Goal: Task Accomplishment & Management: Complete application form

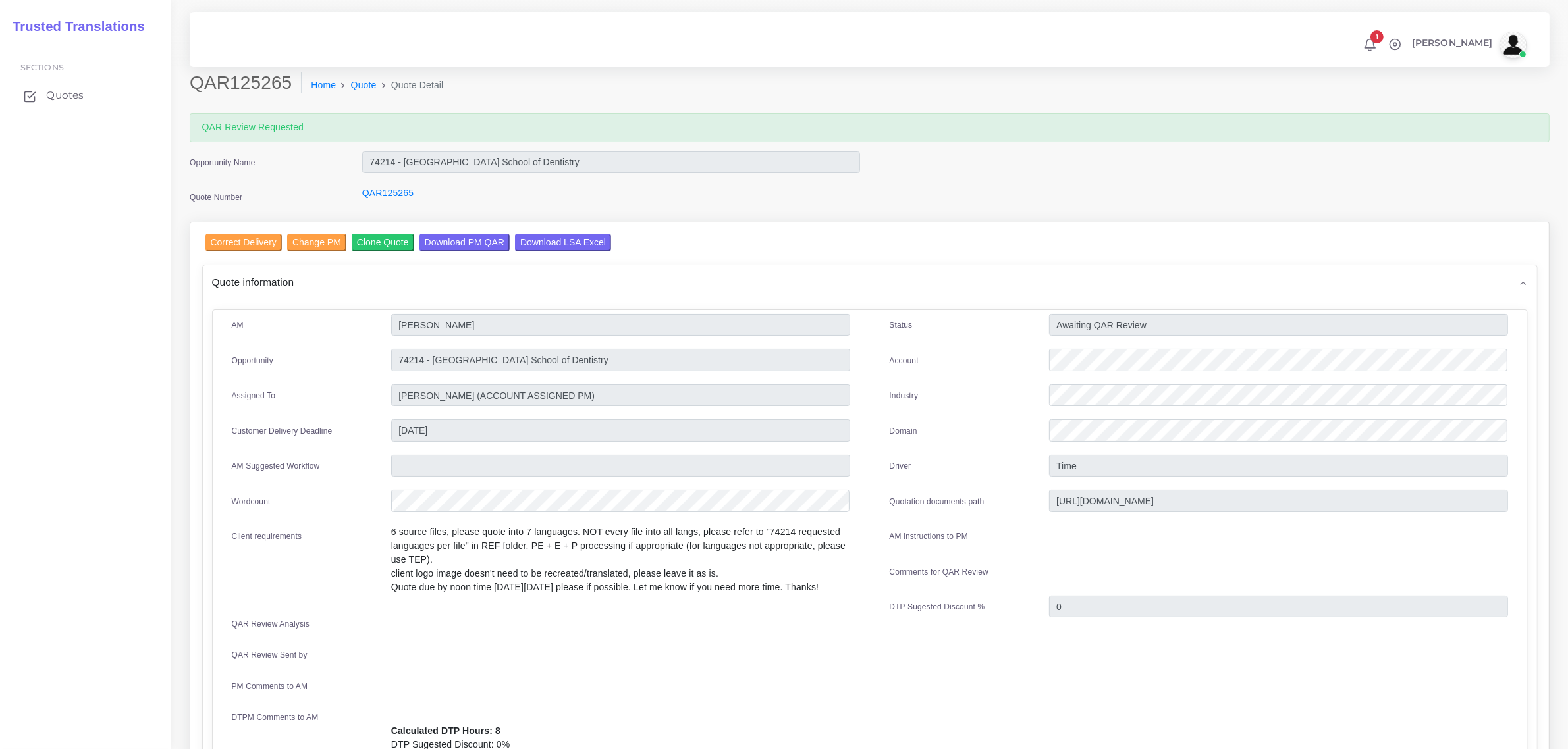
click at [59, 97] on span "Quotes" at bounding box center [65, 96] width 38 height 15
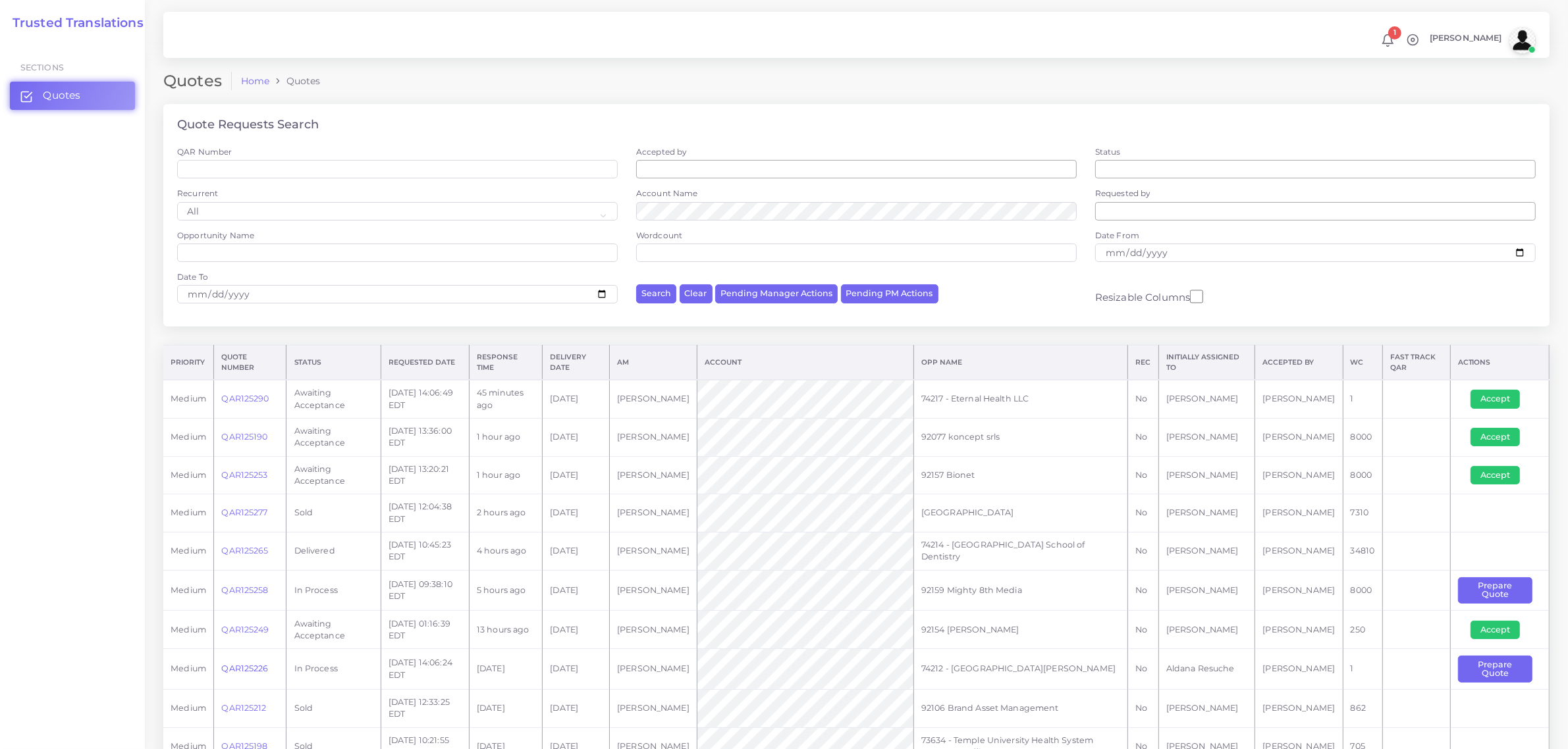
click at [245, 670] on link "QAR125226" at bounding box center [244, 668] width 46 height 10
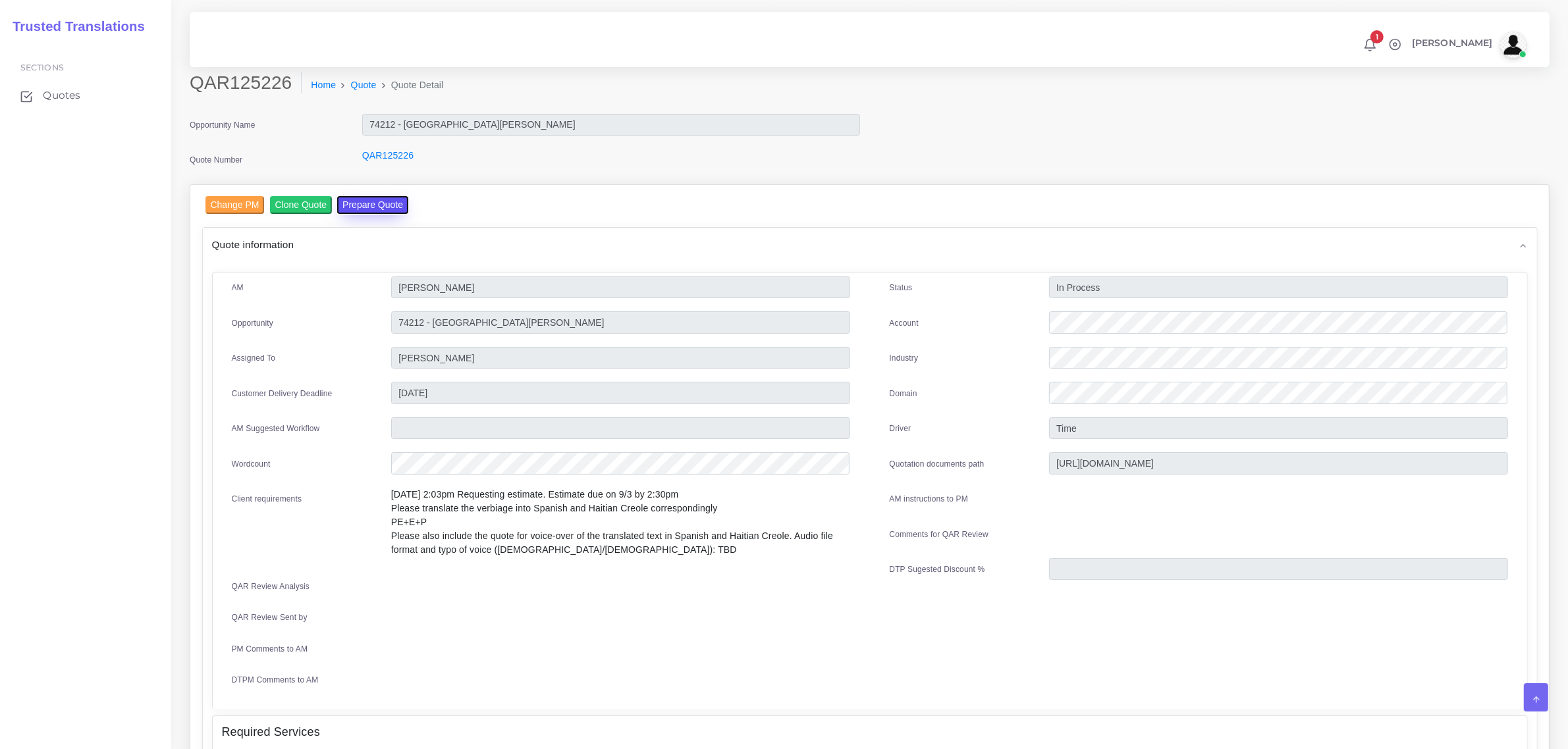
click at [369, 209] on button "Prepare Quote" at bounding box center [373, 205] width 71 height 18
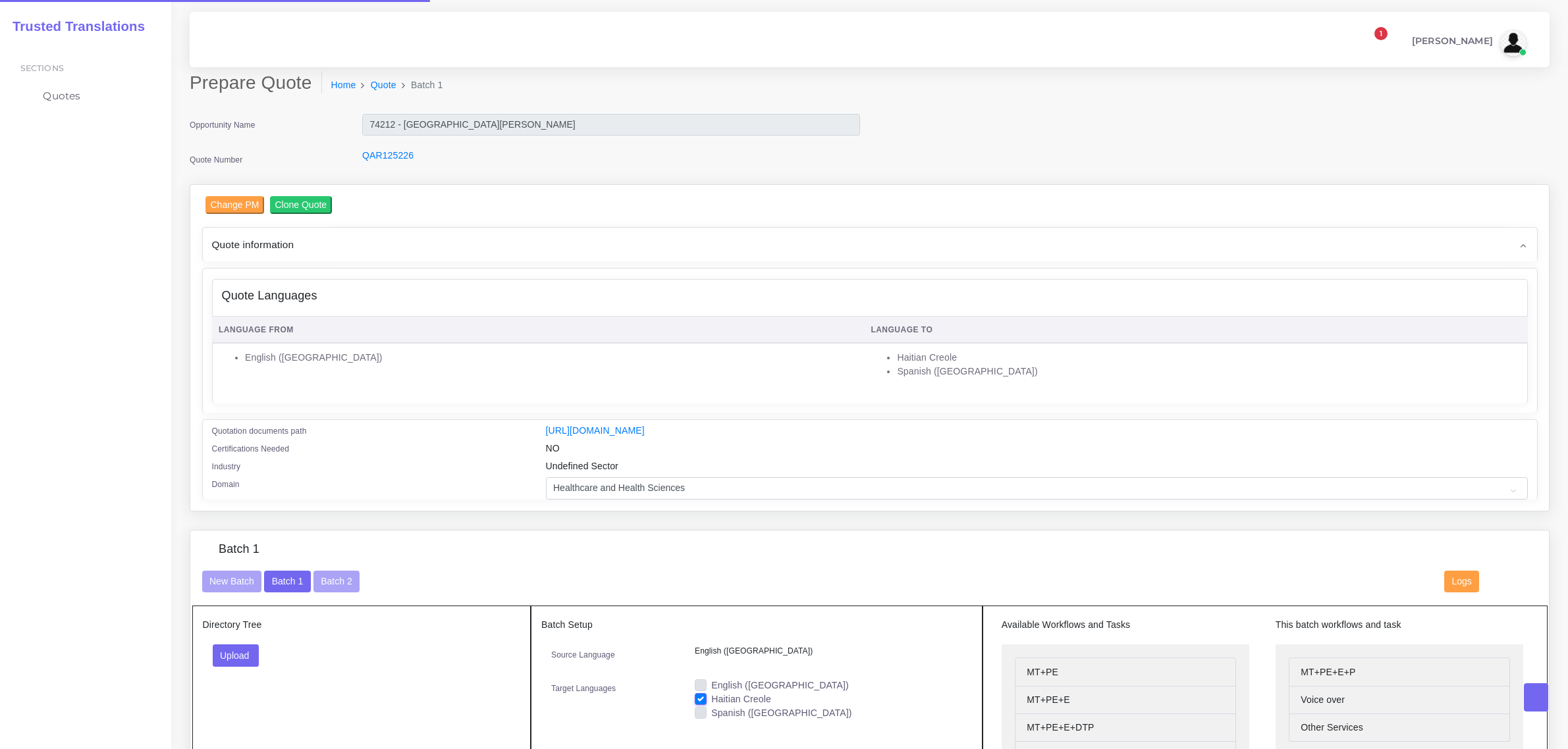
checkbox input "true"
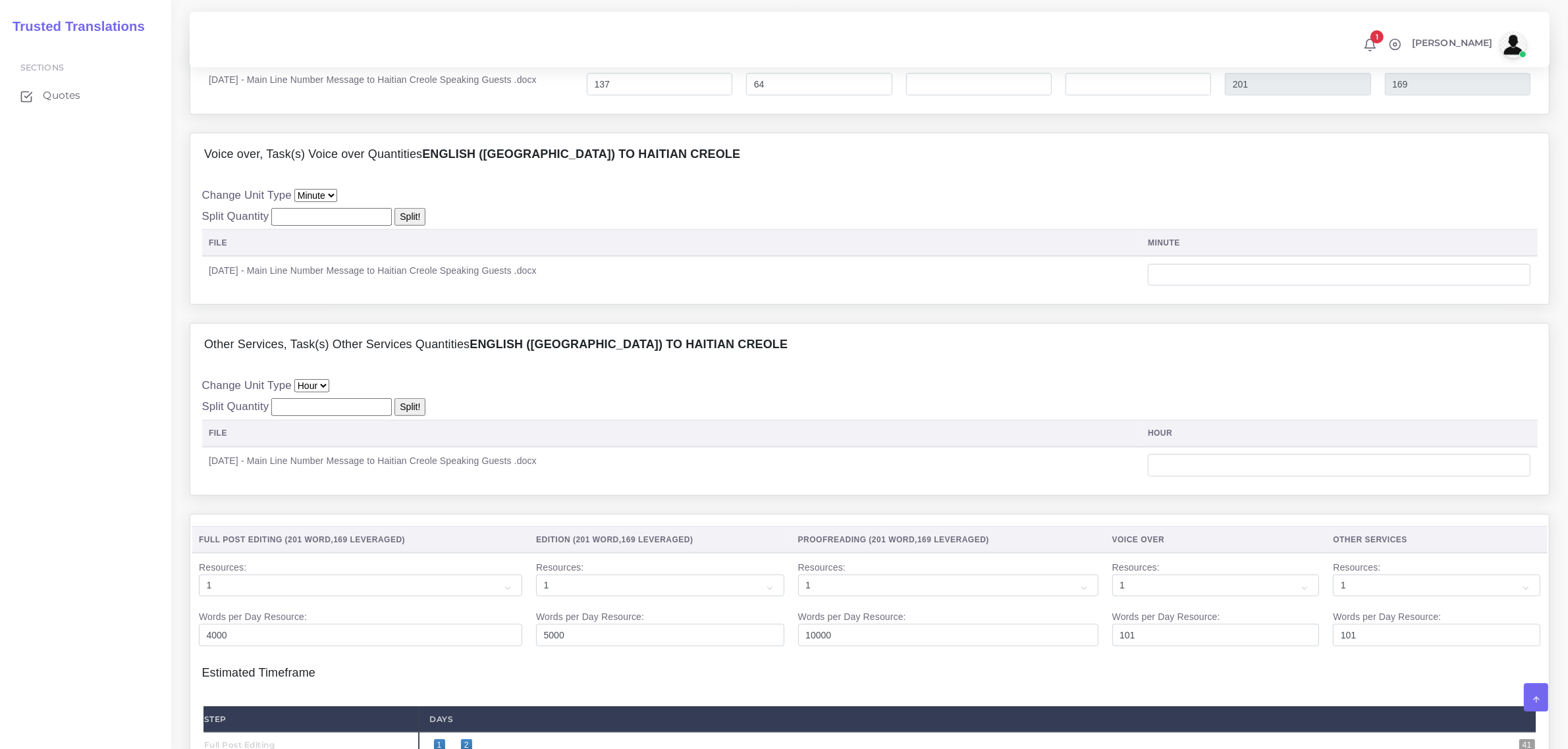
scroll to position [1069, 0]
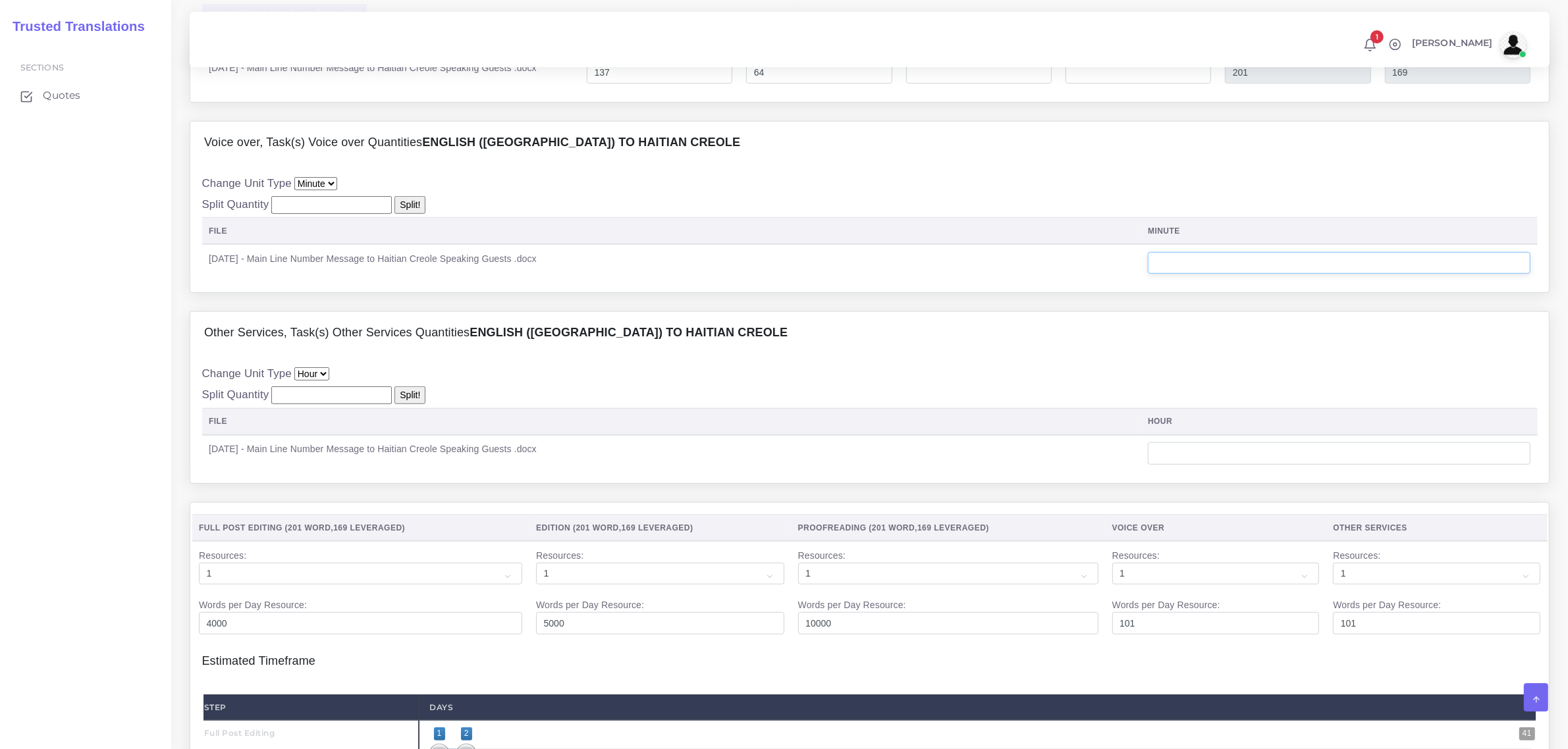
click at [1212, 275] on input "number" at bounding box center [1339, 263] width 382 height 22
type input "1"
click at [1256, 465] on input "number" at bounding box center [1339, 454] width 382 height 22
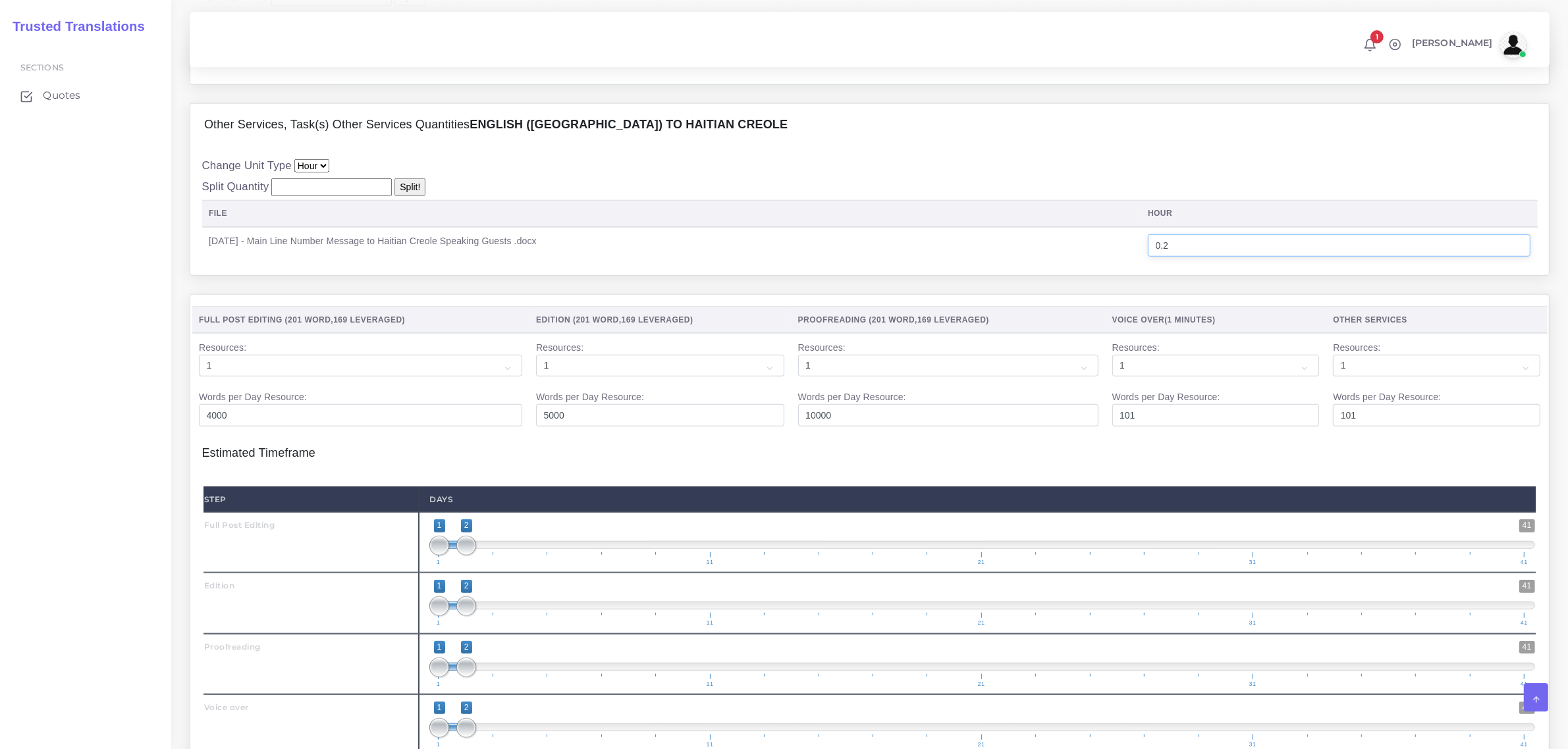
scroll to position [1399, 0]
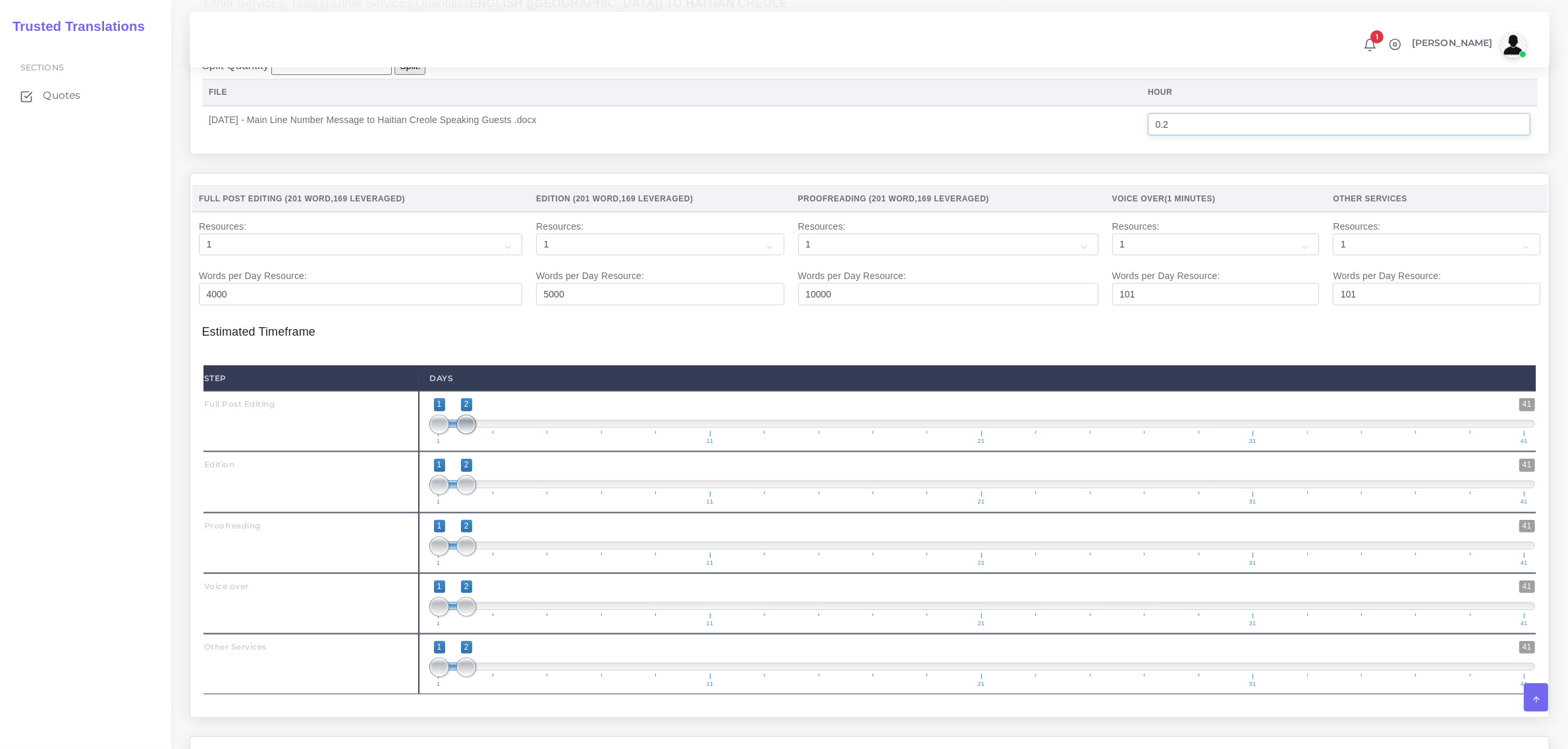
type input "0.2"
type input "1;1"
drag, startPoint x: 462, startPoint y: 457, endPoint x: 430, endPoint y: 504, distance: 56.9
click at [422, 451] on div "1 41 1 1 1 — 1 1 11 21 31 41 1;1" at bounding box center [981, 421] width 1127 height 60
type input "2;2"
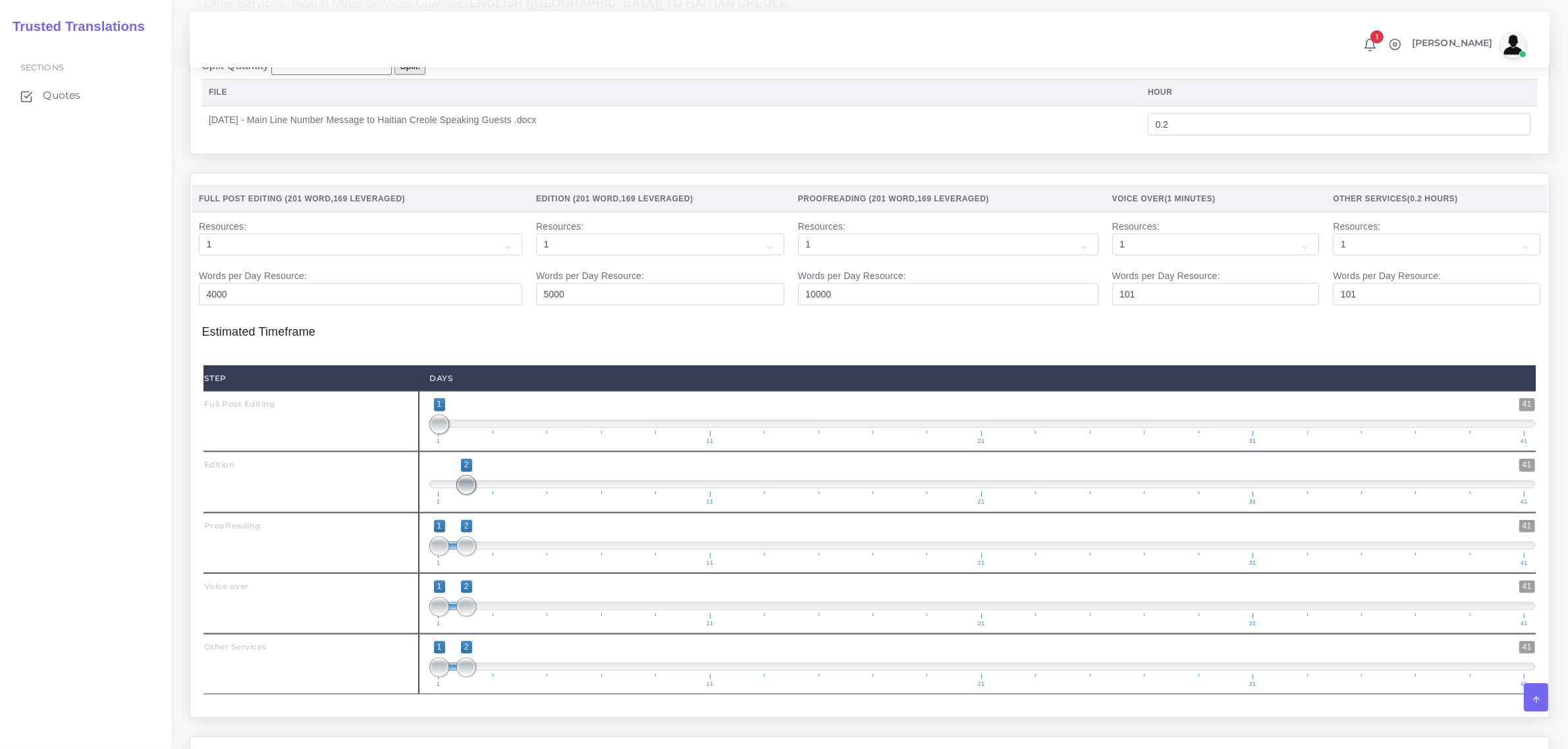
drag, startPoint x: 435, startPoint y: 518, endPoint x: 466, endPoint y: 548, distance: 43.1
click at [463, 495] on span at bounding box center [466, 485] width 20 height 20
drag, startPoint x: 469, startPoint y: 586, endPoint x: 475, endPoint y: 596, distance: 11.7
click at [486, 566] on span "1 41 1 3 1 — 3 1 11 21 31 41" at bounding box center [982, 543] width 1106 height 46
type input "3;3"
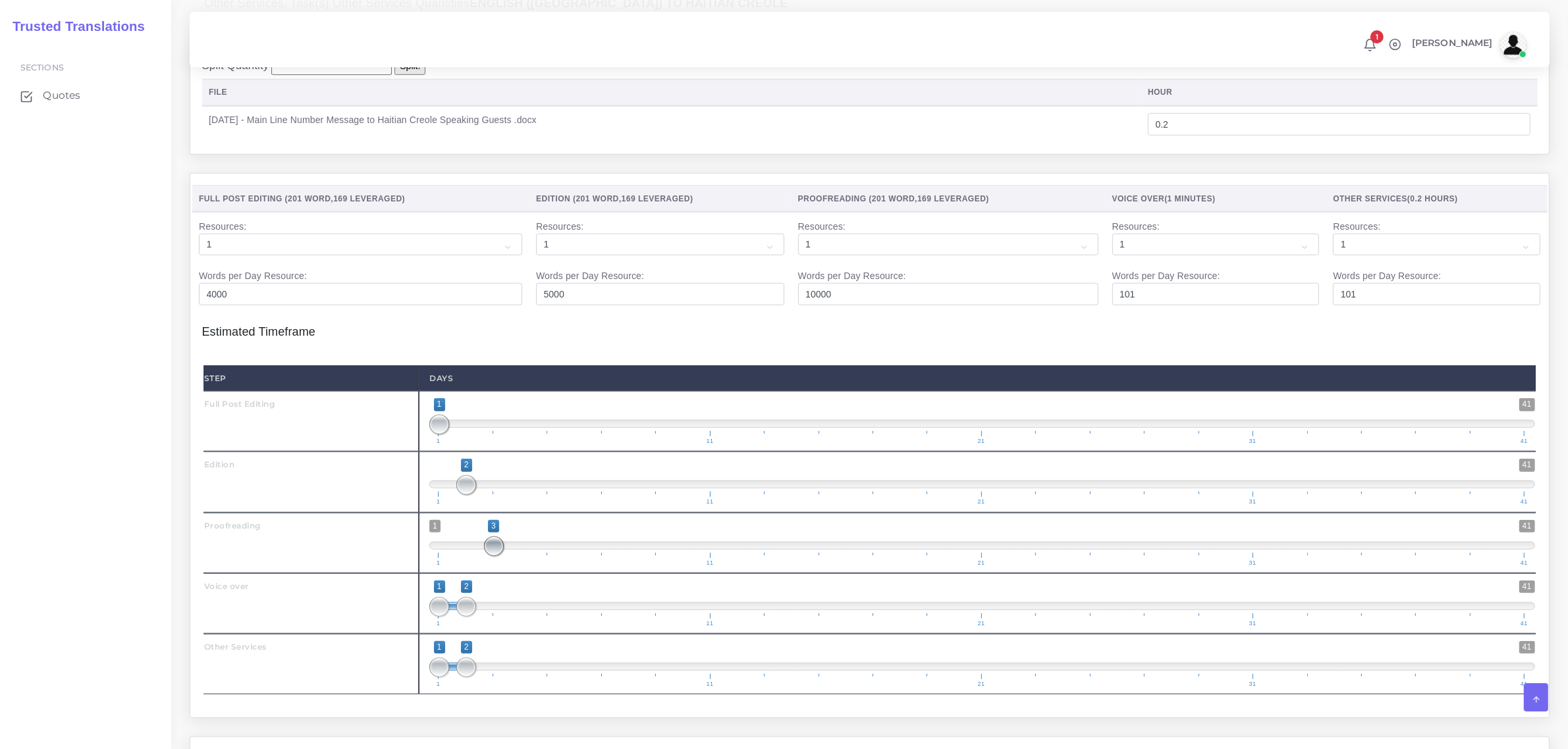
drag, startPoint x: 437, startPoint y: 584, endPoint x: 478, endPoint y: 604, distance: 45.6
click at [480, 566] on span "1 41 3 3 3 — 3 1 11 21 31 41" at bounding box center [982, 543] width 1106 height 46
drag, startPoint x: 468, startPoint y: 646, endPoint x: 522, endPoint y: 633, distance: 55.5
click at [522, 627] on span "1 41 1 4 1 — 4 1 11 21 31 41" at bounding box center [982, 603] width 1106 height 46
drag, startPoint x: 532, startPoint y: 648, endPoint x: 550, endPoint y: 650, distance: 18.1
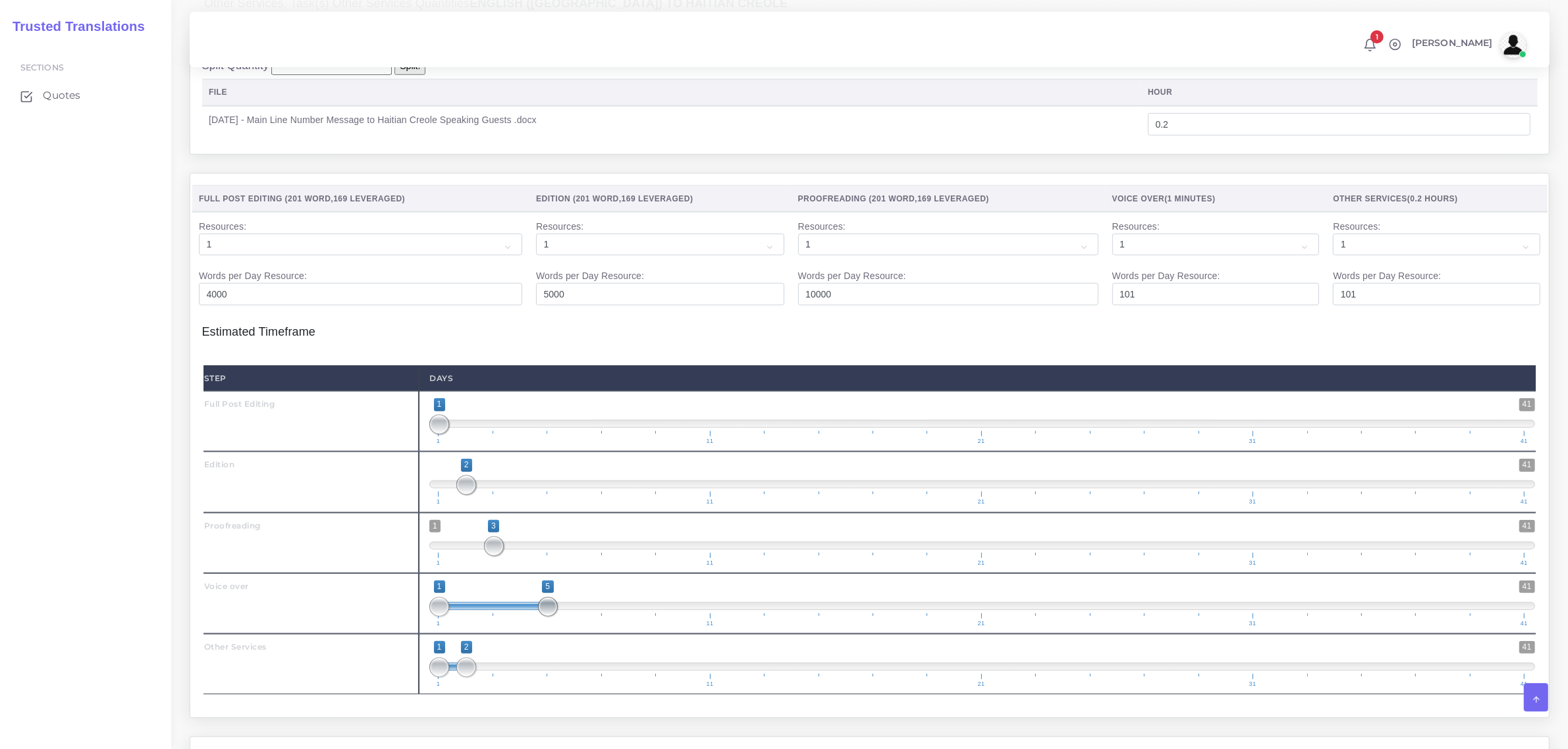
click at [550, 616] on span at bounding box center [547, 607] width 20 height 20
type input "4;5"
drag, startPoint x: 444, startPoint y: 646, endPoint x: 524, endPoint y: 642, distance: 80.1
click at [524, 616] on span at bounding box center [521, 607] width 20 height 20
drag, startPoint x: 468, startPoint y: 706, endPoint x: 587, endPoint y: 711, distance: 119.1
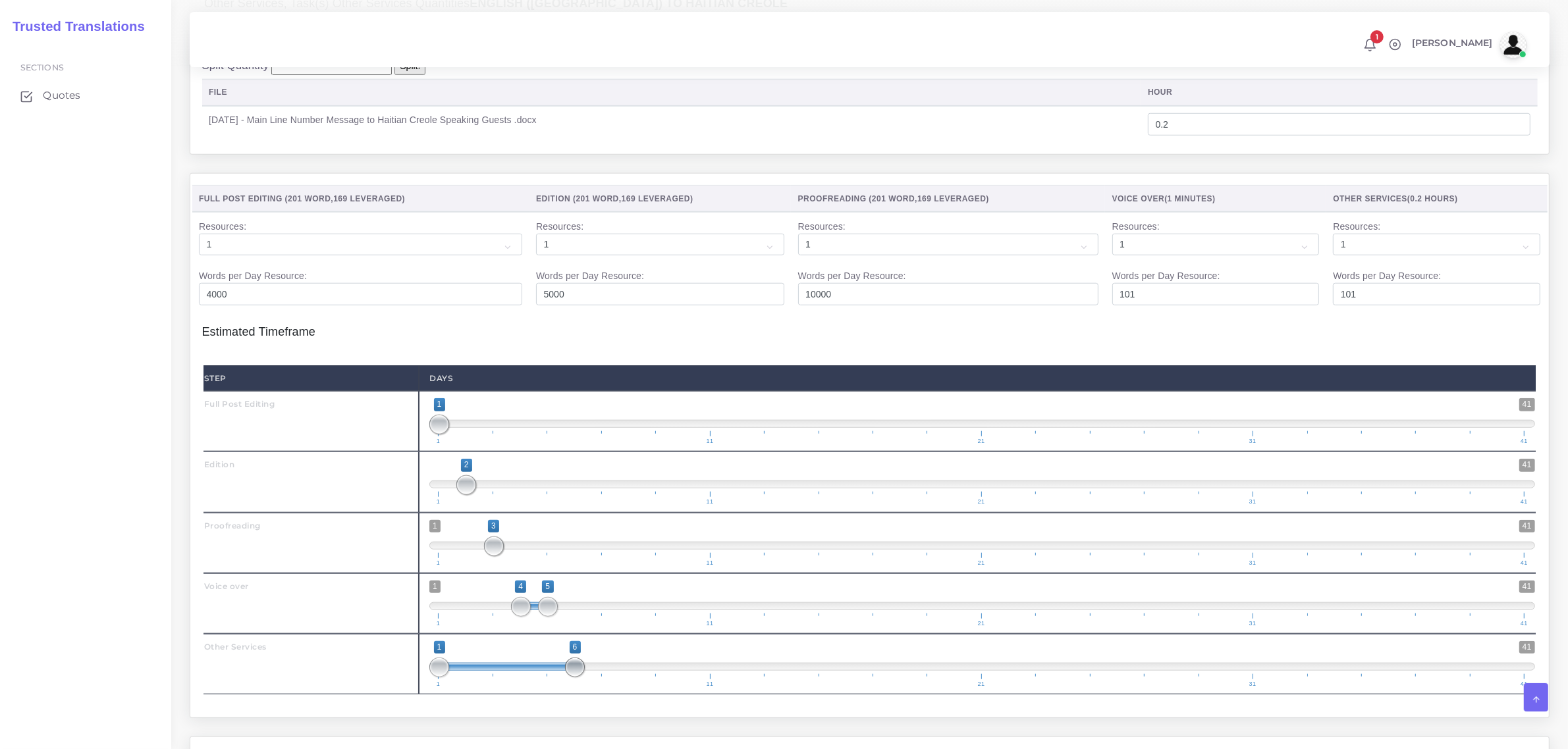
click at [589, 687] on span "1 41 1 6 1 — 6 1 11 21 31 41" at bounding box center [982, 664] width 1106 height 46
type input "6;6"
drag, startPoint x: 433, startPoint y: 708, endPoint x: 580, endPoint y: 683, distance: 149.1
click at [580, 683] on span "1 41 6 6 6 — 6 1 11 21 31 41" at bounding box center [982, 664] width 1106 height 46
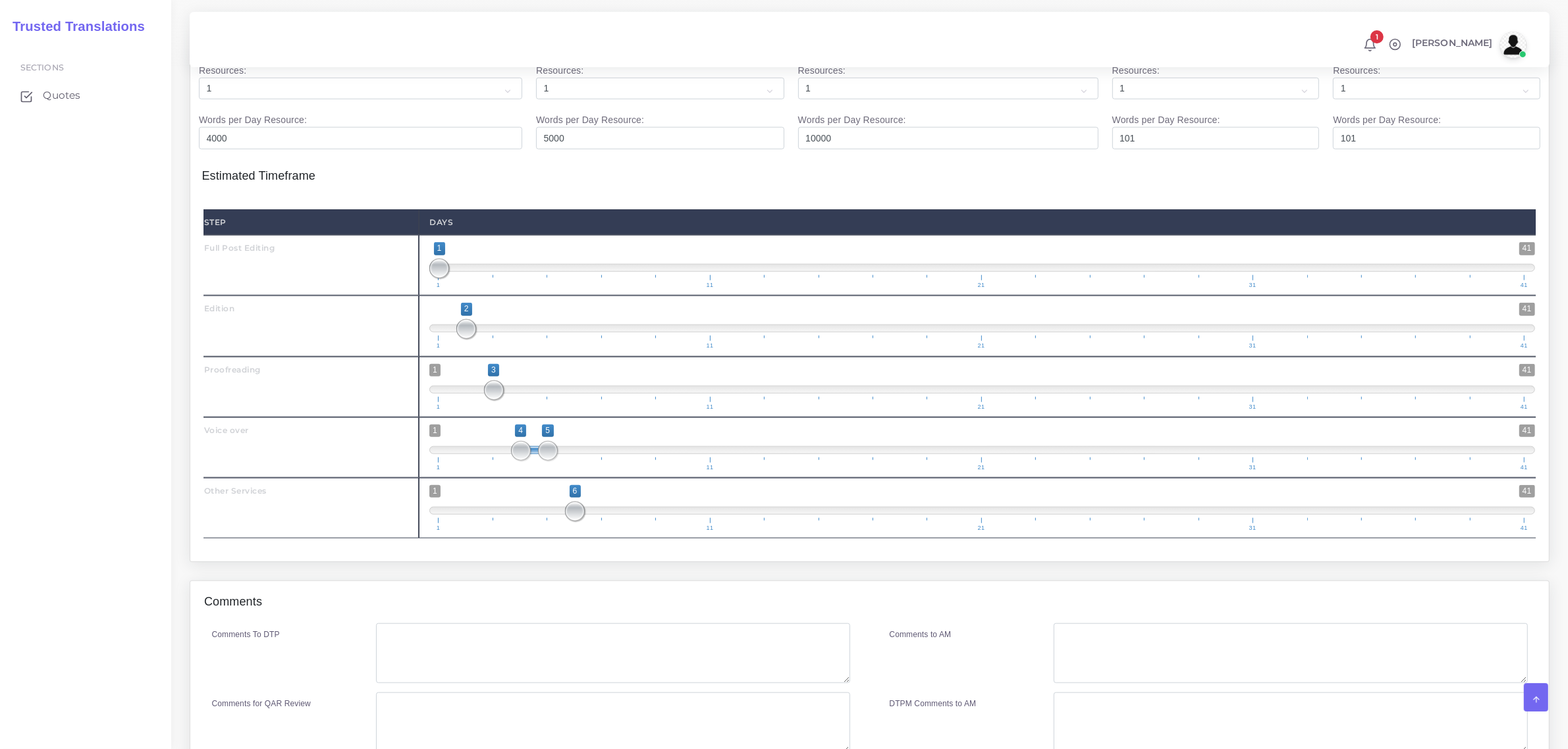
scroll to position [1719, 0]
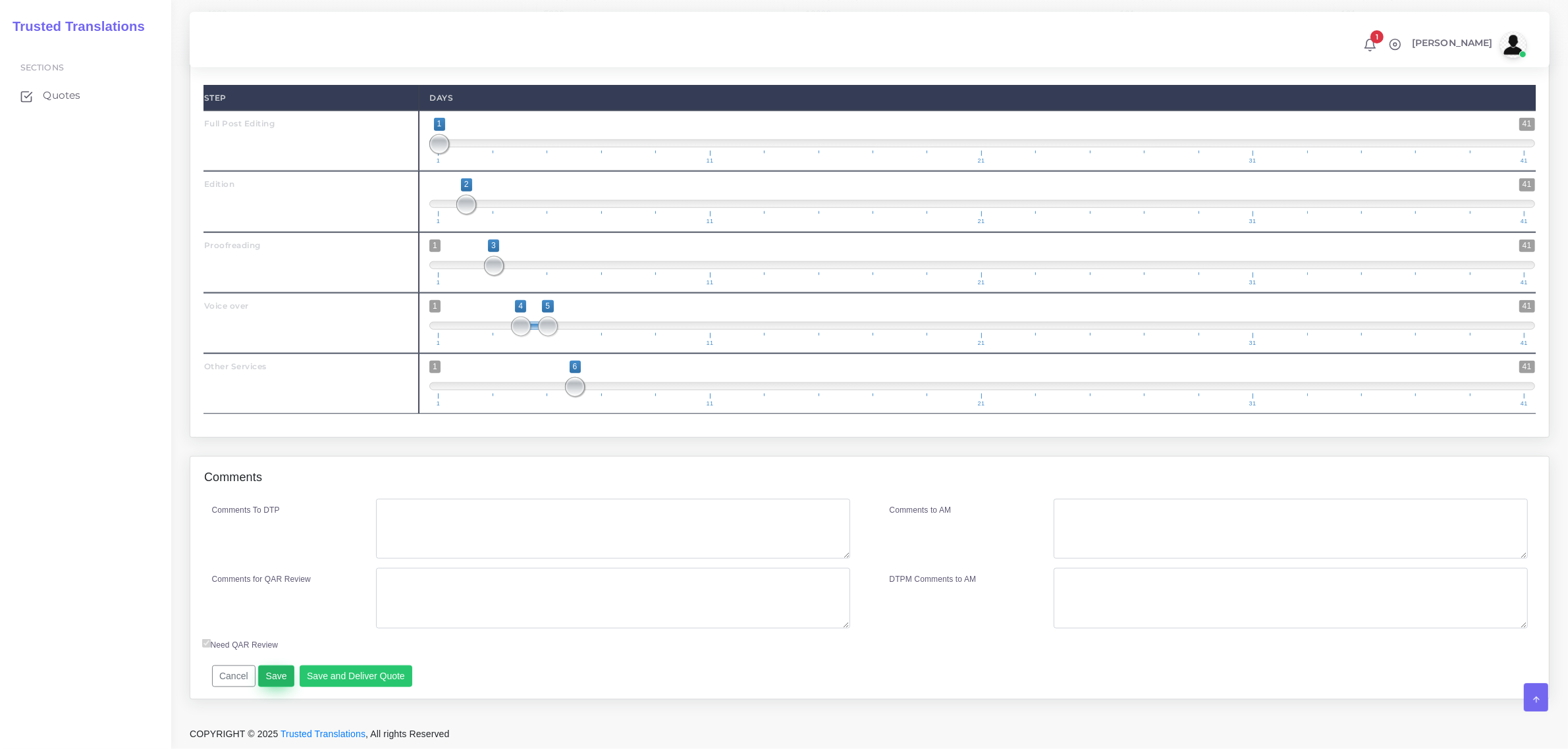
click at [270, 676] on button "Save" at bounding box center [276, 677] width 36 height 22
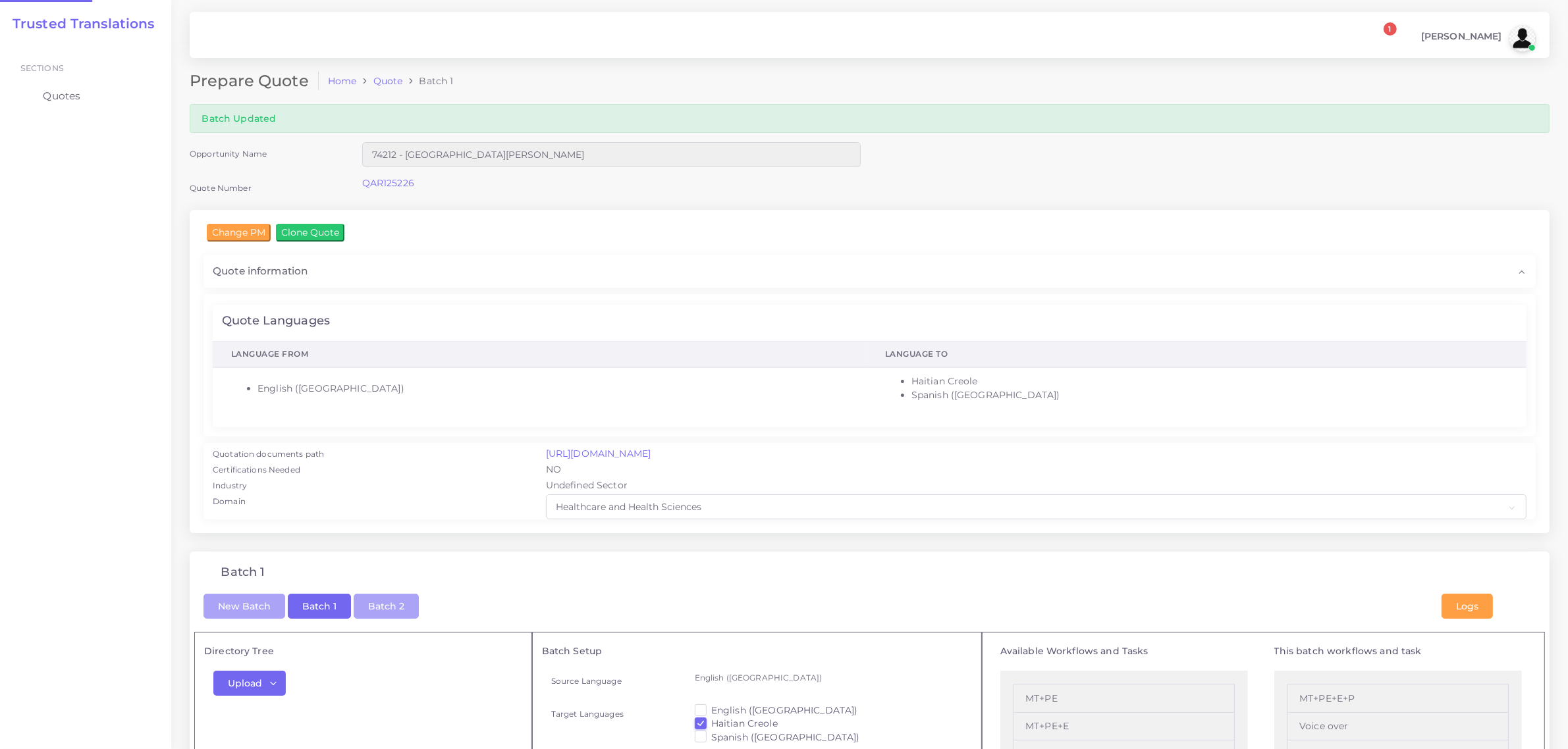
checkbox input "true"
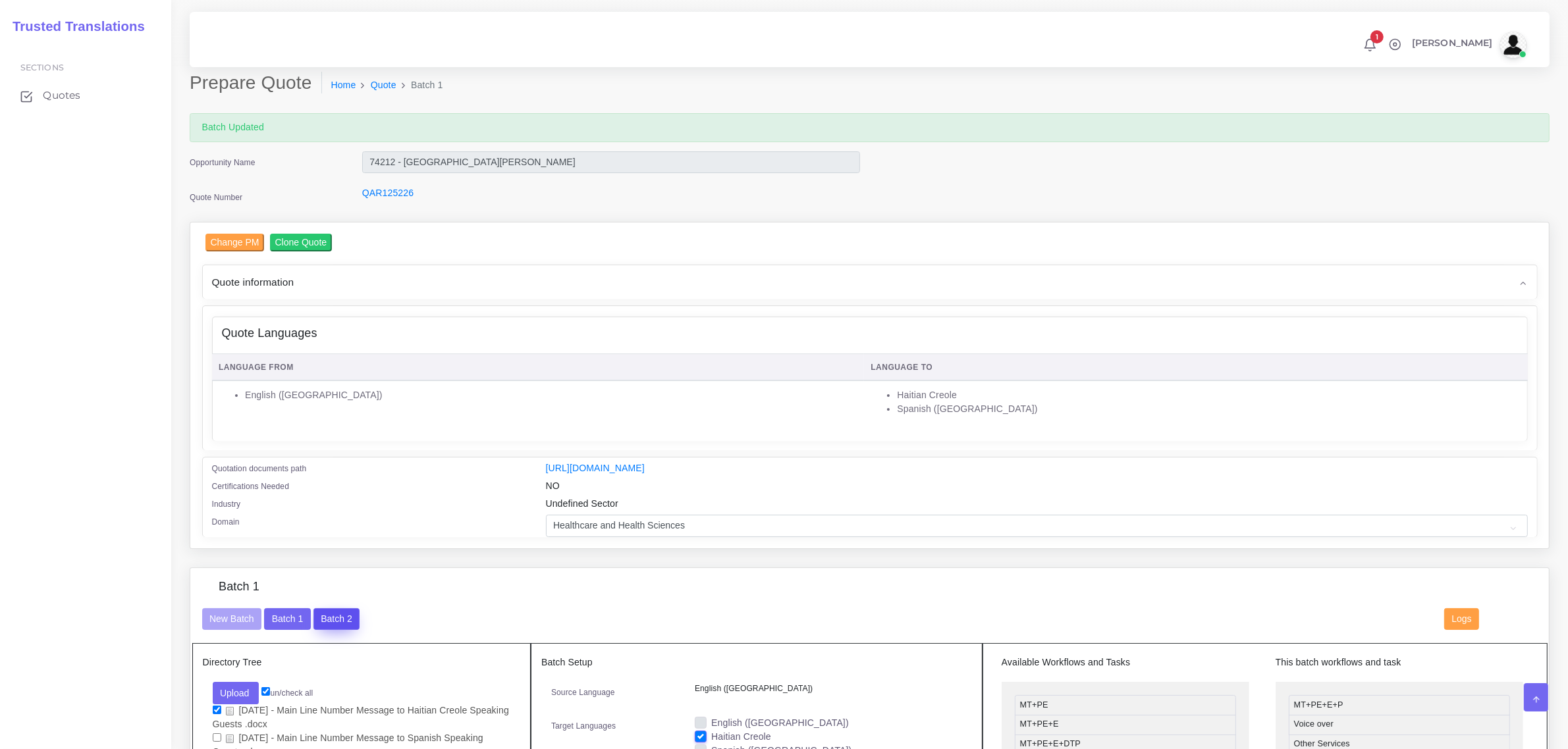
click at [321, 613] on button "Batch 2" at bounding box center [336, 619] width 46 height 22
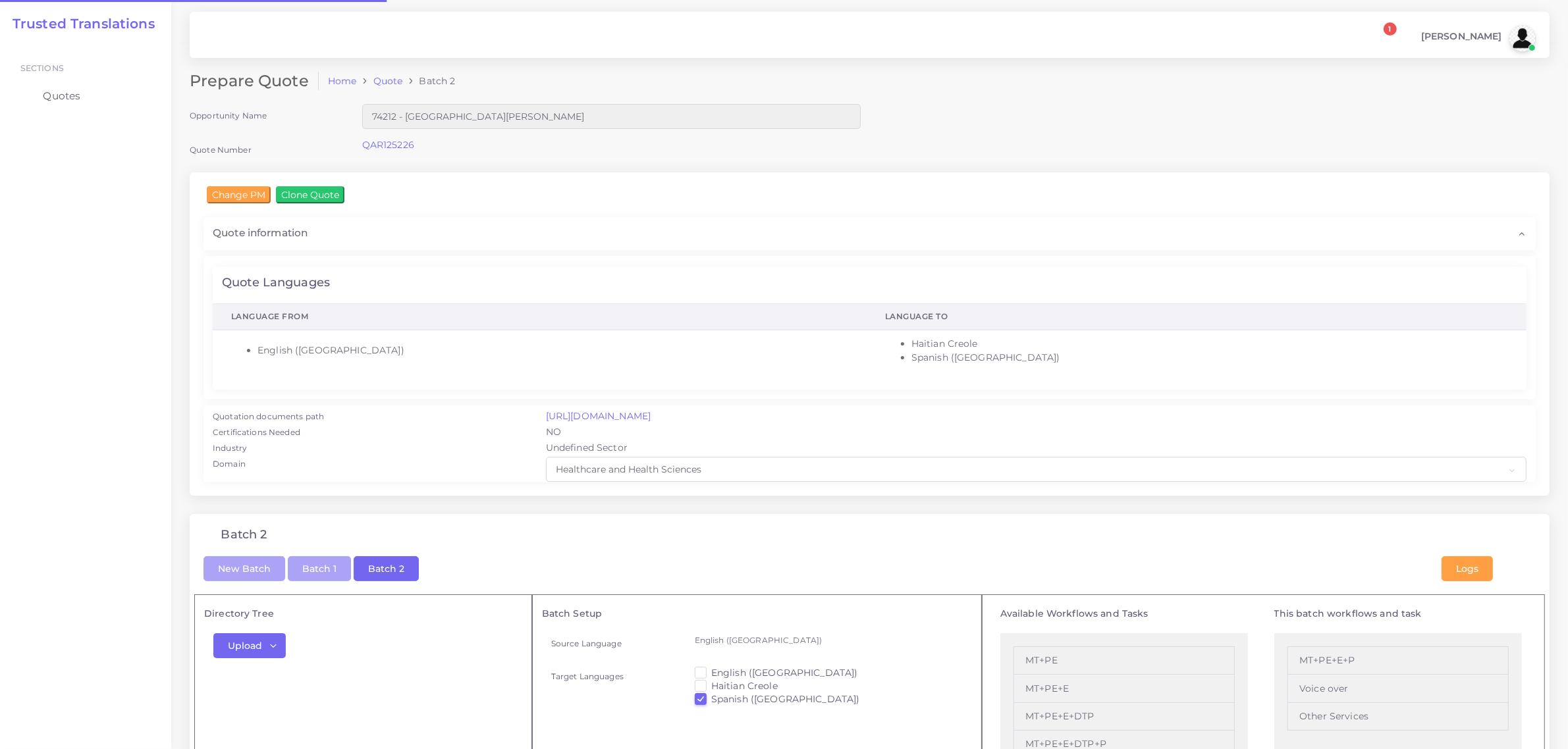
checkbox input "true"
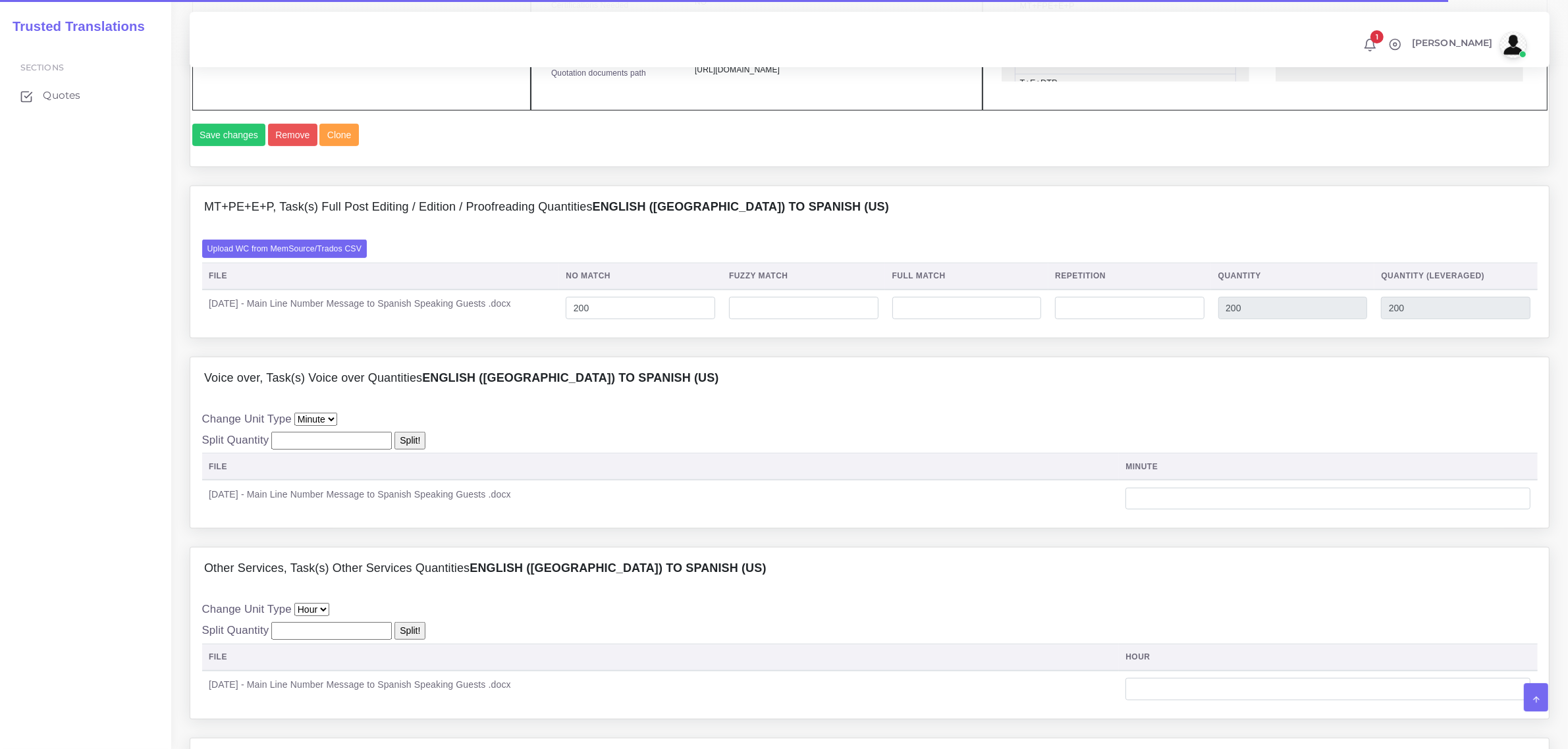
scroll to position [988, 0]
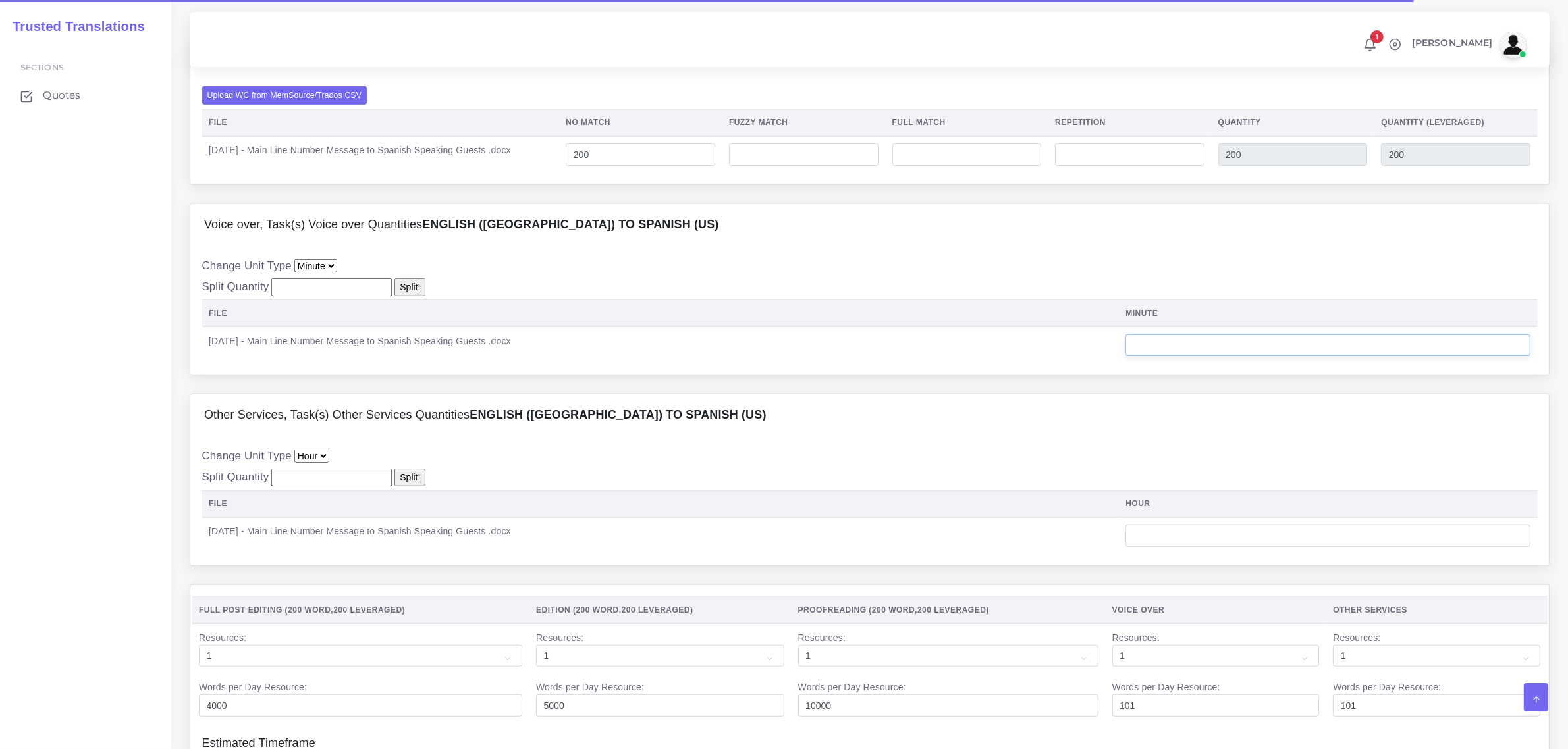
click at [1231, 356] on input "number" at bounding box center [1328, 345] width 405 height 22
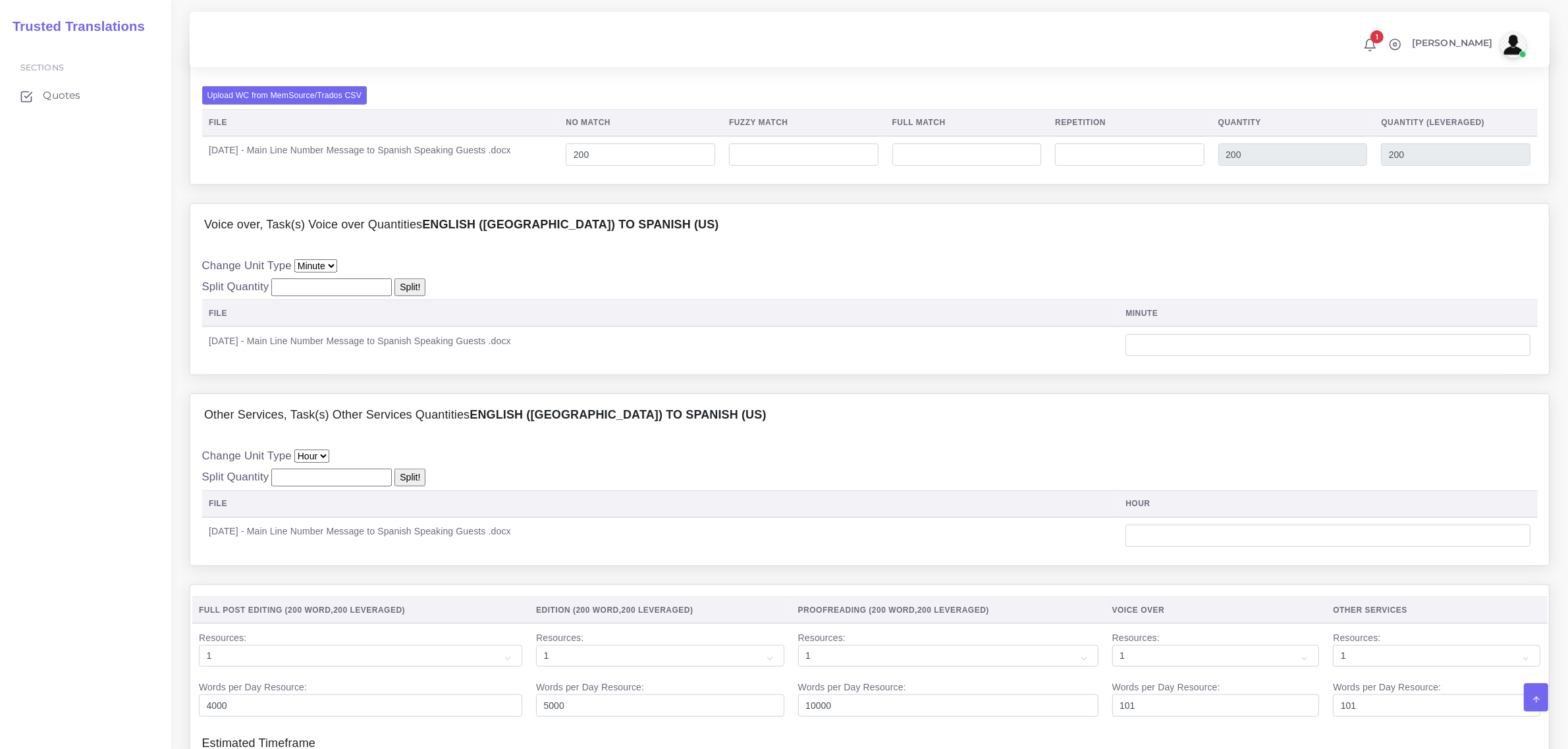
click at [330, 272] on select "File Hour Minute" at bounding box center [316, 266] width 43 height 13
select select "hour"
click at [295, 272] on select "File Hour Minute" at bounding box center [316, 266] width 43 height 13
click at [1182, 356] on input "number" at bounding box center [1328, 345] width 405 height 22
type input "1"
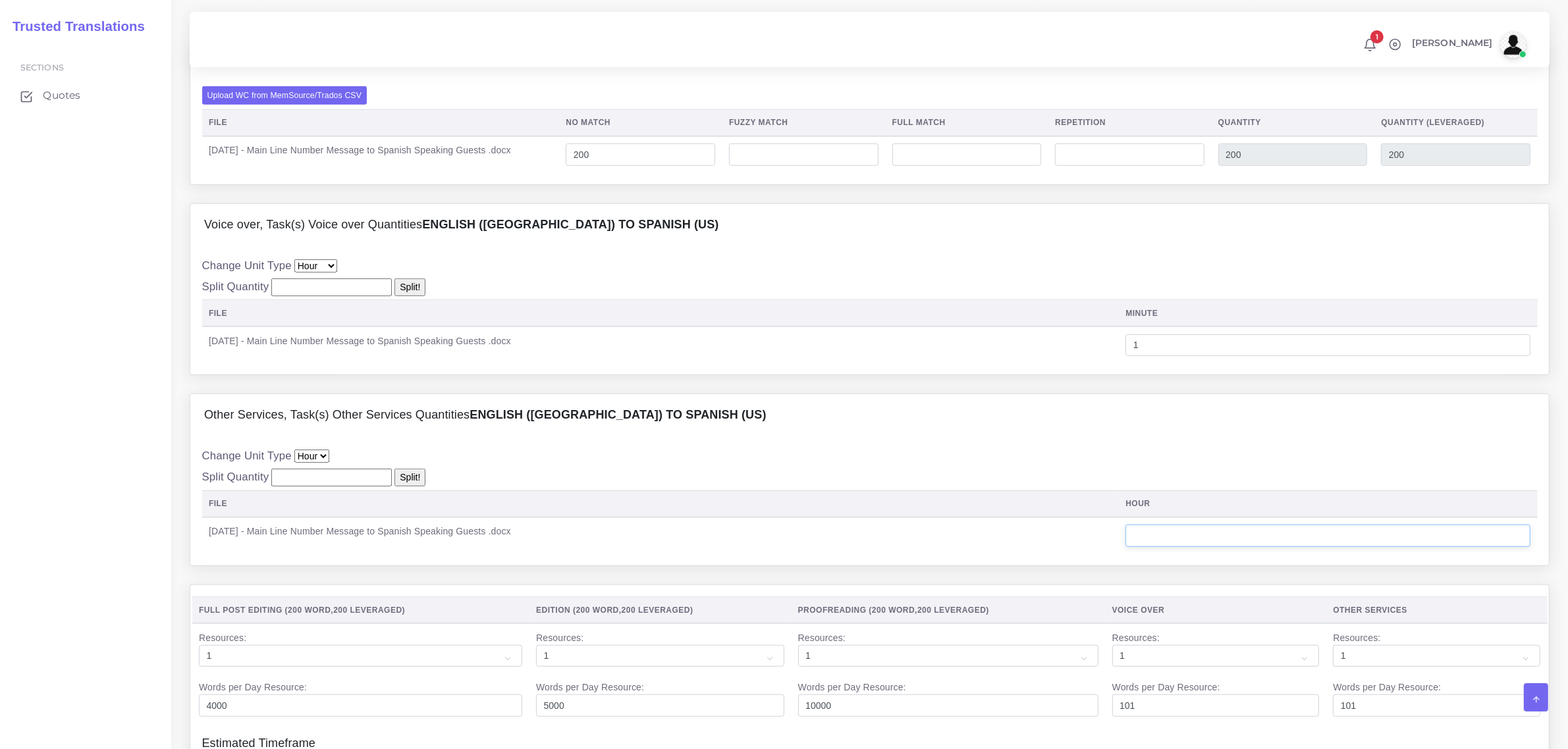
click at [1183, 547] on input "number" at bounding box center [1328, 535] width 405 height 22
type input "0.20"
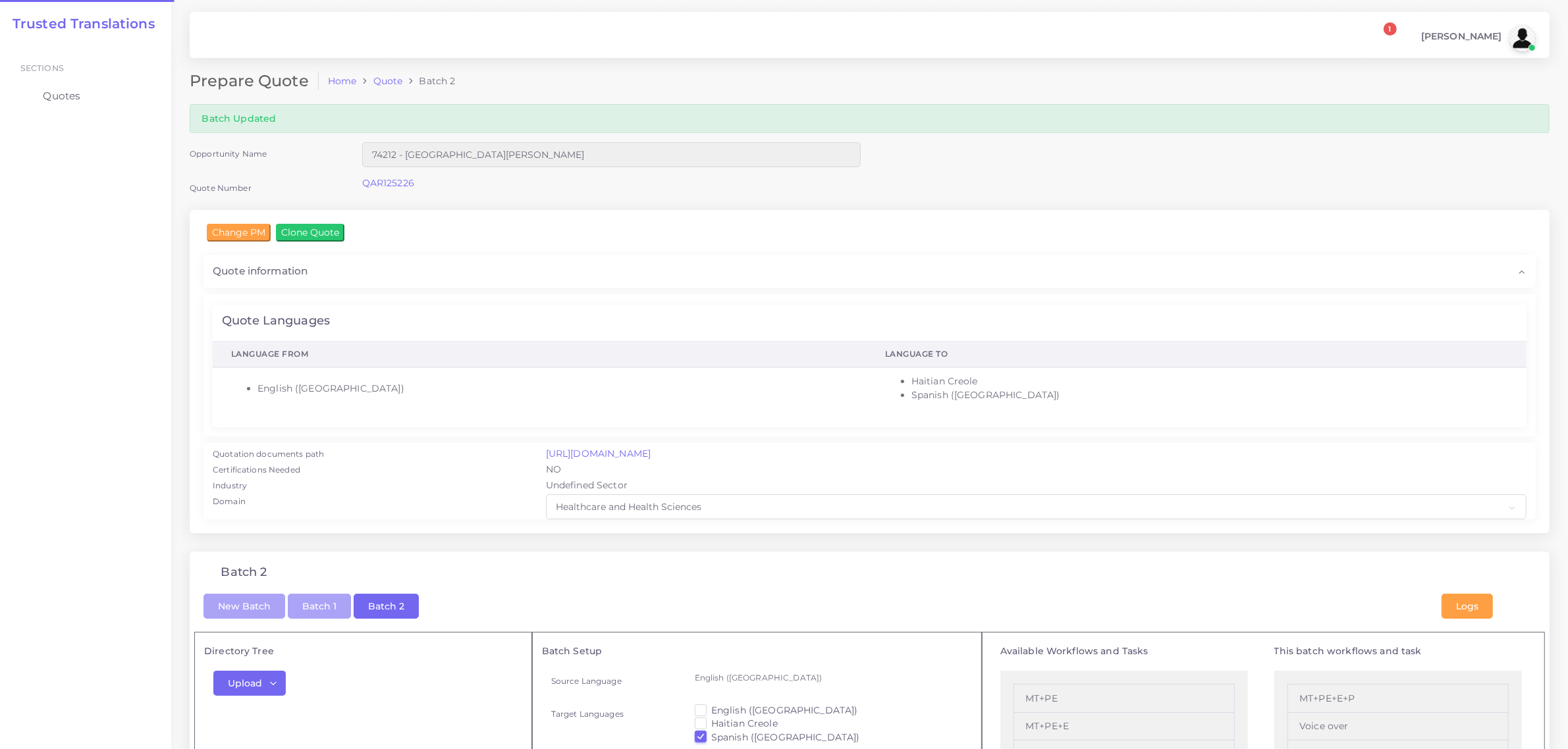
checkbox input "true"
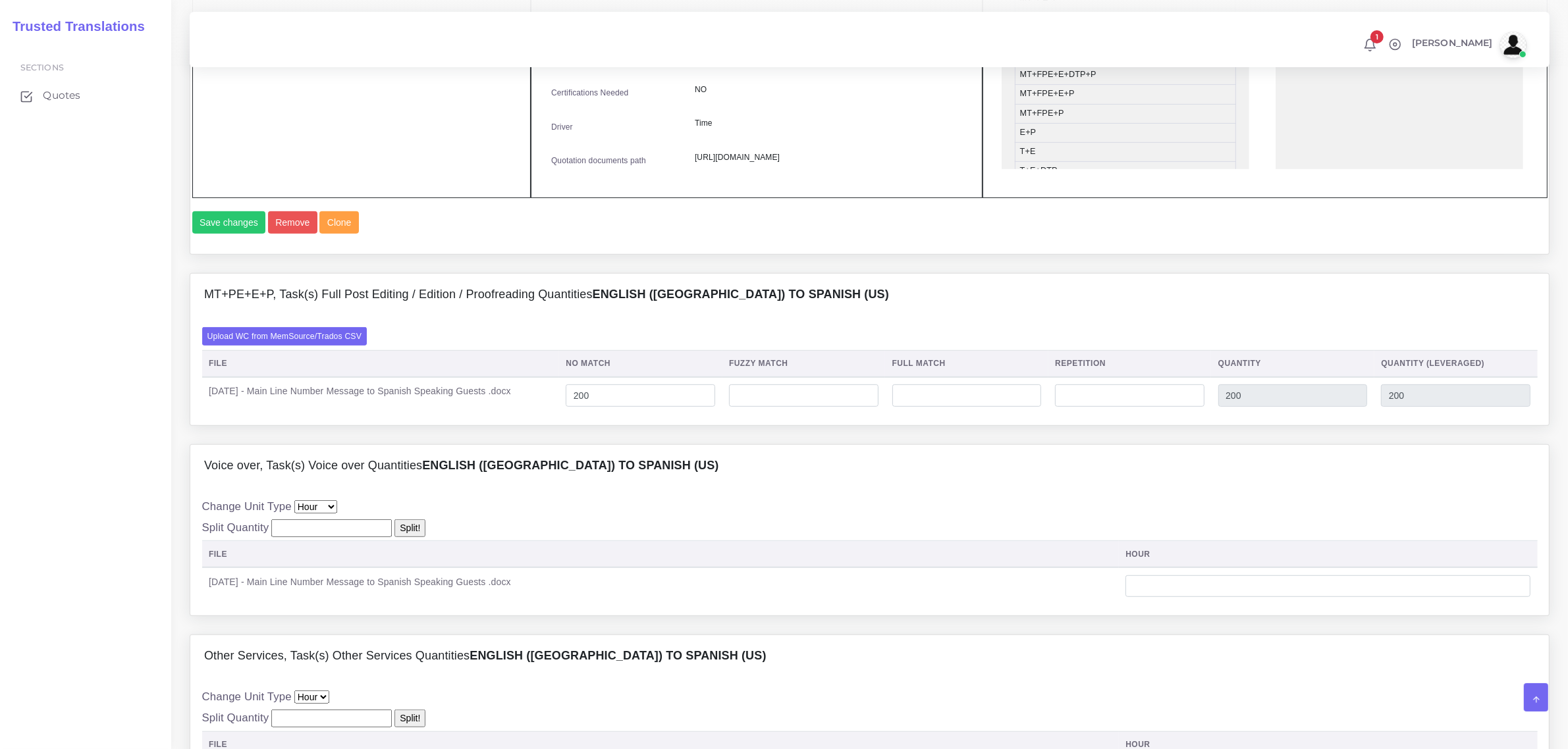
scroll to position [1152, 0]
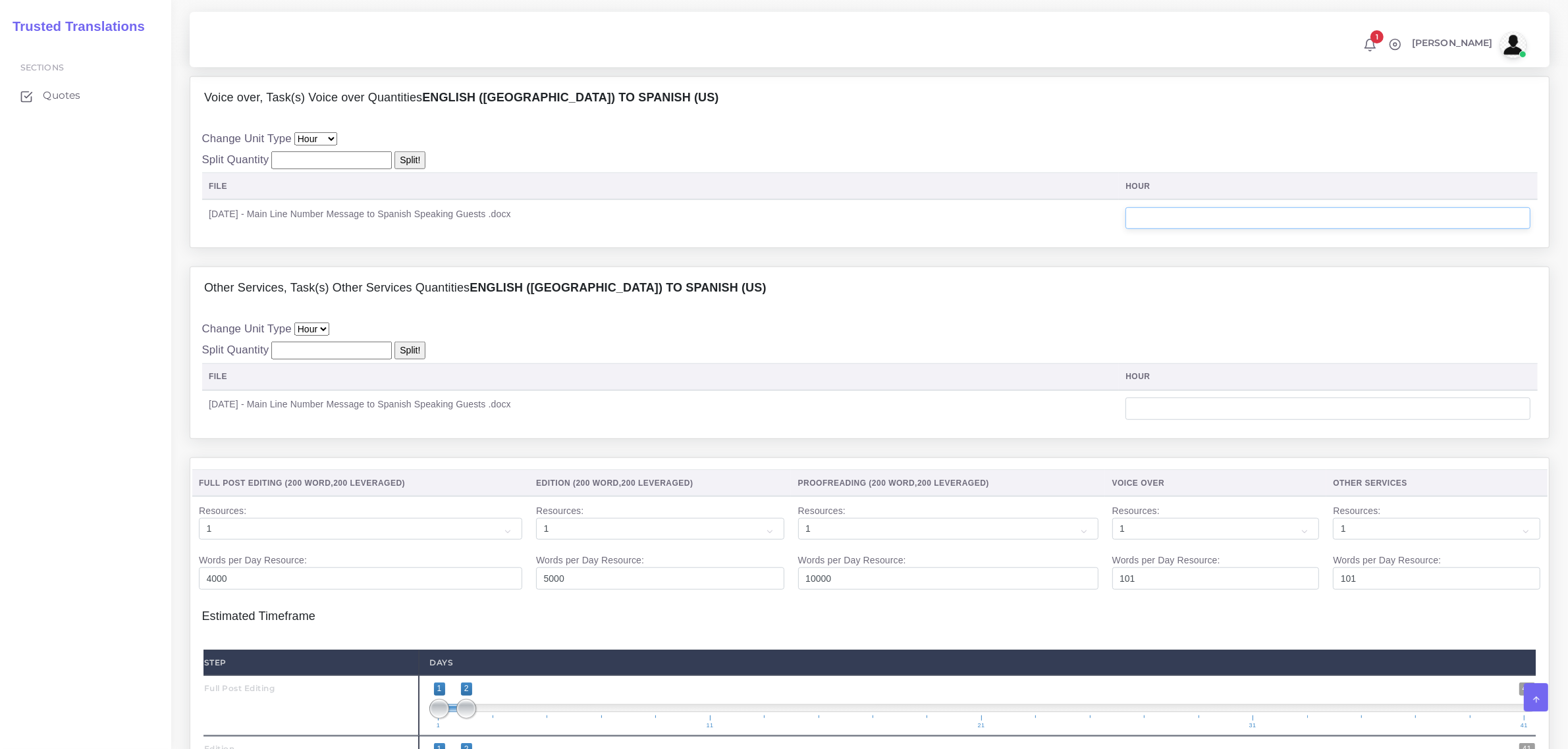
click at [1183, 230] on input "number" at bounding box center [1328, 219] width 405 height 22
type input "1"
click at [1192, 420] on input "number" at bounding box center [1328, 409] width 405 height 22
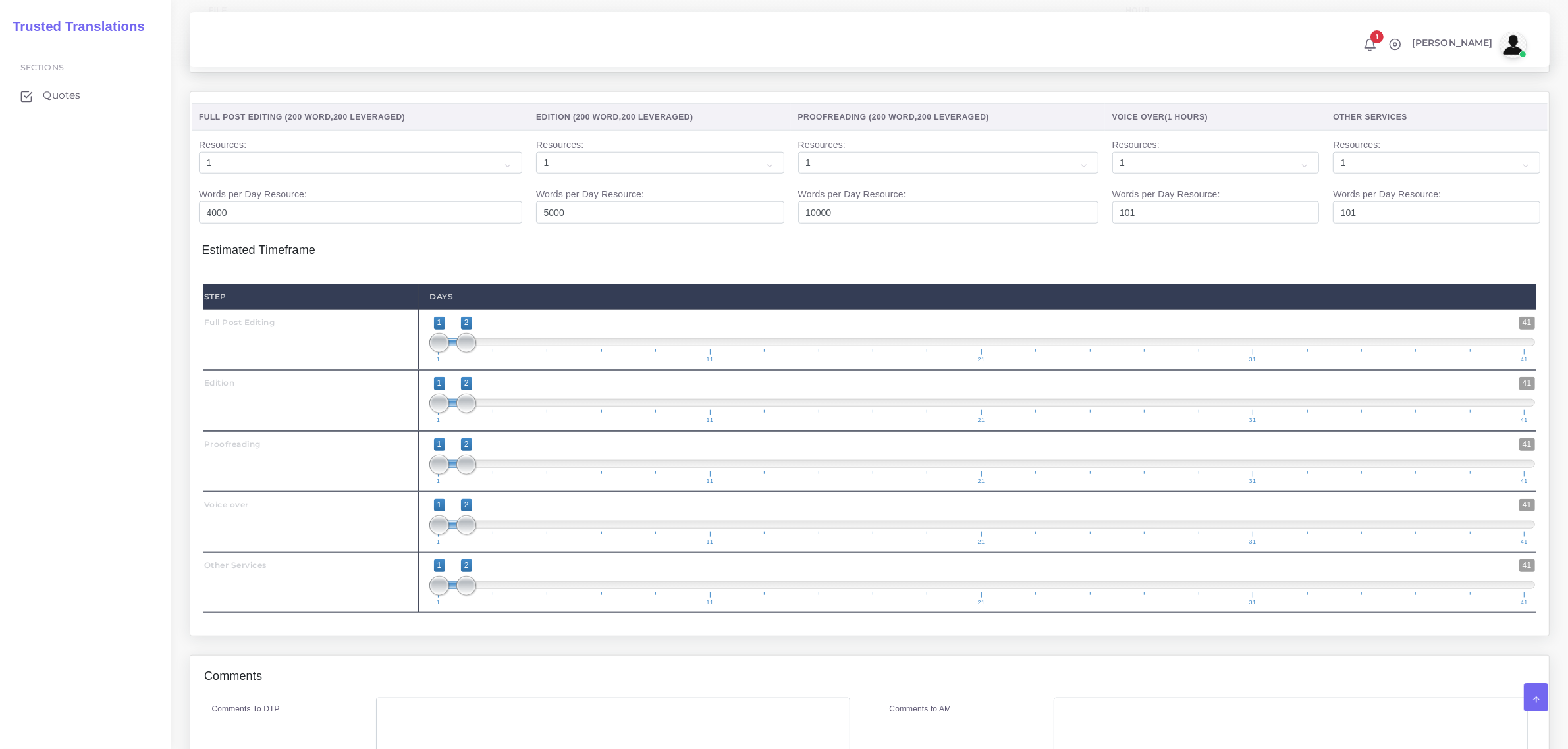
scroll to position [1645, 0]
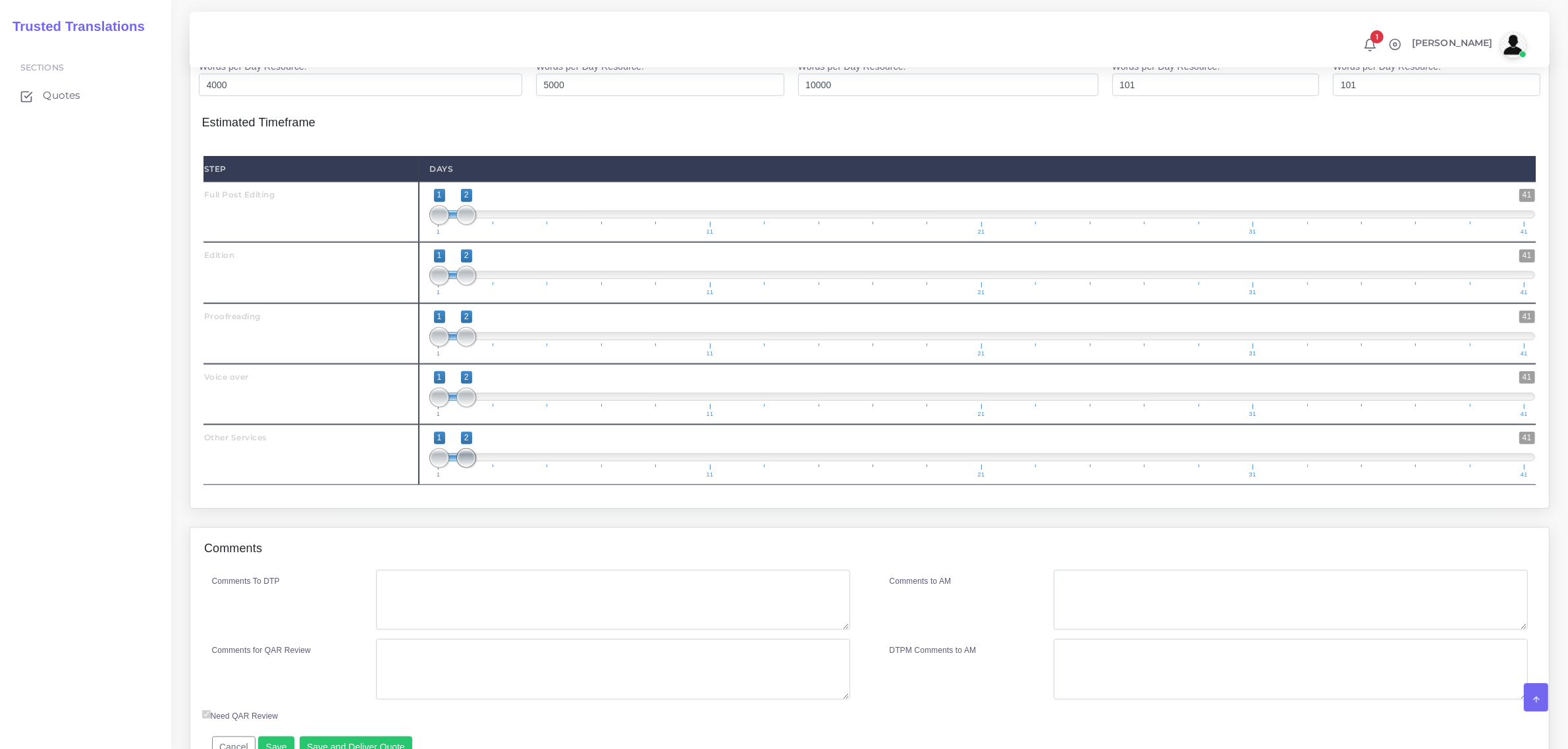
type input "0.2"
drag, startPoint x: 469, startPoint y: 496, endPoint x: 597, endPoint y: 504, distance: 128.2
click at [603, 468] on span at bounding box center [601, 458] width 20 height 20
type input "7;7"
drag, startPoint x: 436, startPoint y: 494, endPoint x: 604, endPoint y: 502, distance: 168.2
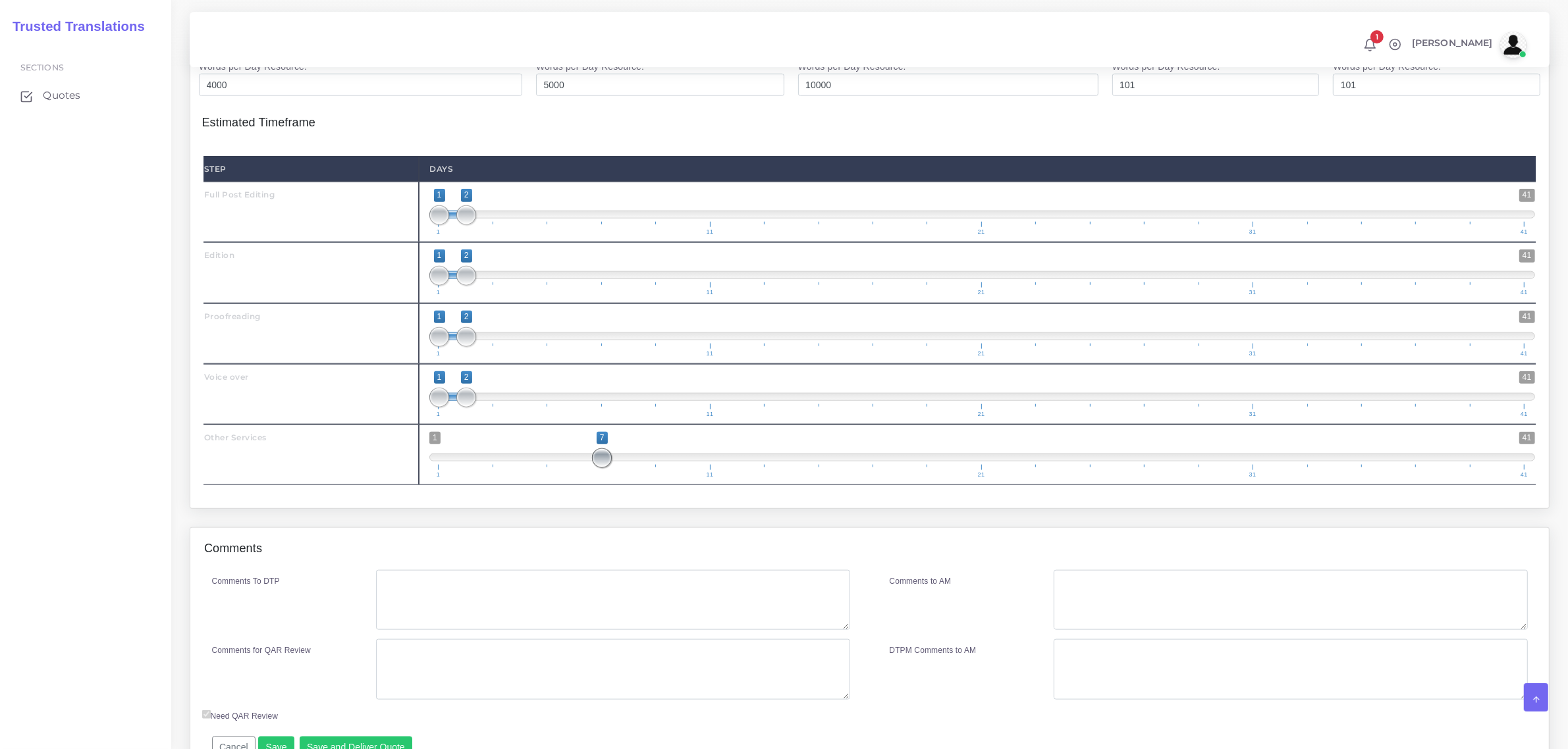
click at [604, 468] on span at bounding box center [601, 458] width 20 height 20
type input "1;1"
drag, startPoint x: 468, startPoint y: 251, endPoint x: 423, endPoint y: 285, distance: 56.4
click at [431, 235] on span "1 41 1 2 1 — 2 1 11 21 31 41" at bounding box center [982, 212] width 1106 height 46
type input "2;2"
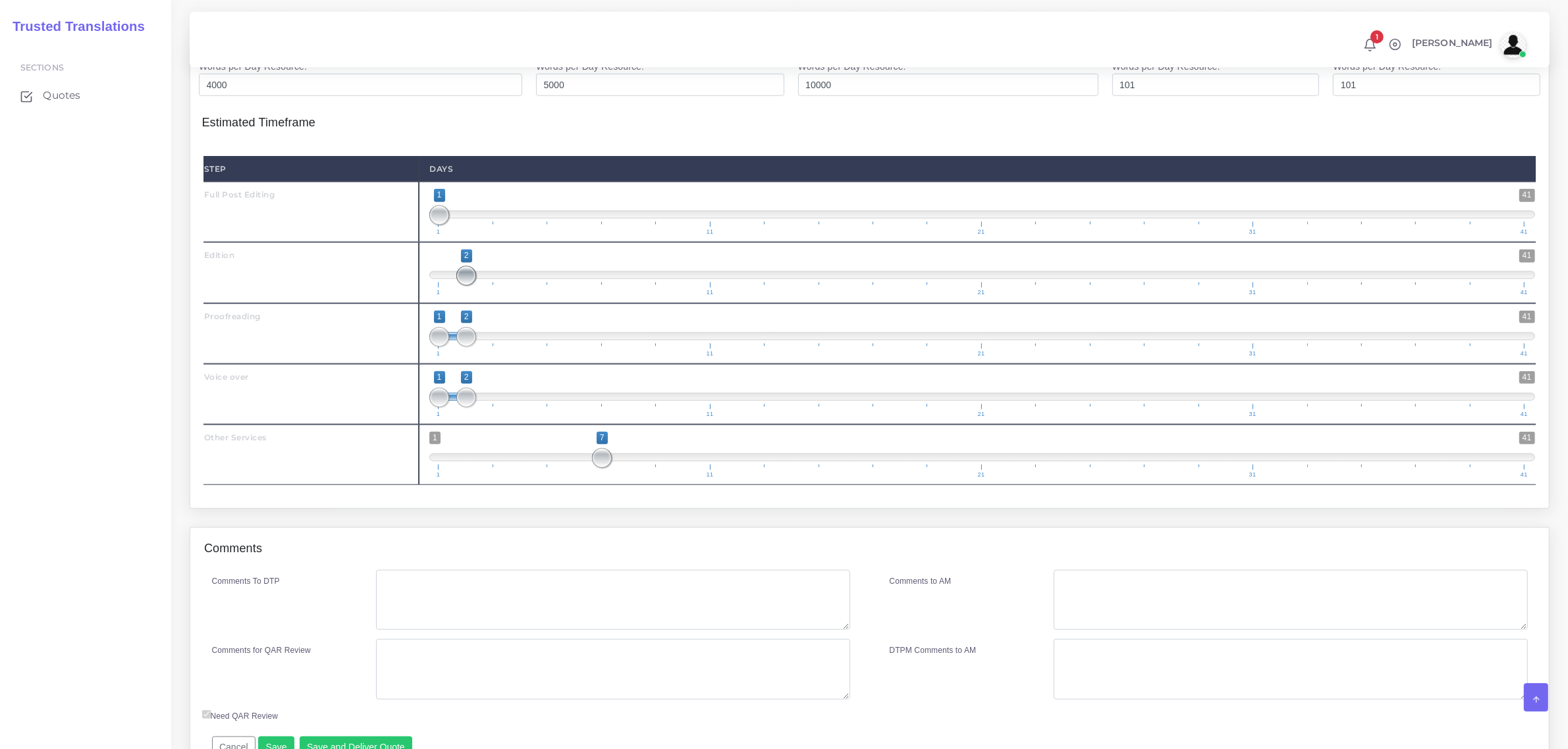
drag, startPoint x: 438, startPoint y: 317, endPoint x: 466, endPoint y: 336, distance: 33.8
click at [463, 286] on span at bounding box center [466, 275] width 20 height 20
click at [488, 347] on span at bounding box center [494, 337] width 20 height 20
type input "3;3"
drag, startPoint x: 444, startPoint y: 373, endPoint x: 497, endPoint y: 413, distance: 66.4
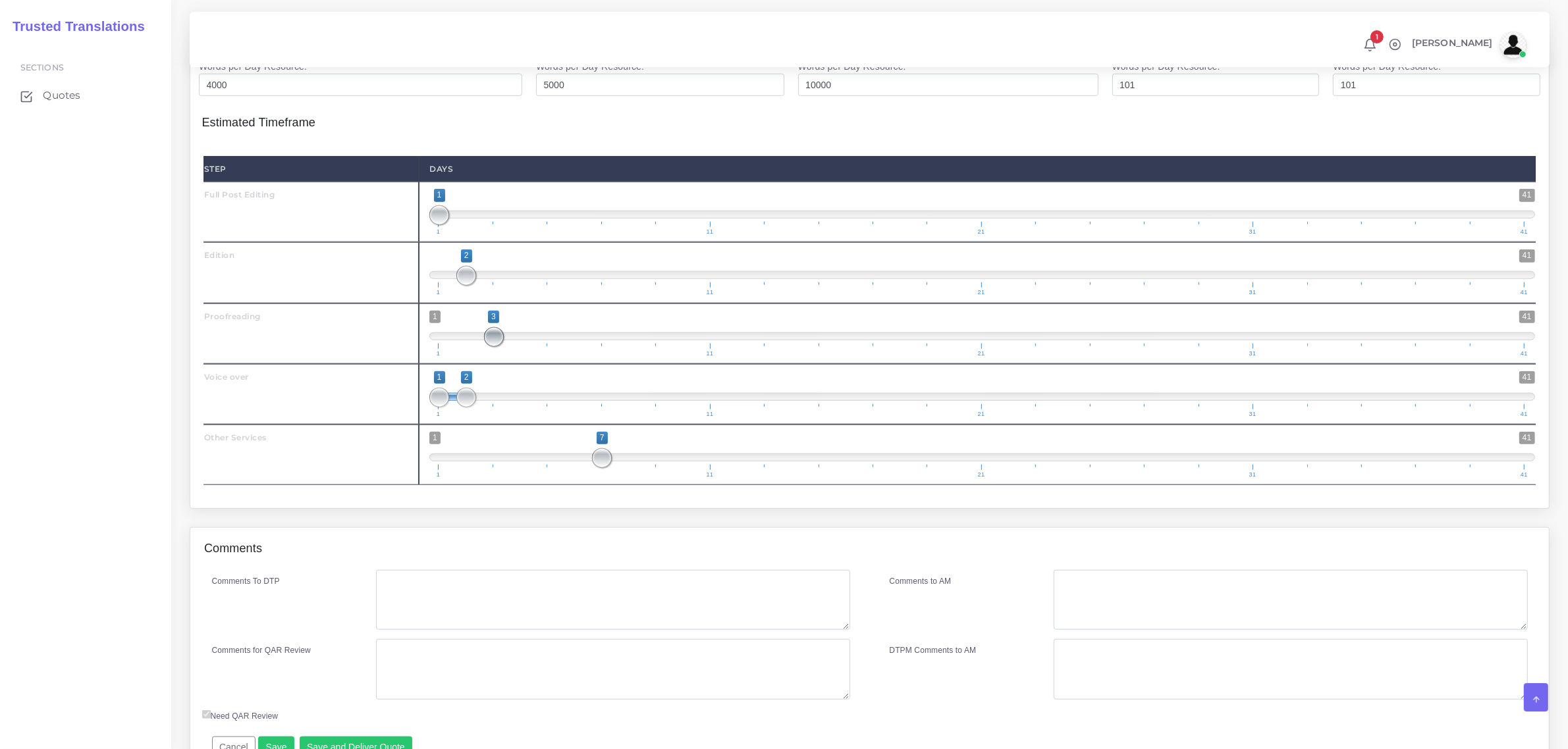
click at [516, 356] on span "1 41 3 3 3 — 3 1 11 21 31 41" at bounding box center [982, 334] width 1106 height 46
drag, startPoint x: 463, startPoint y: 435, endPoint x: 530, endPoint y: 437, distance: 67.0
click at [528, 407] on span at bounding box center [521, 397] width 20 height 20
type input "4;4"
drag, startPoint x: 442, startPoint y: 432, endPoint x: 567, endPoint y: 468, distance: 130.1
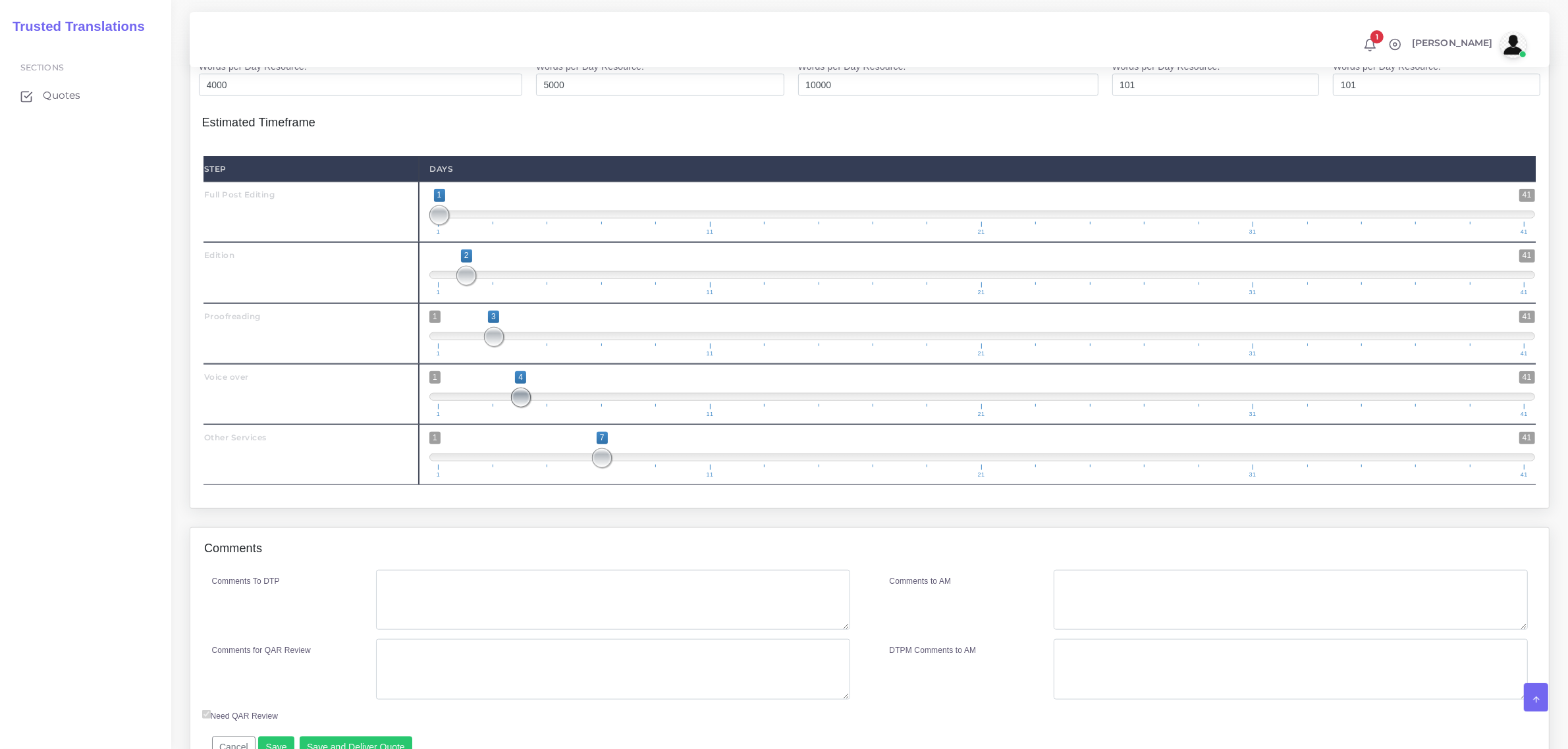
click at [524, 407] on span at bounding box center [521, 397] width 20 height 20
drag, startPoint x: 600, startPoint y: 492, endPoint x: 590, endPoint y: 495, distance: 10.4
click at [587, 478] on span "1 41 7 7 7 — 7 1 11 21 31 41" at bounding box center [982, 454] width 1106 height 46
drag, startPoint x: 598, startPoint y: 496, endPoint x: 592, endPoint y: 514, distance: 19.0
click at [639, 478] on span "1 41 7 7 7 — 7 1 11 21 31 41" at bounding box center [982, 454] width 1106 height 46
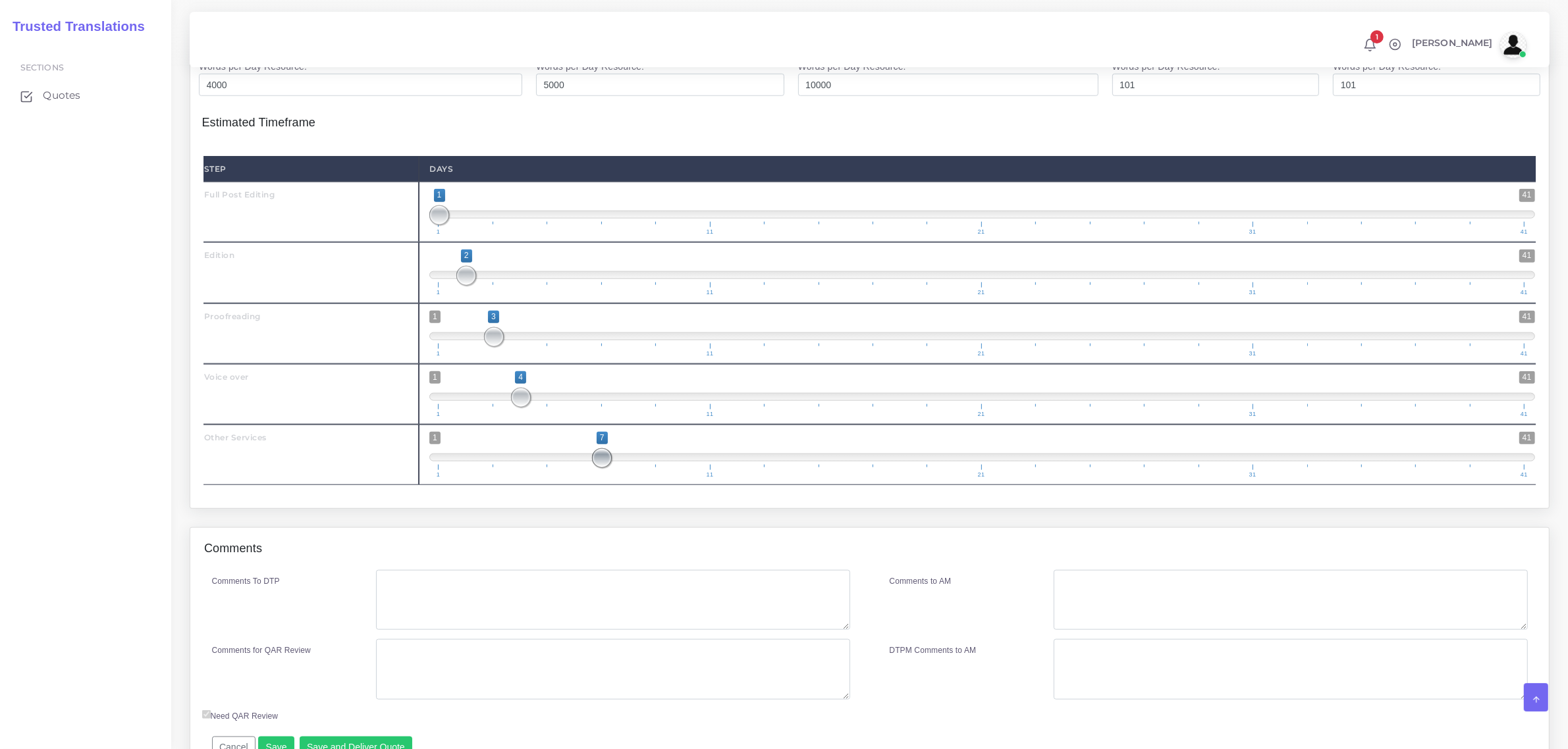
click at [599, 468] on span at bounding box center [601, 458] width 20 height 20
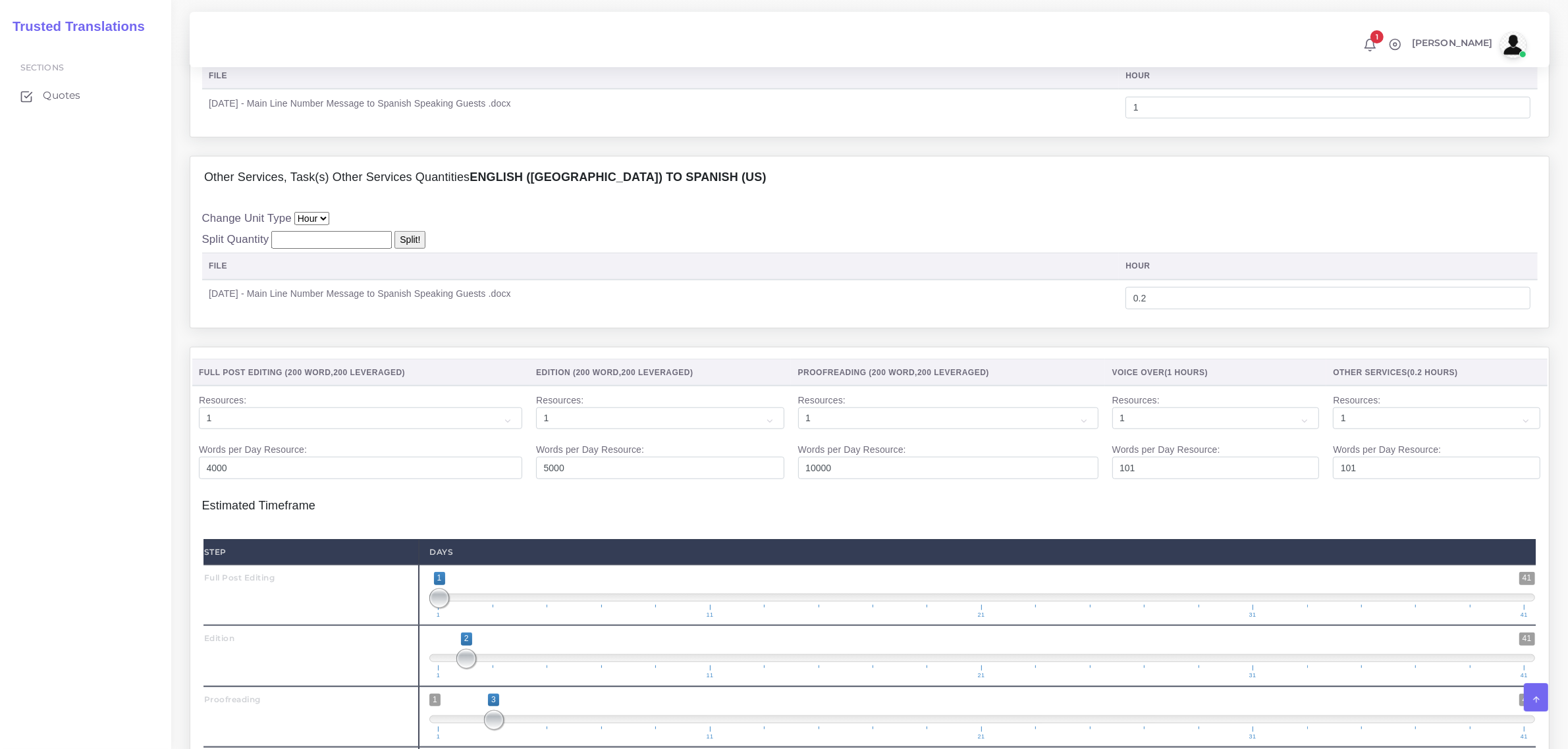
scroll to position [1757, 0]
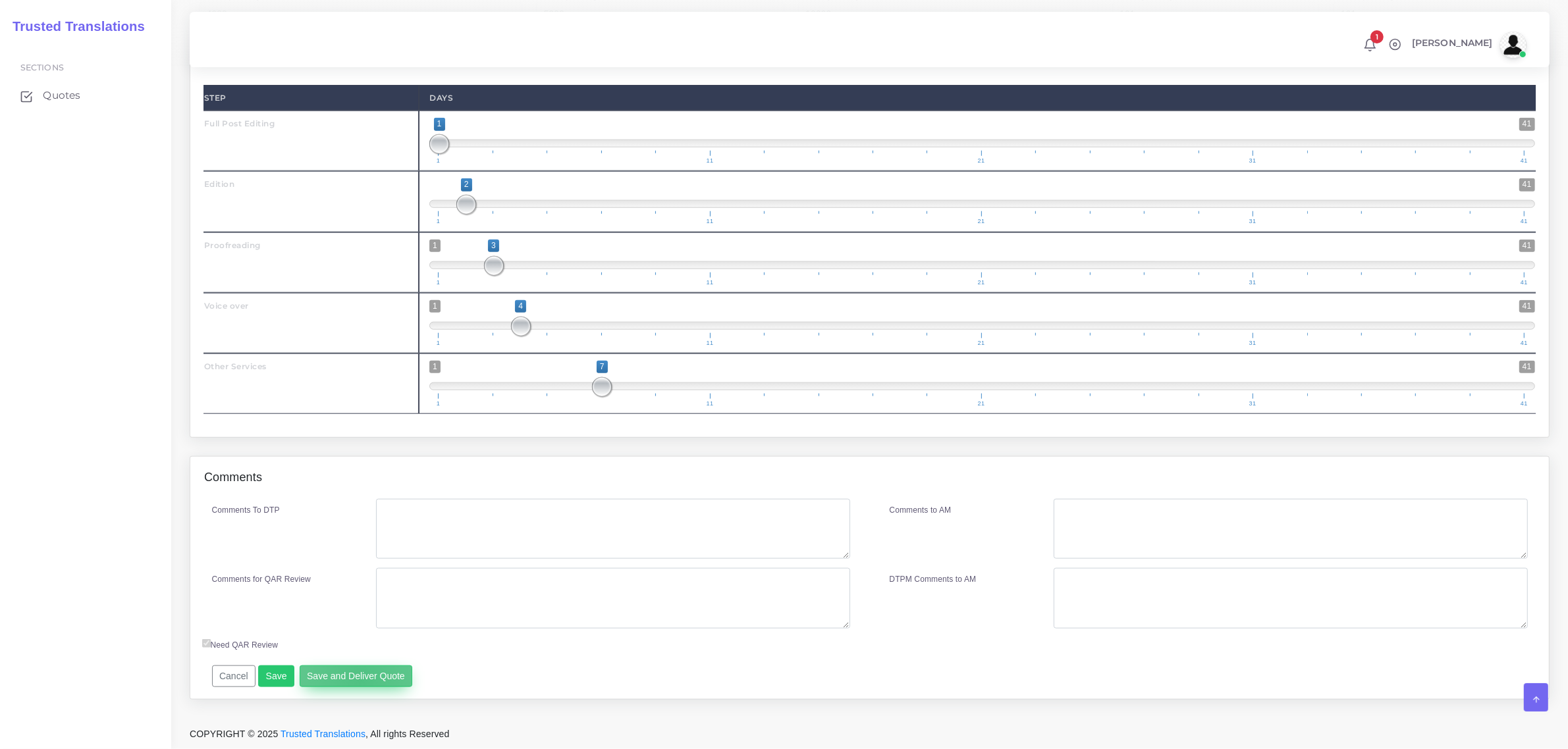
click at [357, 681] on button "Save and Deliver Quote" at bounding box center [357, 677] width 113 height 22
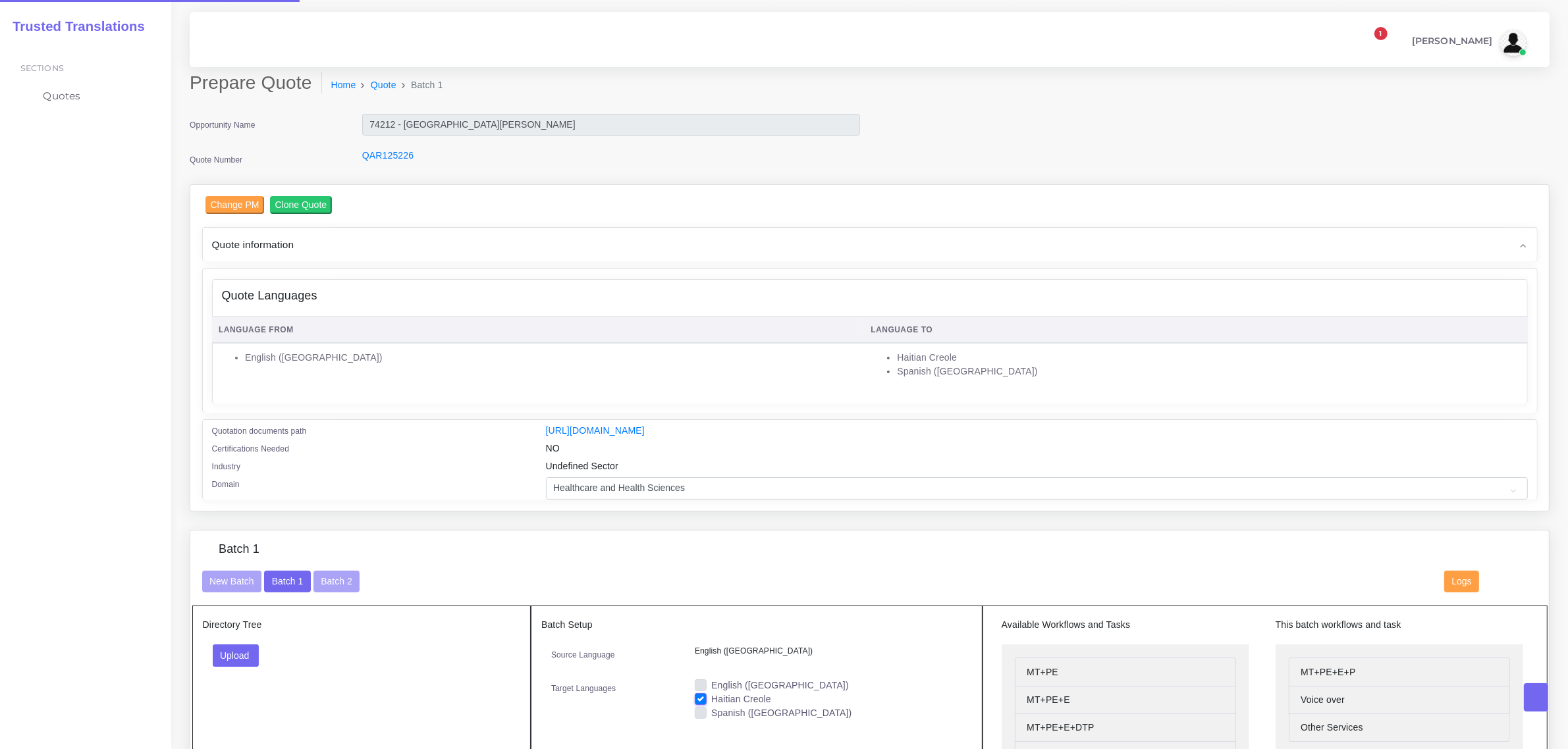
checkbox input "true"
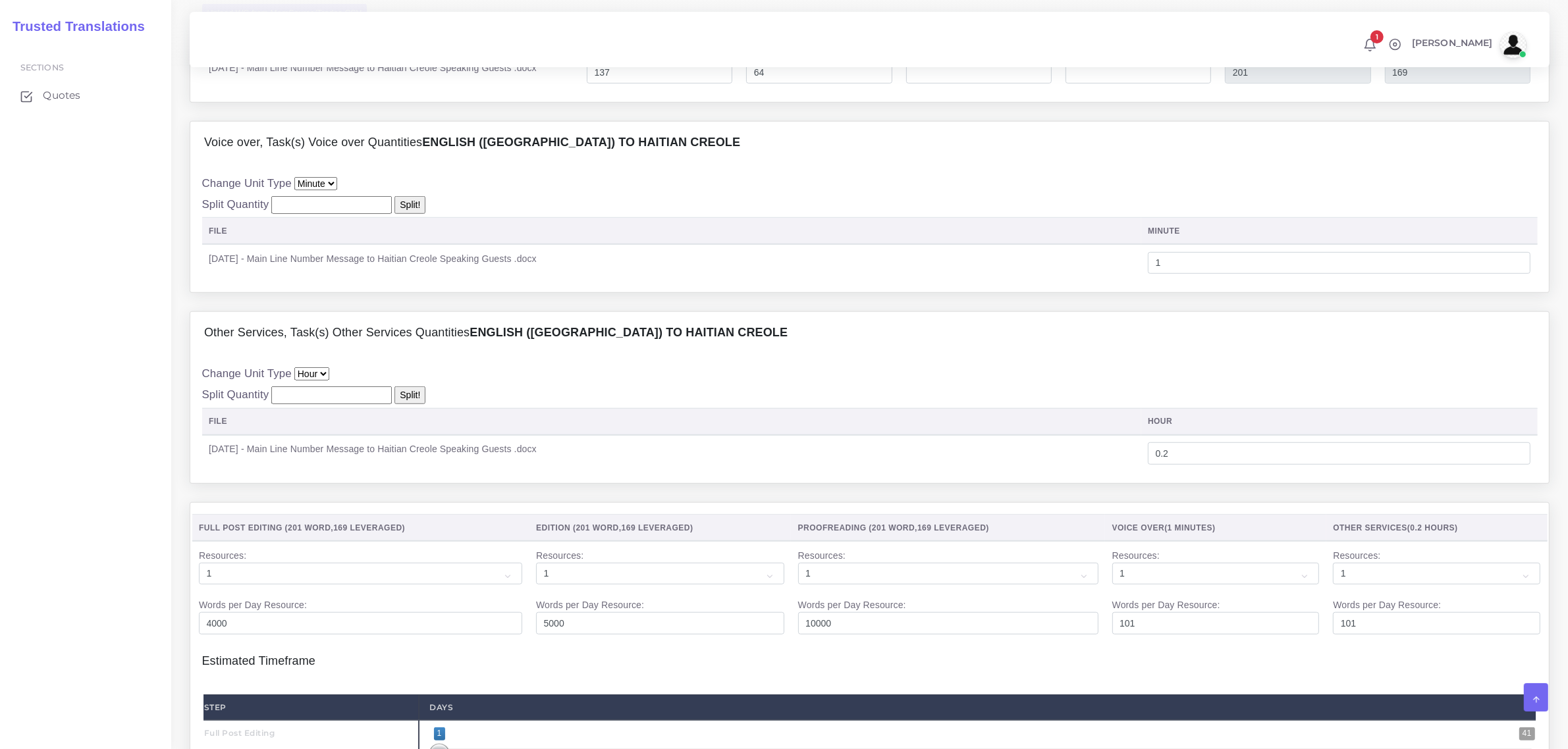
scroll to position [1719, 0]
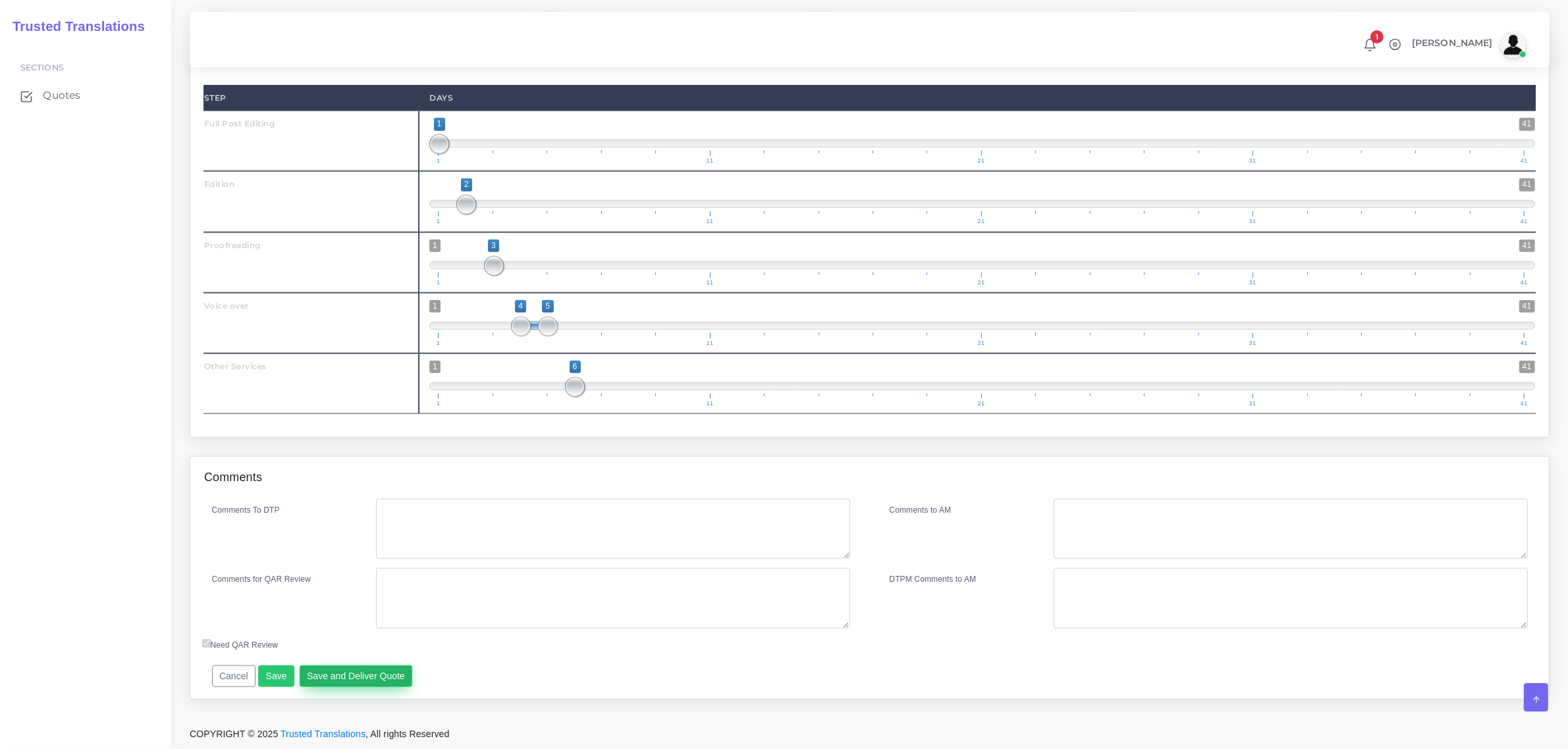
click at [371, 669] on button "Save and Deliver Quote" at bounding box center [357, 677] width 113 height 22
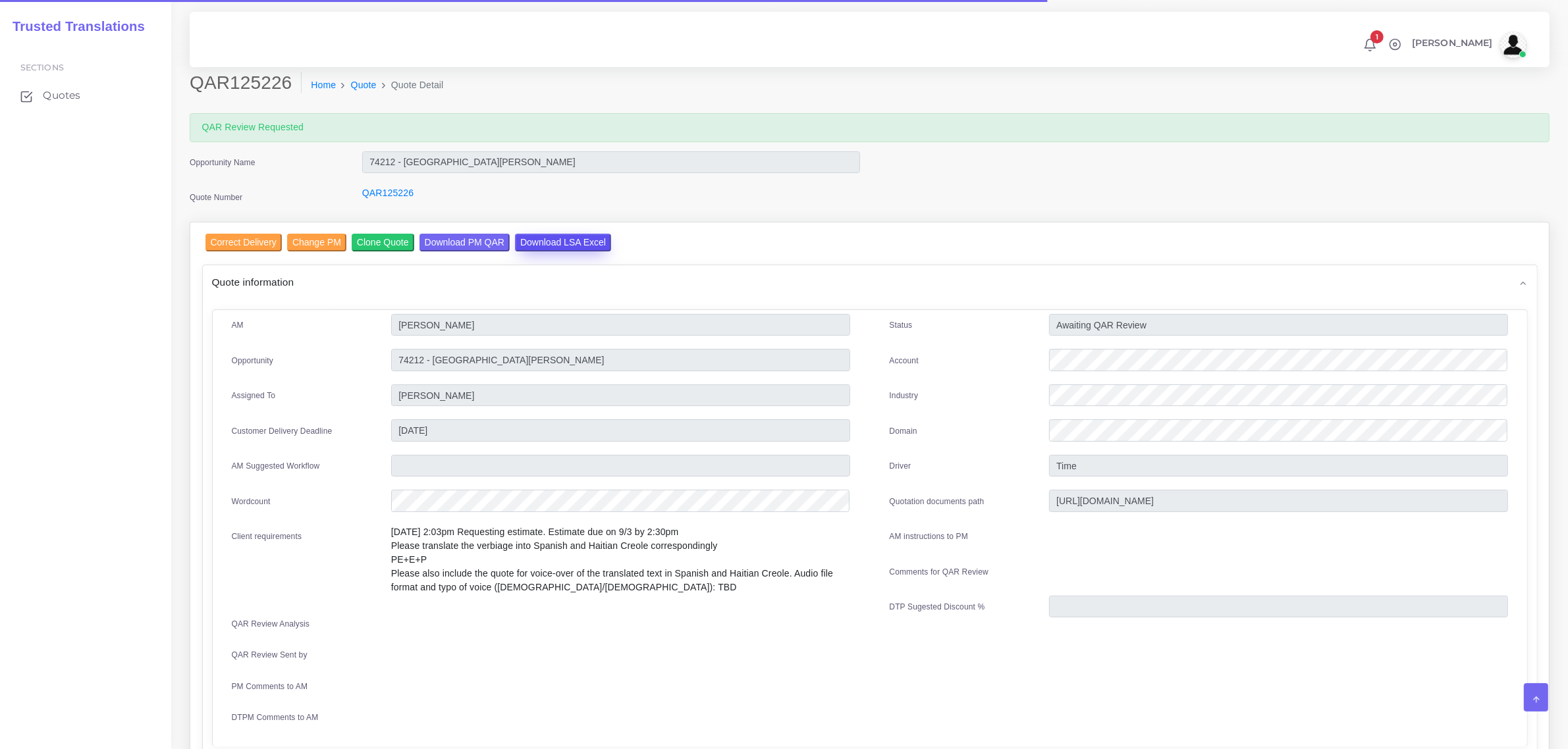
click at [535, 238] on input "Download LSA Excel" at bounding box center [563, 242] width 96 height 18
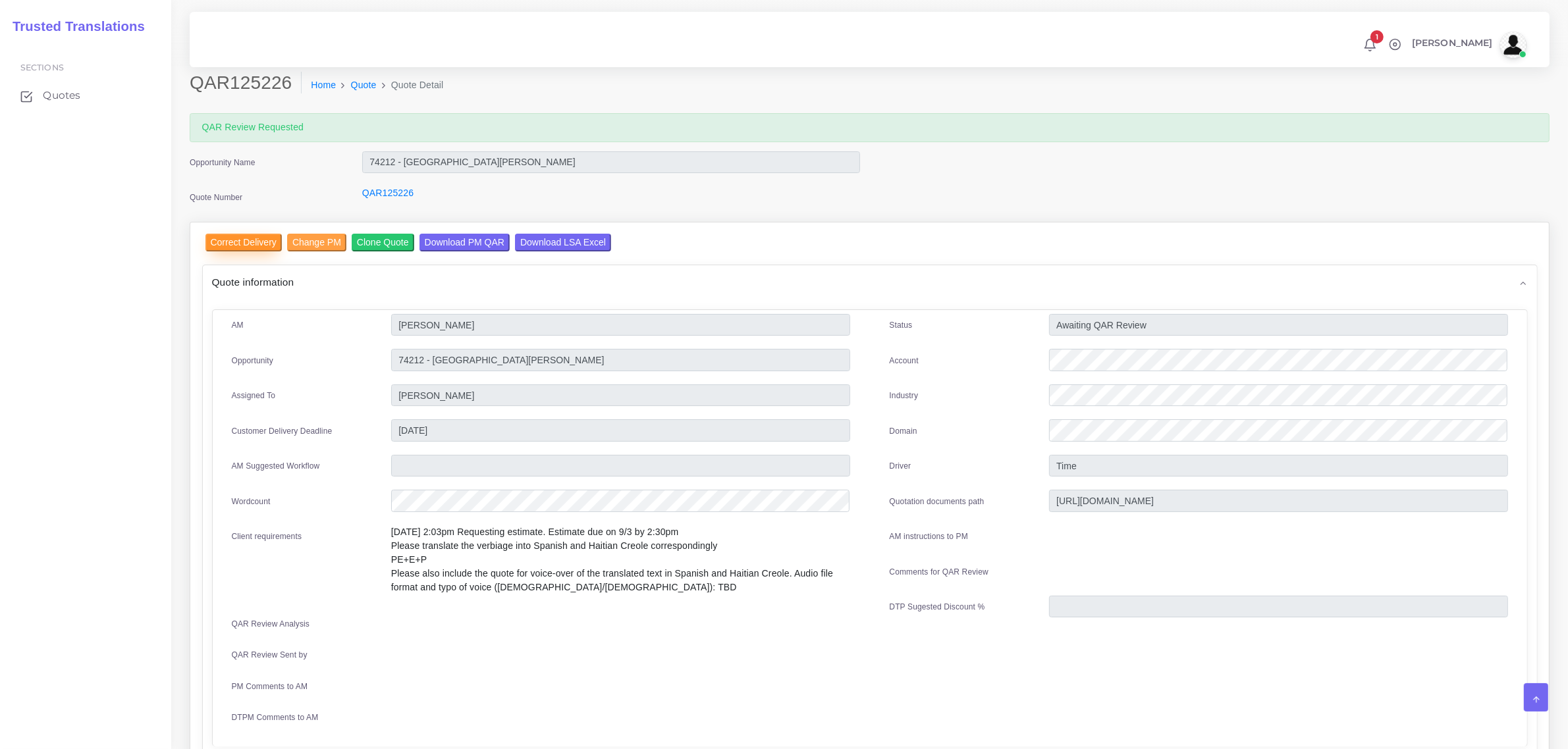
click at [229, 245] on input "Correct Delivery" at bounding box center [244, 242] width 77 height 18
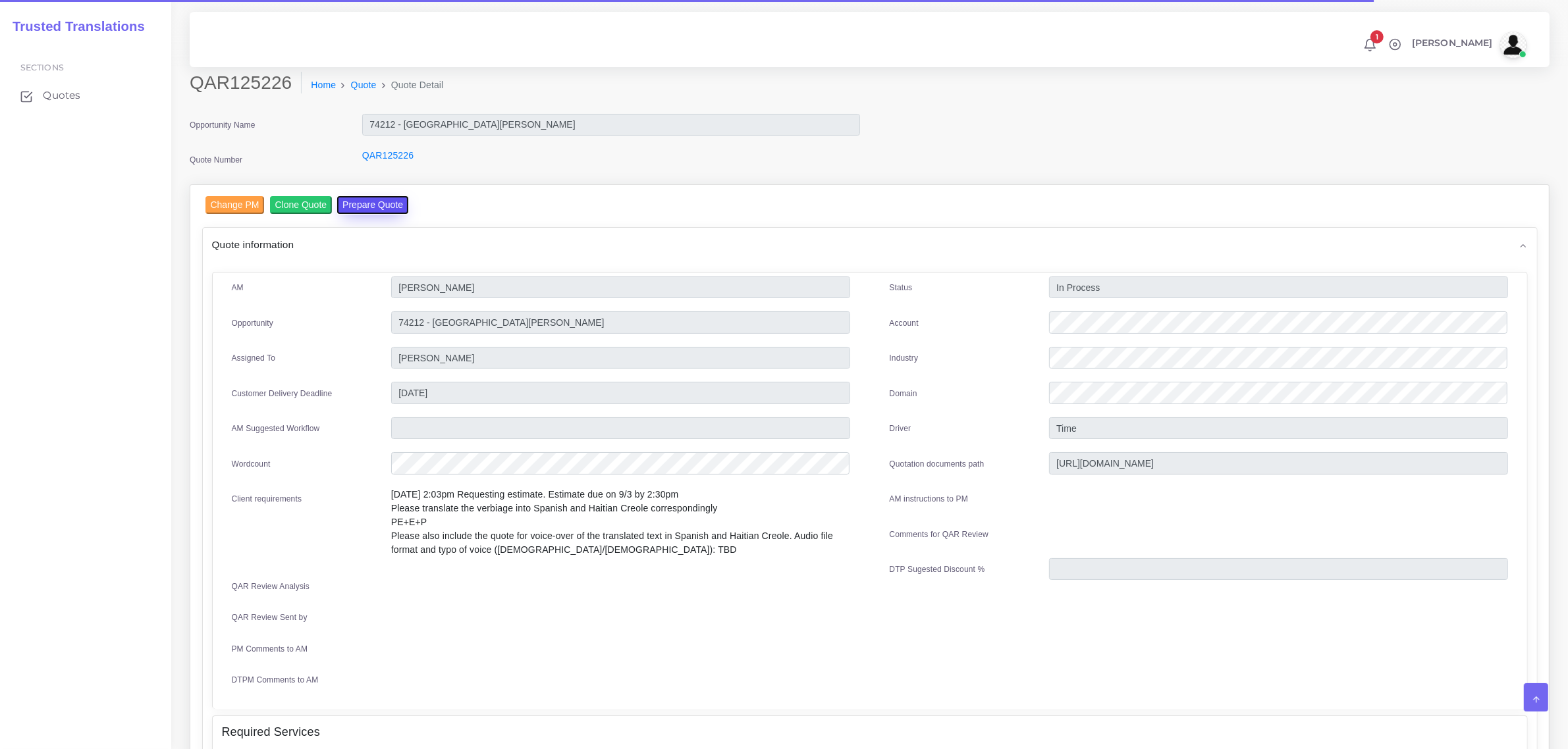
click at [381, 203] on button "Prepare Quote" at bounding box center [373, 205] width 71 height 18
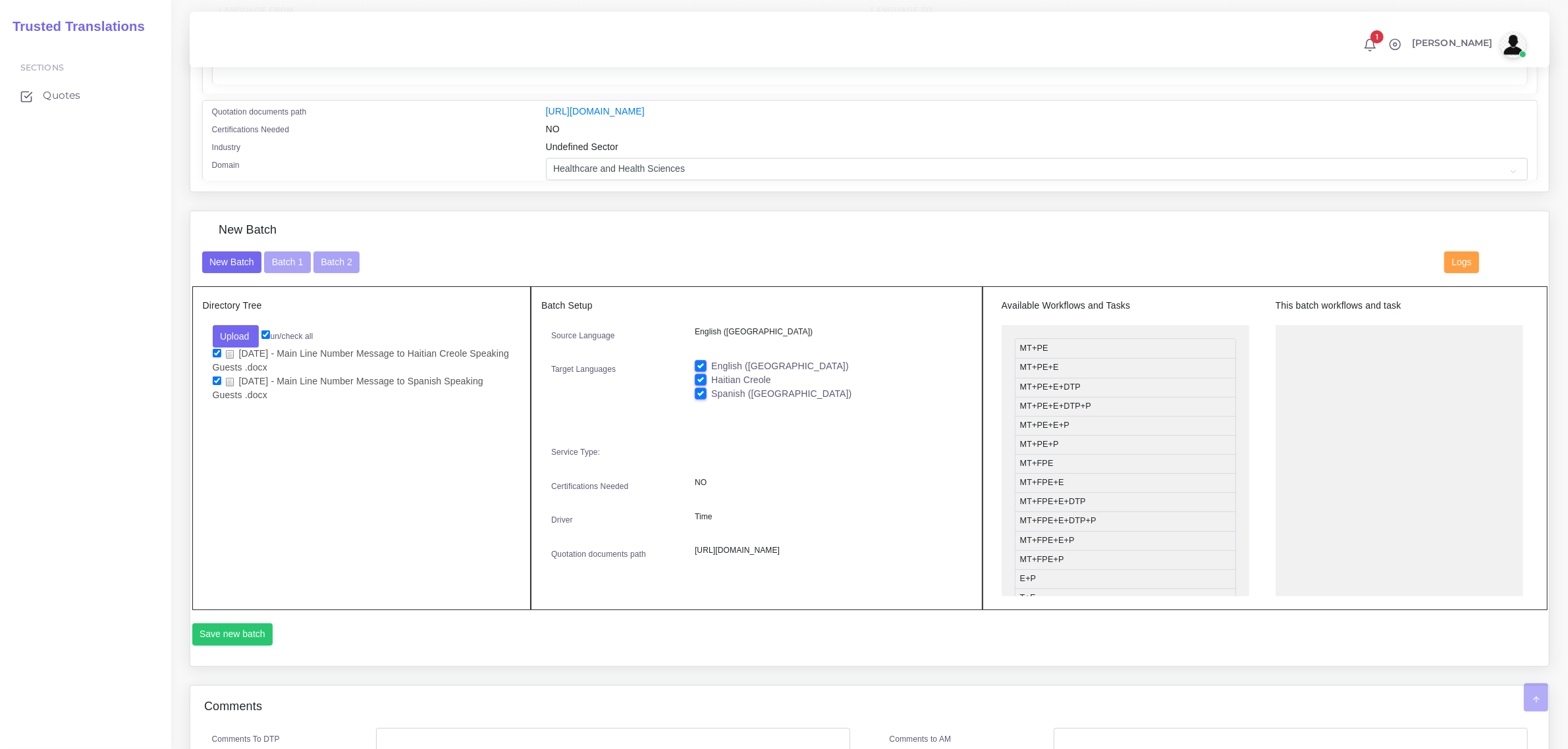
scroll to position [329, 0]
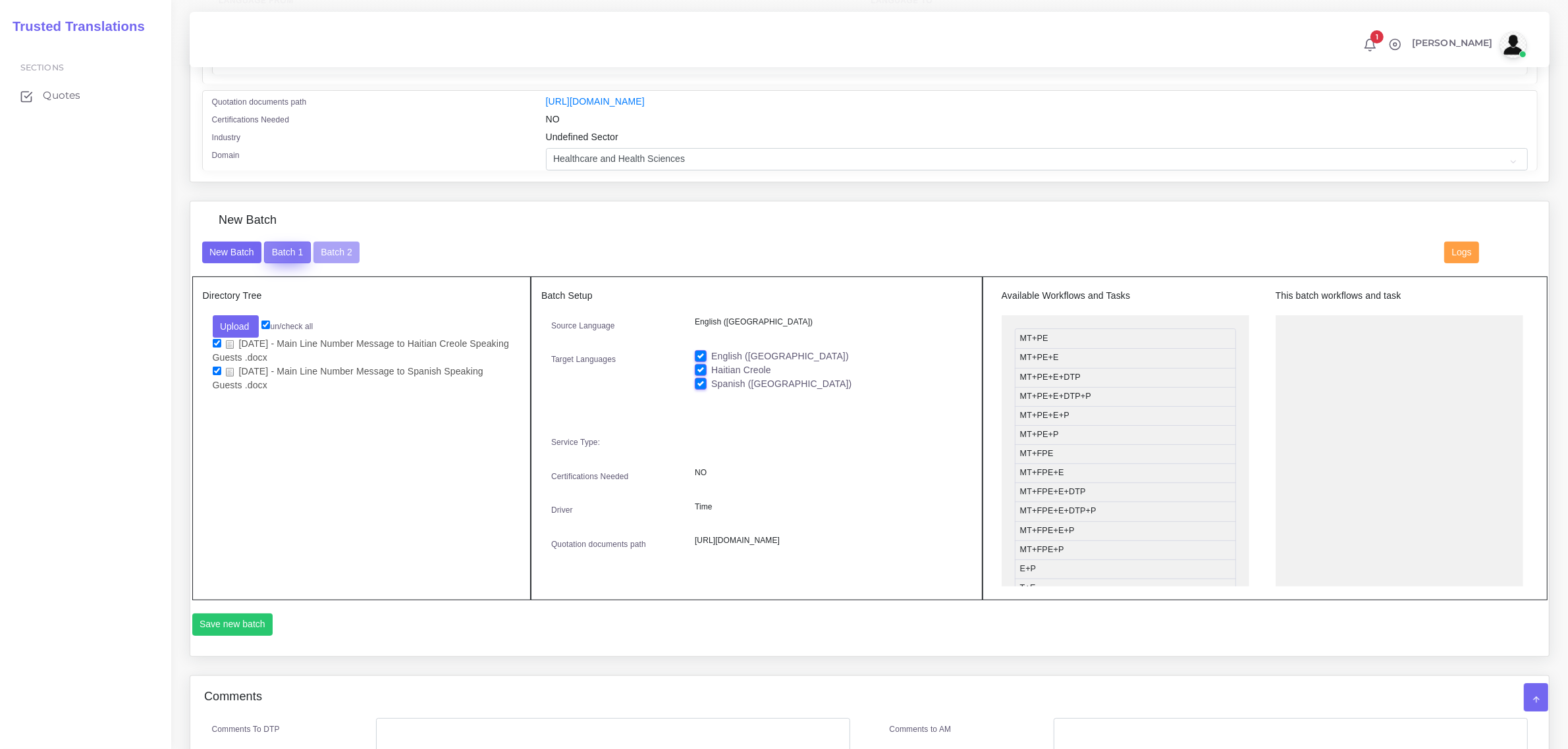
click at [293, 252] on button "Batch 1" at bounding box center [287, 253] width 46 height 22
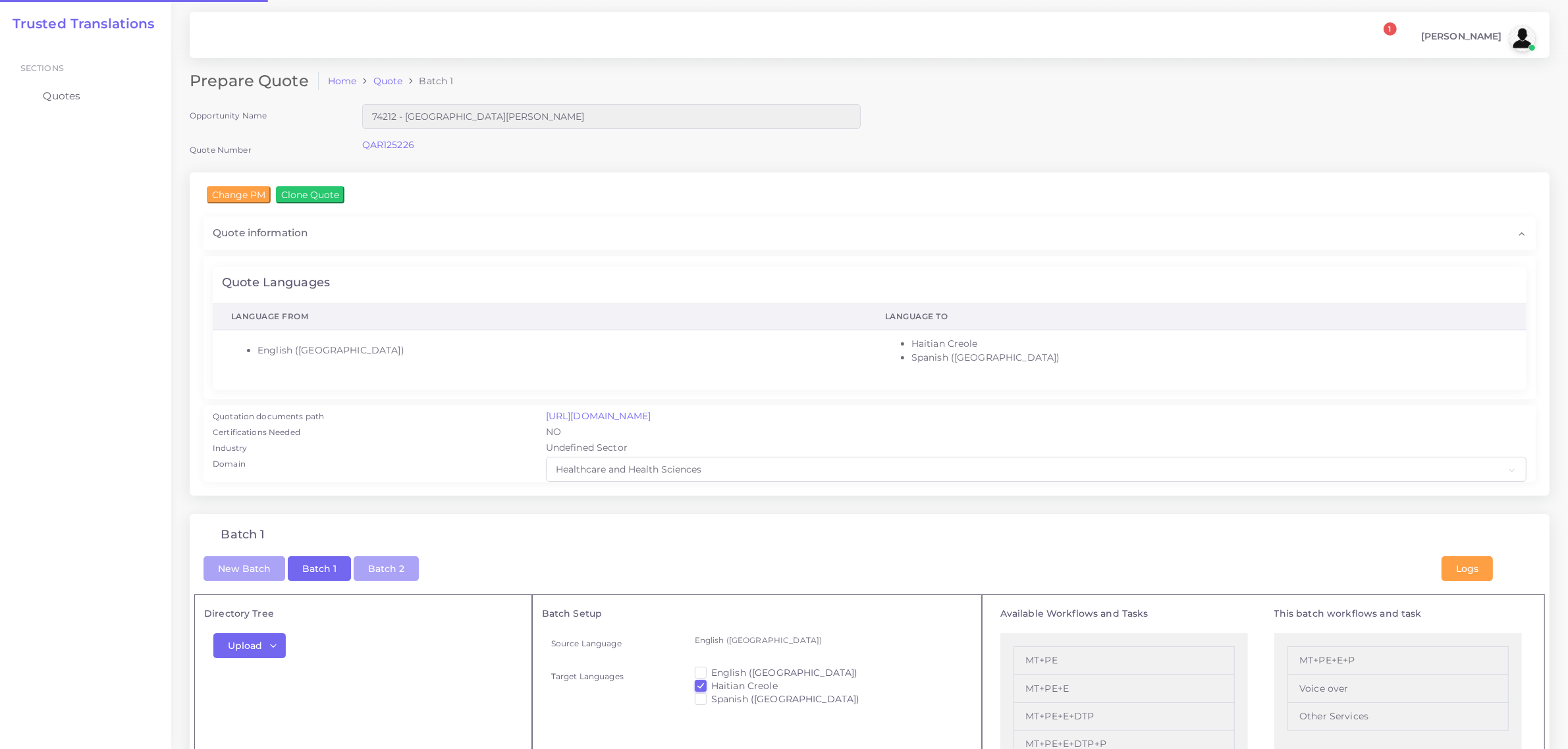
checkbox input "true"
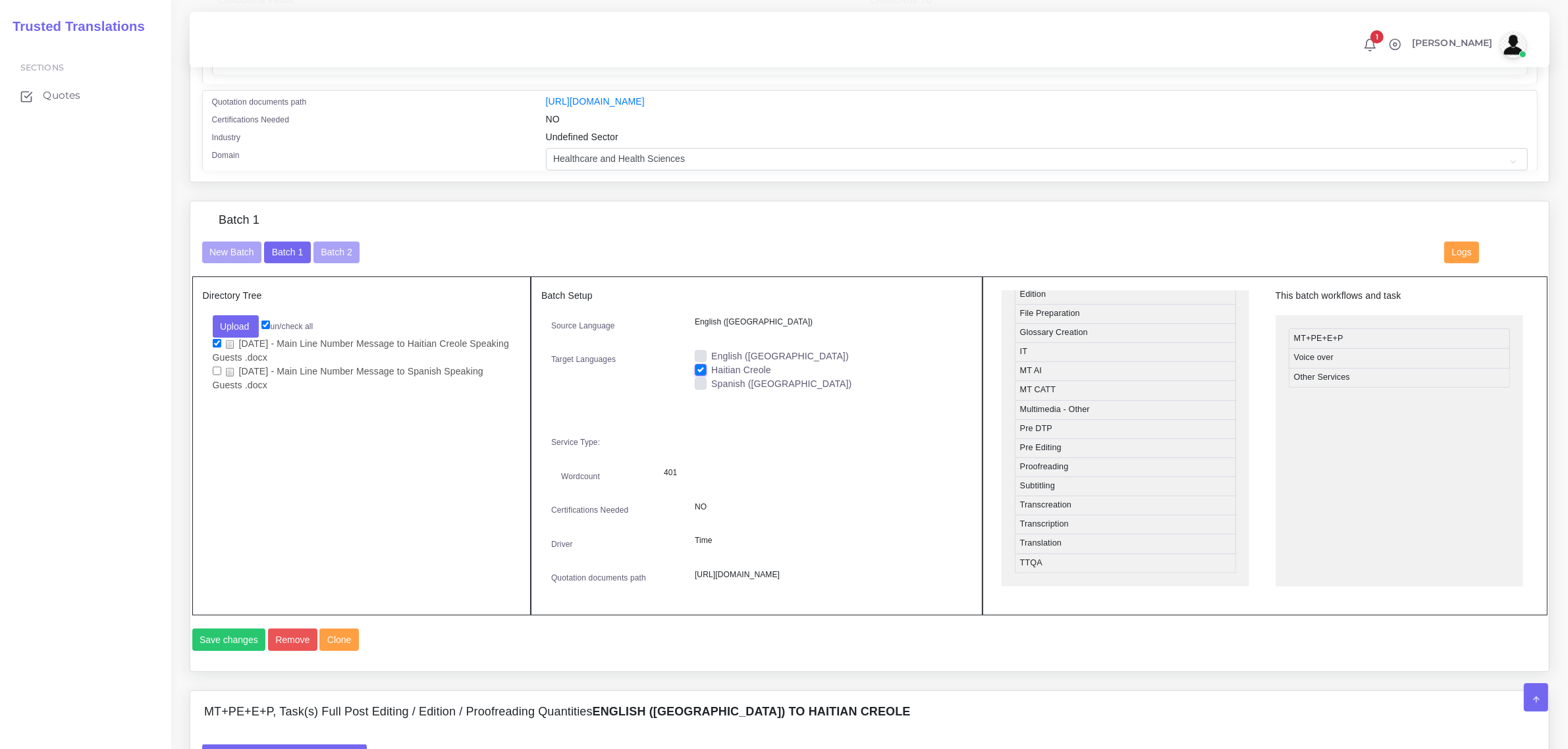
scroll to position [505, 0]
drag, startPoint x: 1082, startPoint y: 489, endPoint x: 1357, endPoint y: 395, distance: 290.6
drag, startPoint x: 1342, startPoint y: 373, endPoint x: 1068, endPoint y: 407, distance: 276.1
click at [236, 651] on button "Save changes" at bounding box center [229, 640] width 74 height 22
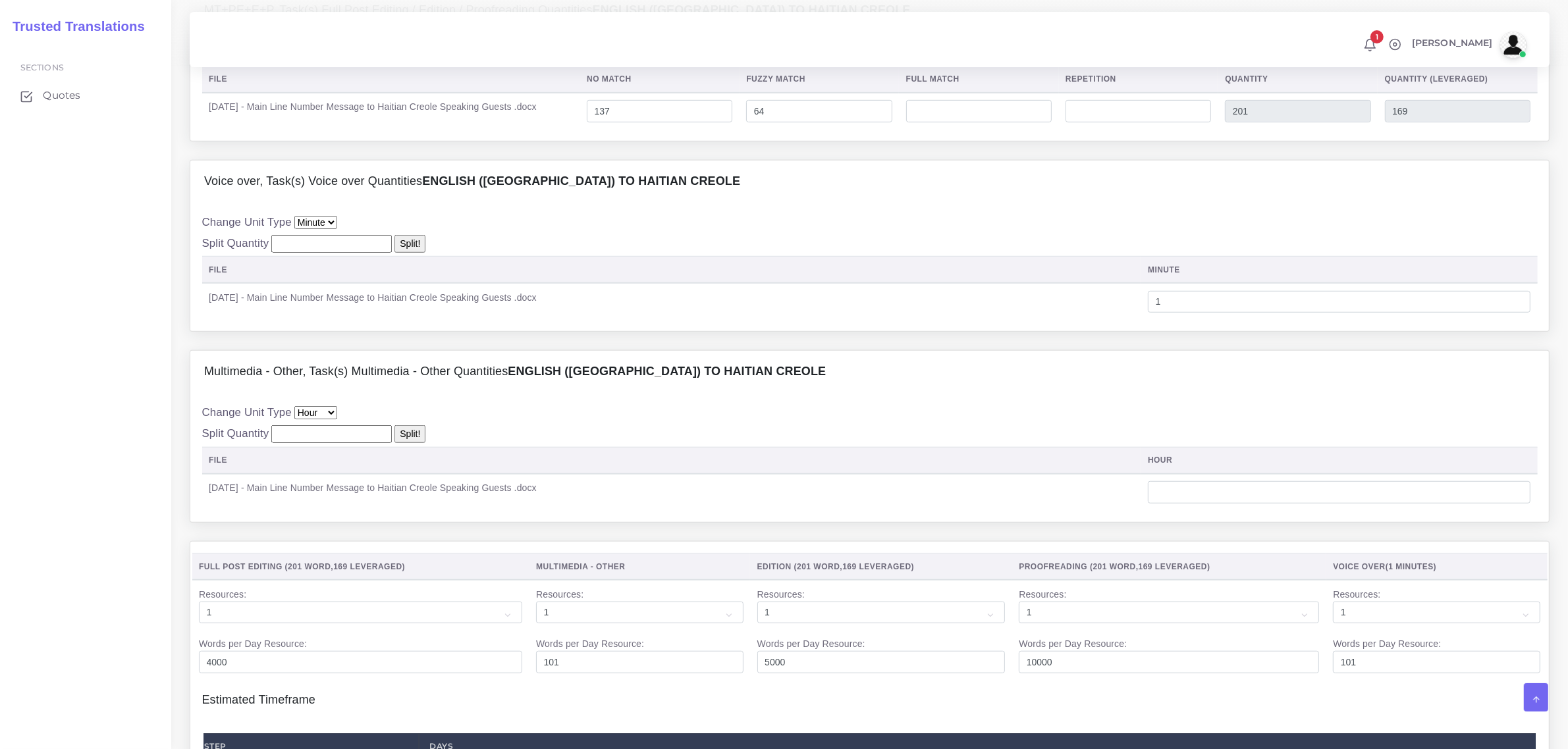
scroll to position [1069, 0]
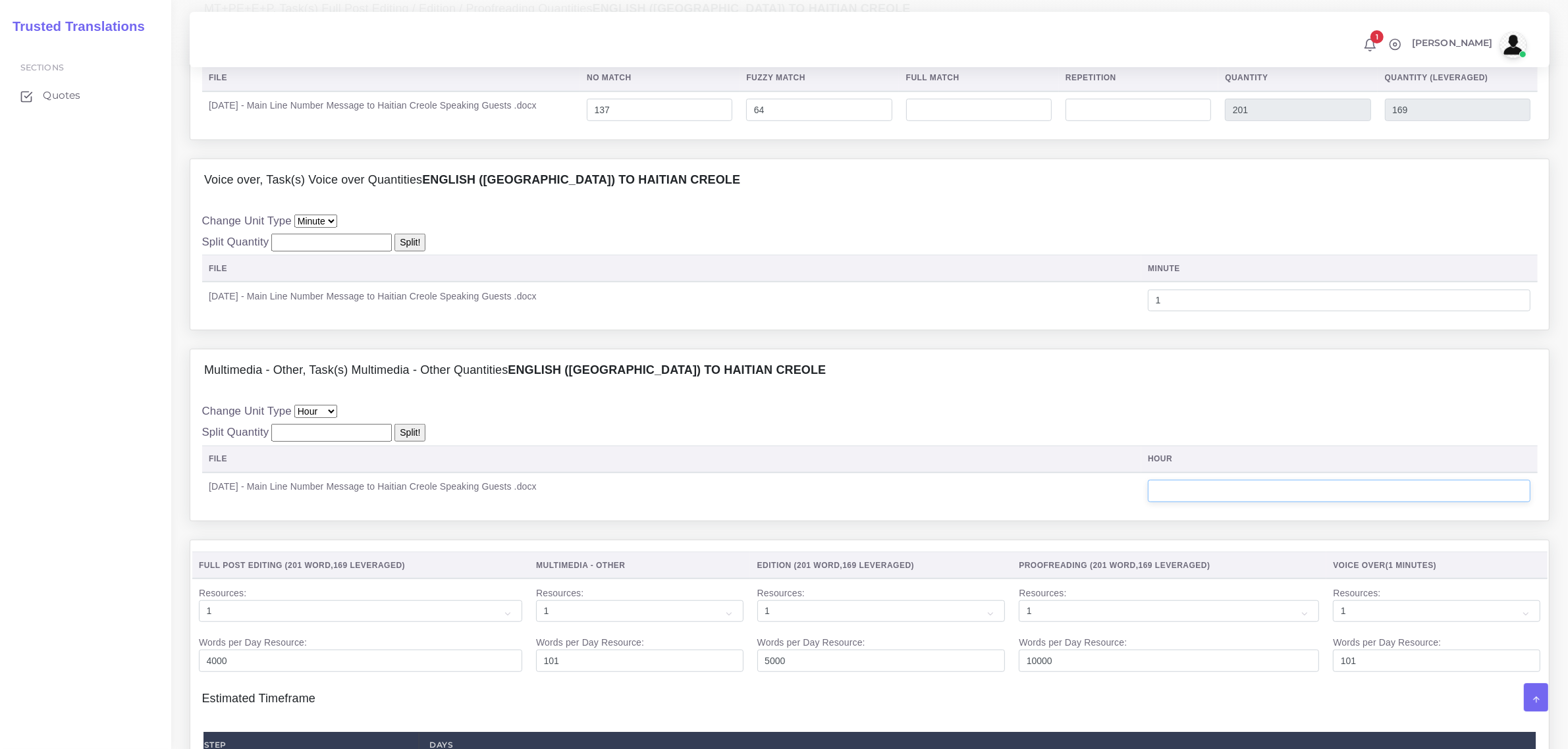
click at [1209, 502] on input "number" at bounding box center [1339, 491] width 382 height 22
type input "0.20"
click at [332, 228] on select "File Hour Minute" at bounding box center [316, 221] width 43 height 13
select select "hour"
click at [295, 228] on select "File Hour Minute" at bounding box center [316, 221] width 43 height 13
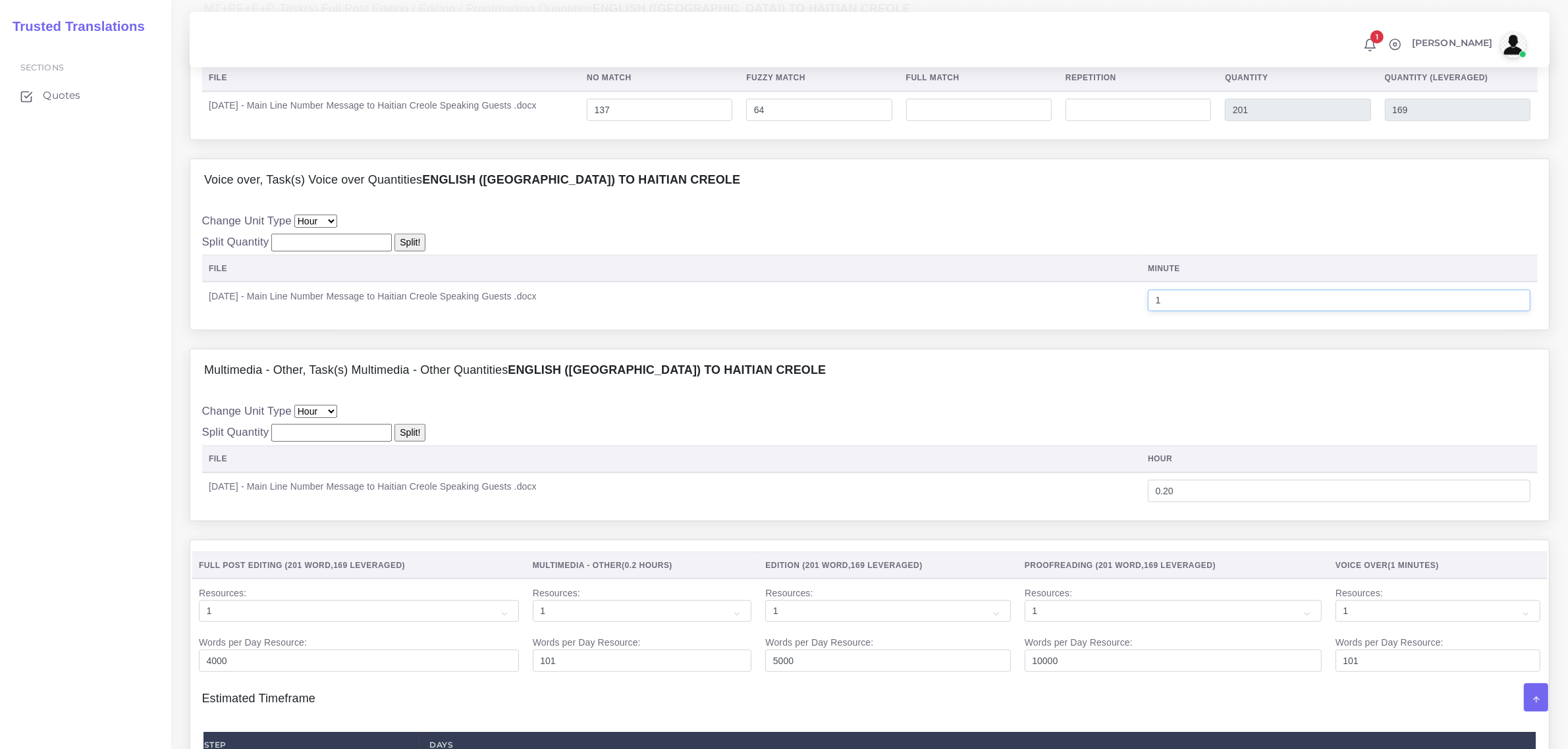
click at [1192, 312] on input "1" at bounding box center [1339, 300] width 382 height 22
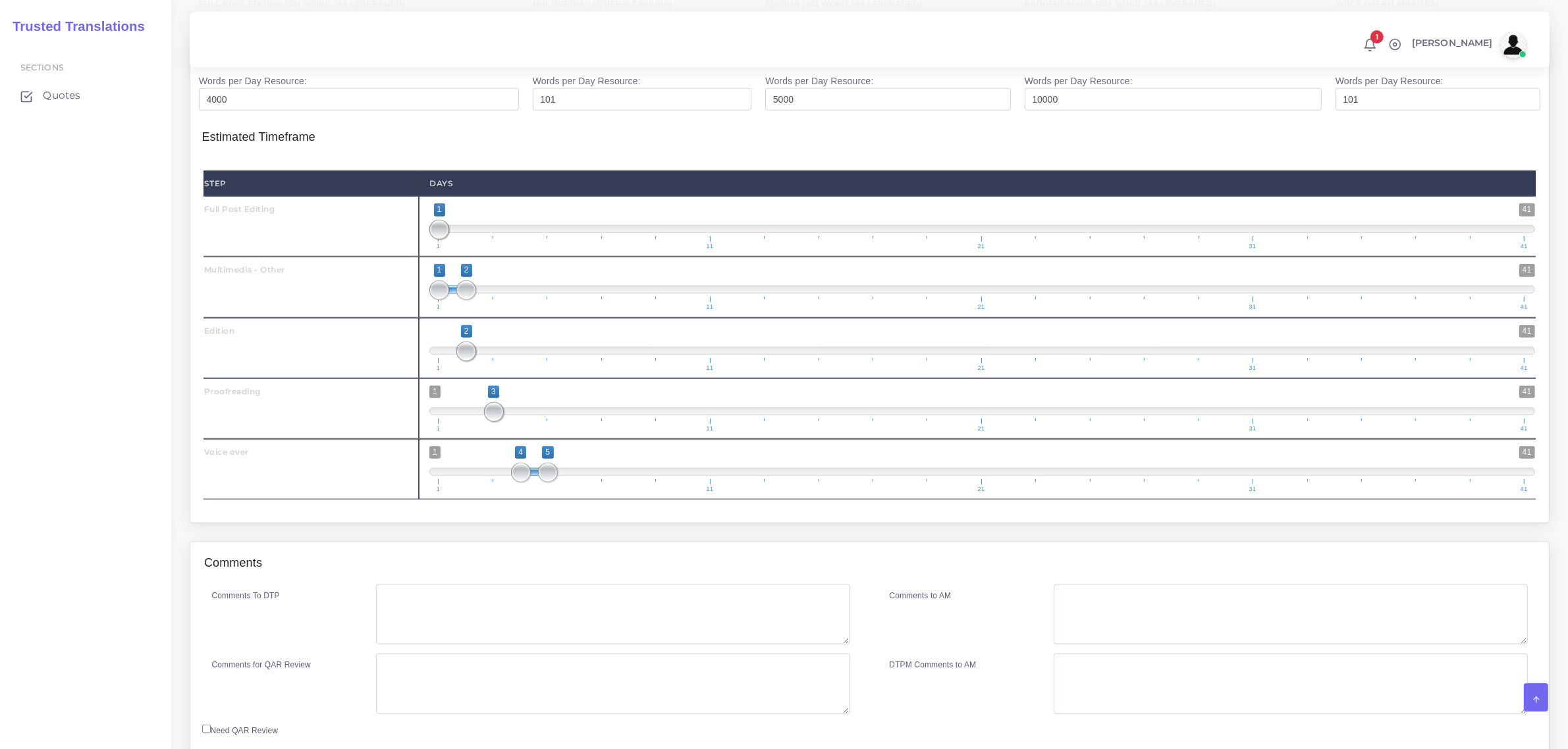
scroll to position [1645, 0]
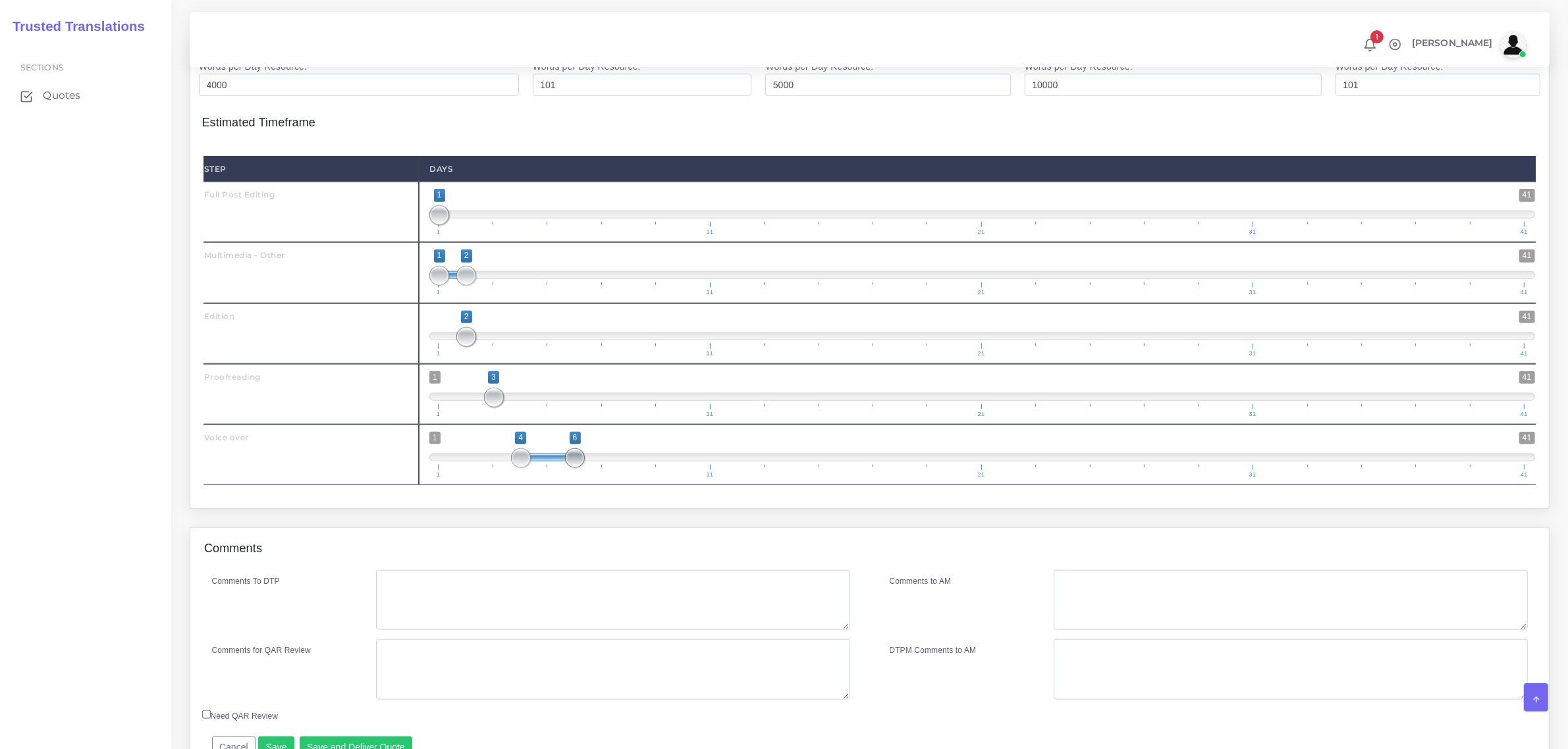
drag, startPoint x: 550, startPoint y: 499, endPoint x: 574, endPoint y: 497, distance: 24.1
click at [574, 468] on span at bounding box center [575, 458] width 20 height 20
type input "6;6"
drag, startPoint x: 528, startPoint y: 499, endPoint x: 601, endPoint y: 502, distance: 73.1
click at [601, 478] on span "1 41 6 6 6 — 6 1 11 21 31 41" at bounding box center [982, 454] width 1106 height 46
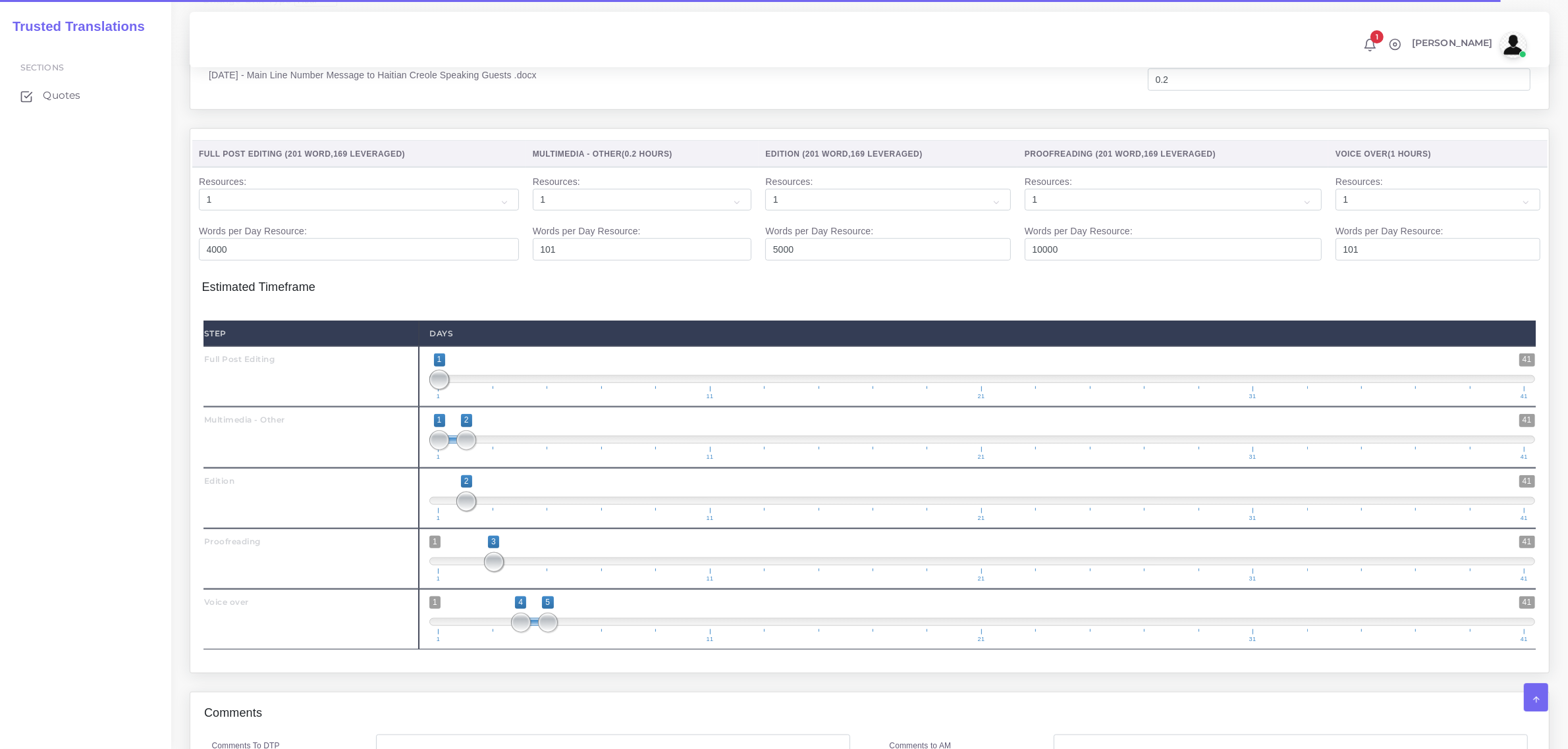
scroll to position [1757, 0]
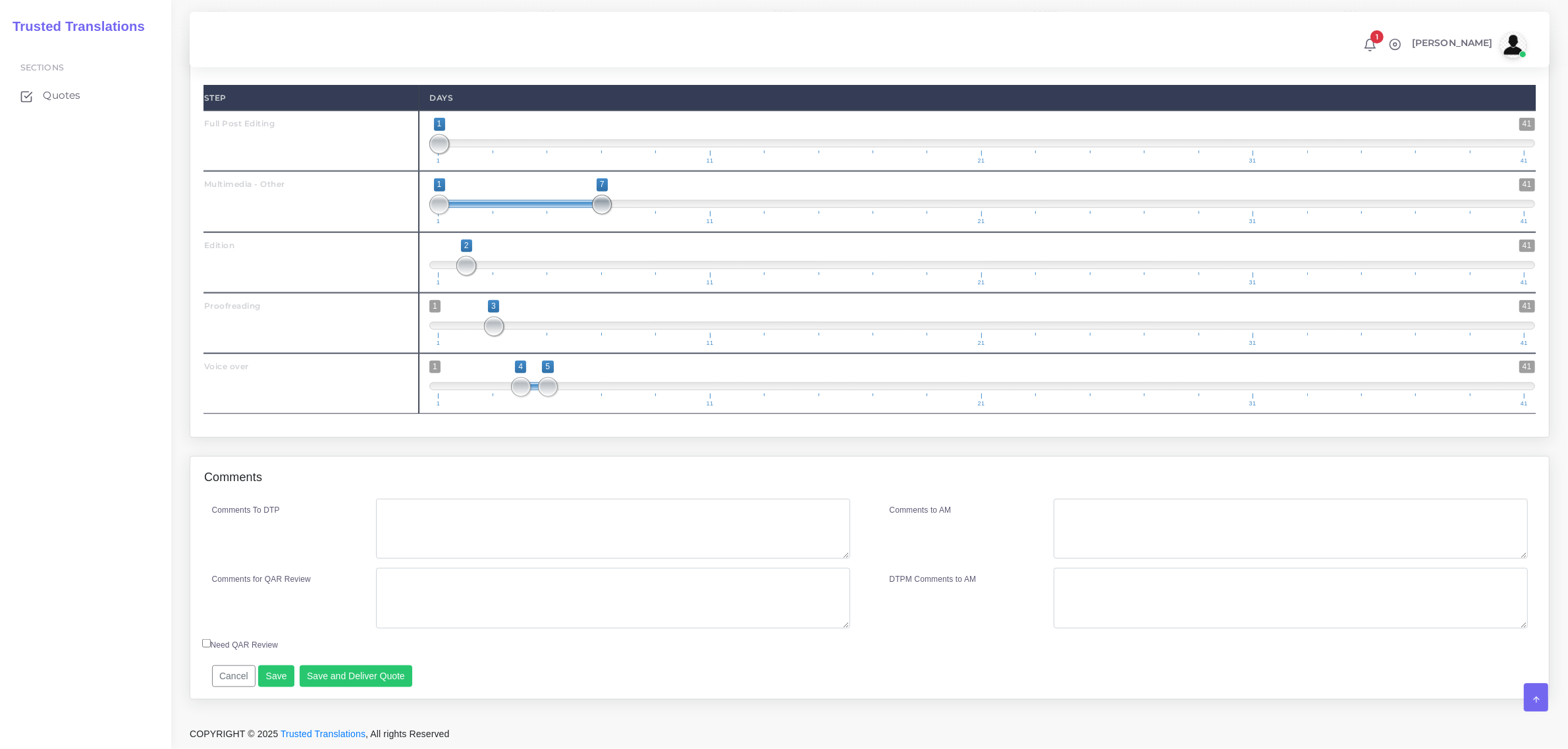
drag, startPoint x: 466, startPoint y: 204, endPoint x: 573, endPoint y: 195, distance: 107.4
click at [606, 204] on span at bounding box center [601, 205] width 20 height 20
type input "7;7"
drag, startPoint x: 442, startPoint y: 205, endPoint x: 609, endPoint y: 216, distance: 167.4
click at [609, 216] on span "1 41 7 7 7 — 7 1 11 21 31 41" at bounding box center [982, 201] width 1106 height 46
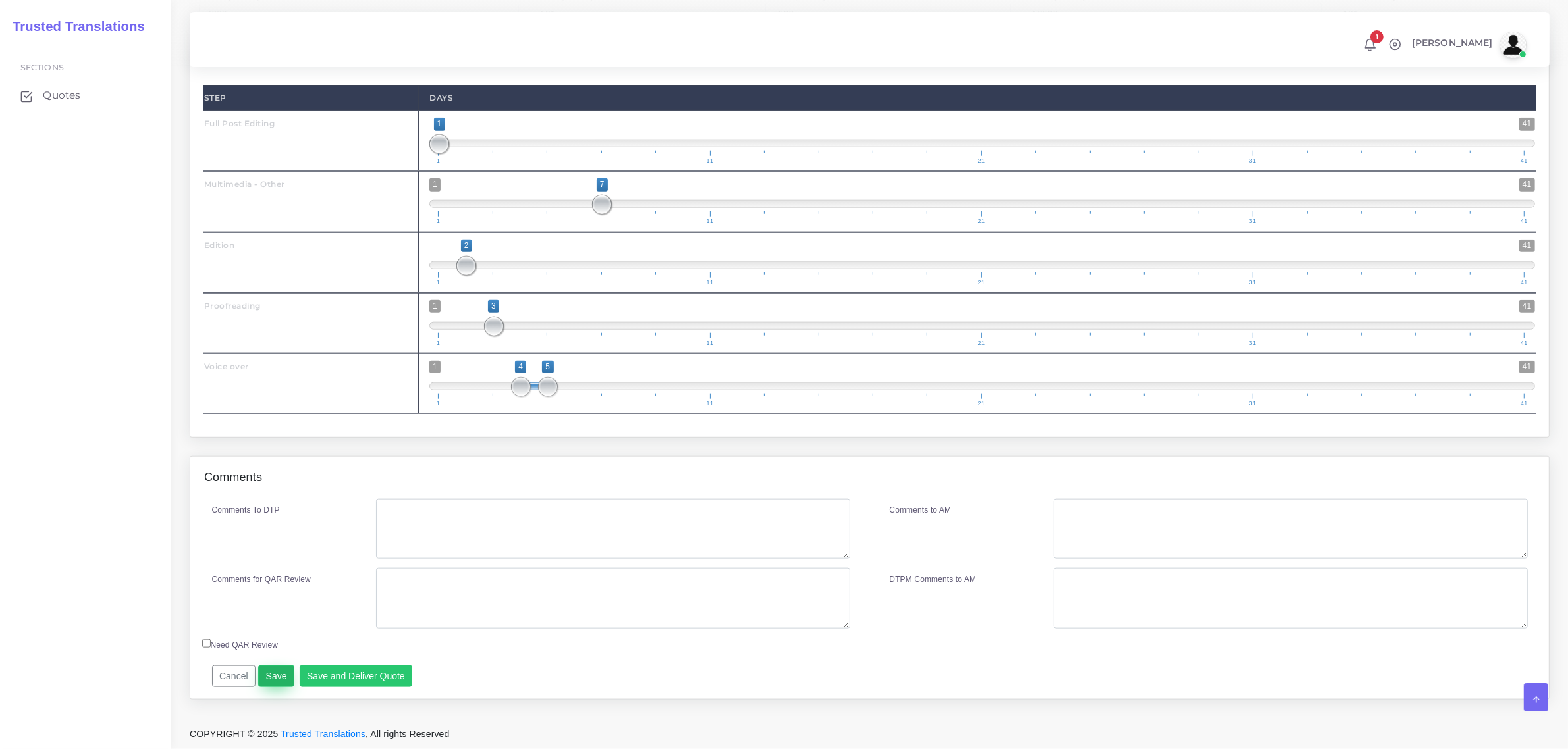
click at [267, 675] on button "Save" at bounding box center [276, 677] width 36 height 22
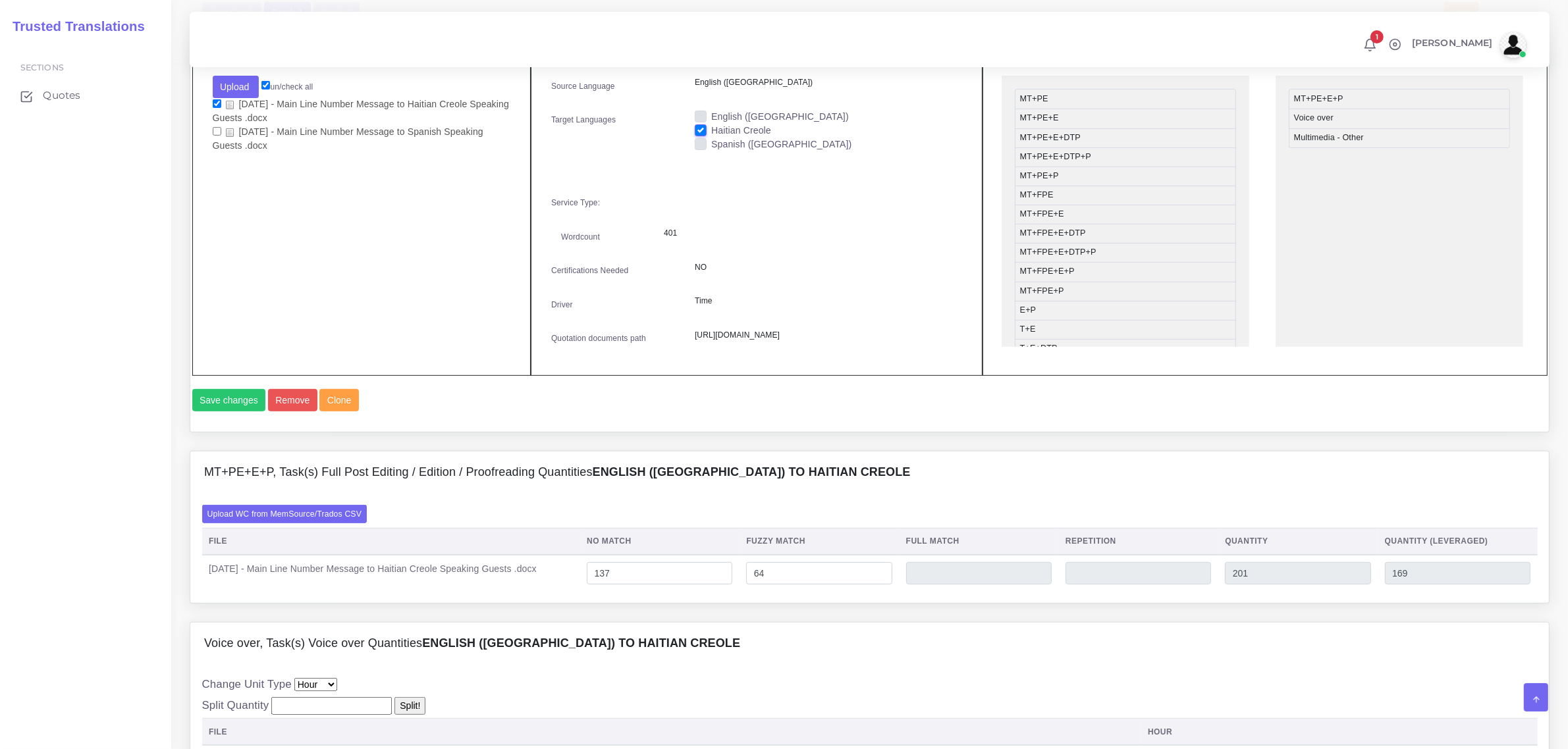
scroll to position [604, 0]
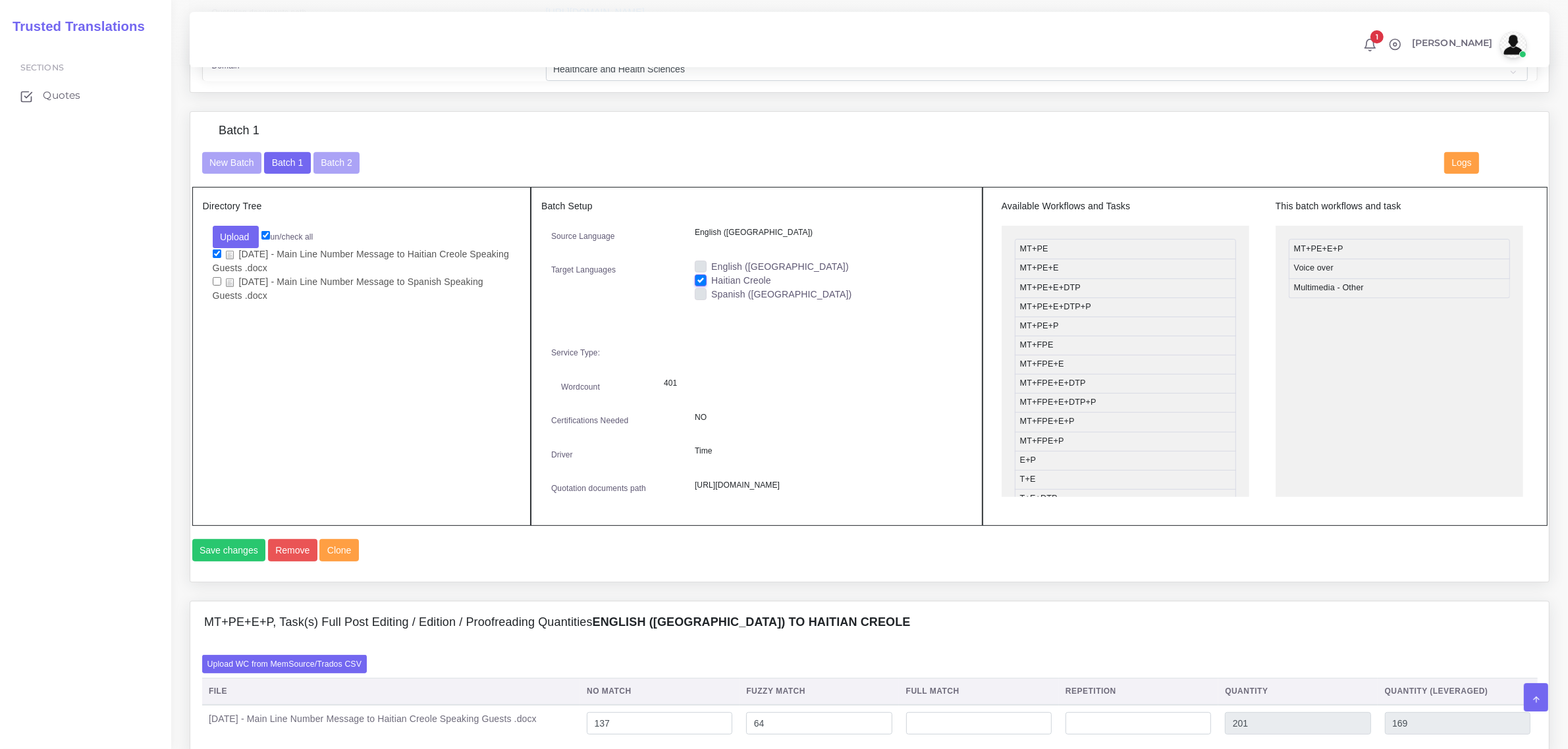
scroll to position [329, 0]
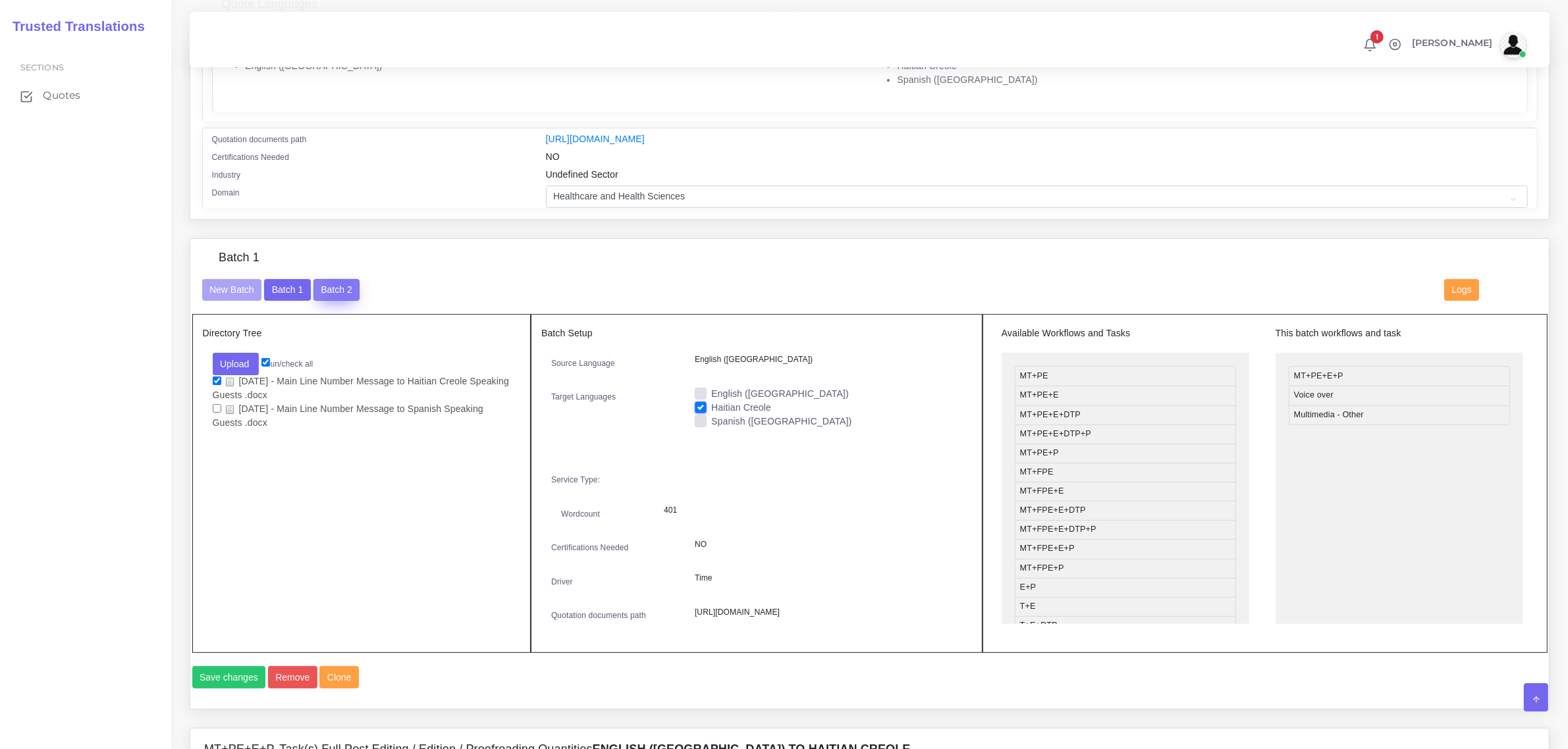
click at [341, 282] on button "Batch 2" at bounding box center [336, 290] width 46 height 22
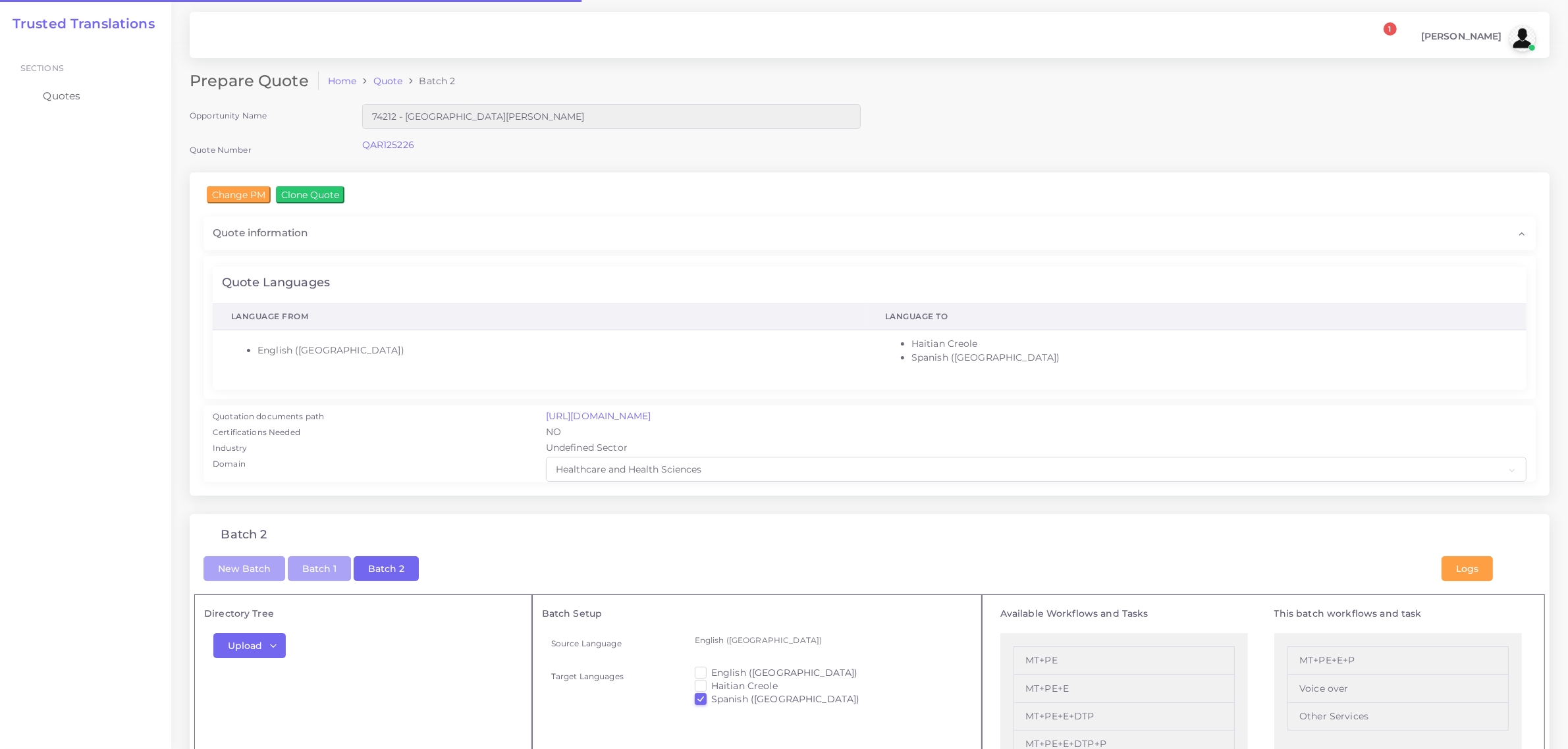
checkbox input "true"
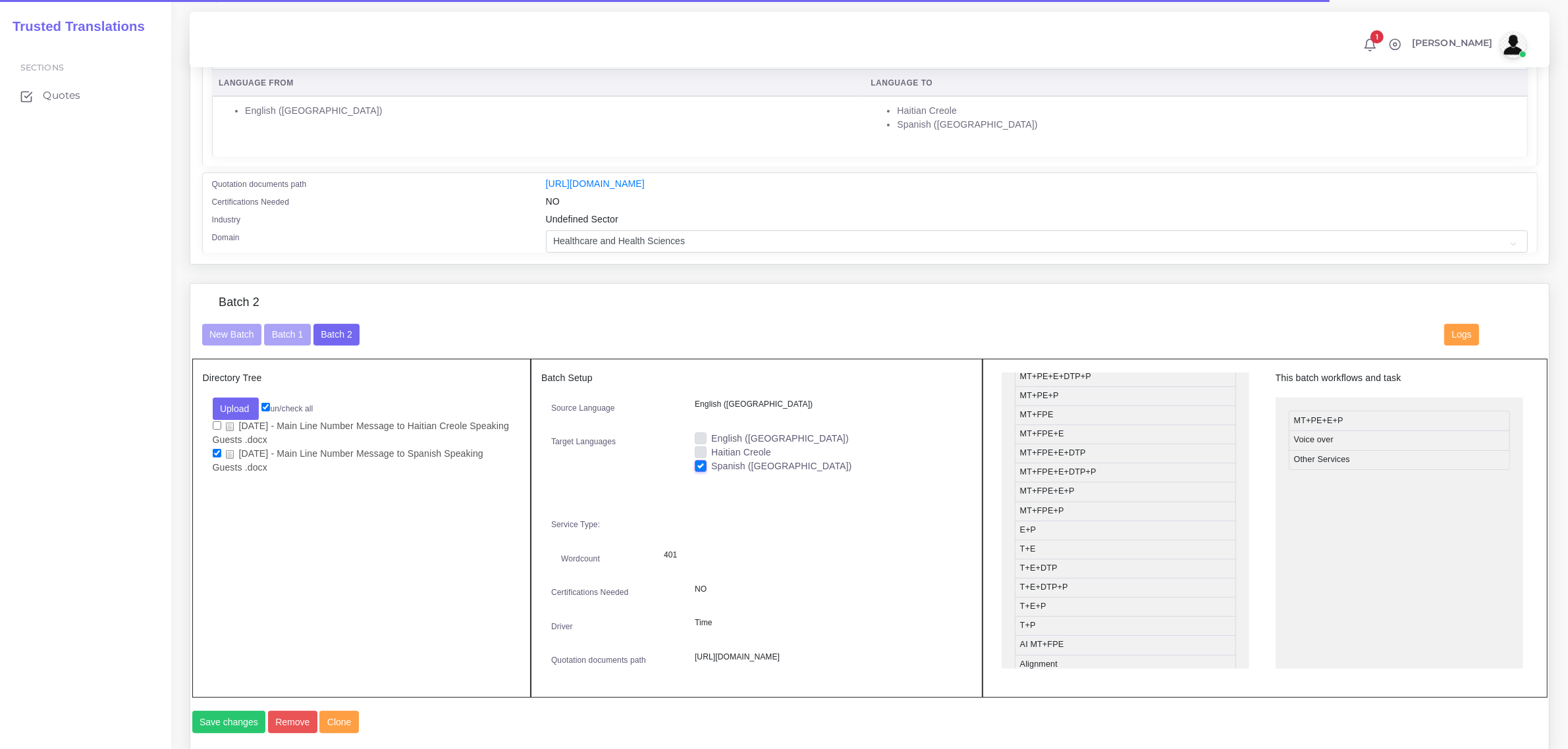
scroll to position [164, 0]
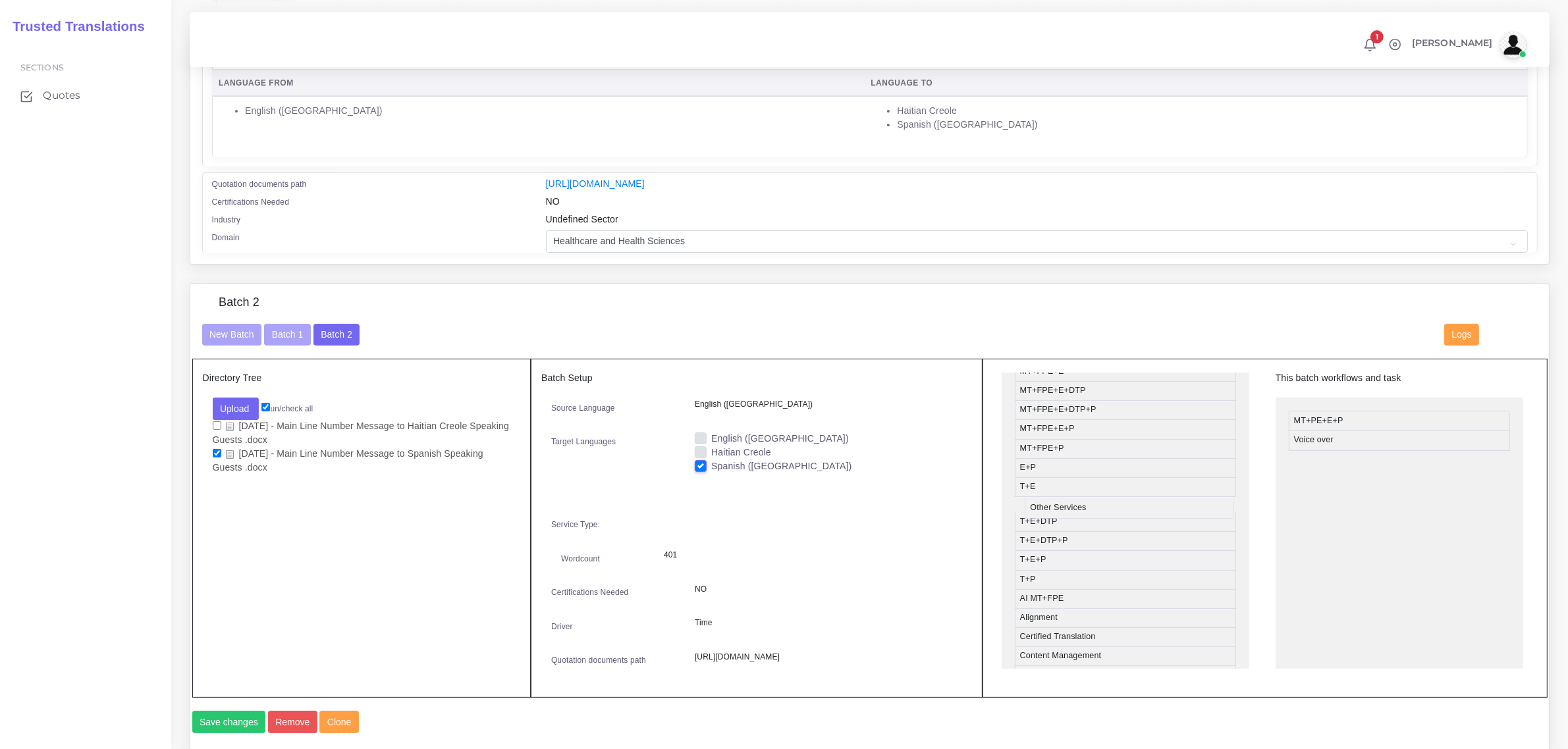
drag, startPoint x: 1328, startPoint y: 457, endPoint x: 1085, endPoint y: 591, distance: 277.5
drag, startPoint x: 1107, startPoint y: 488, endPoint x: 1380, endPoint y: 464, distance: 274.1
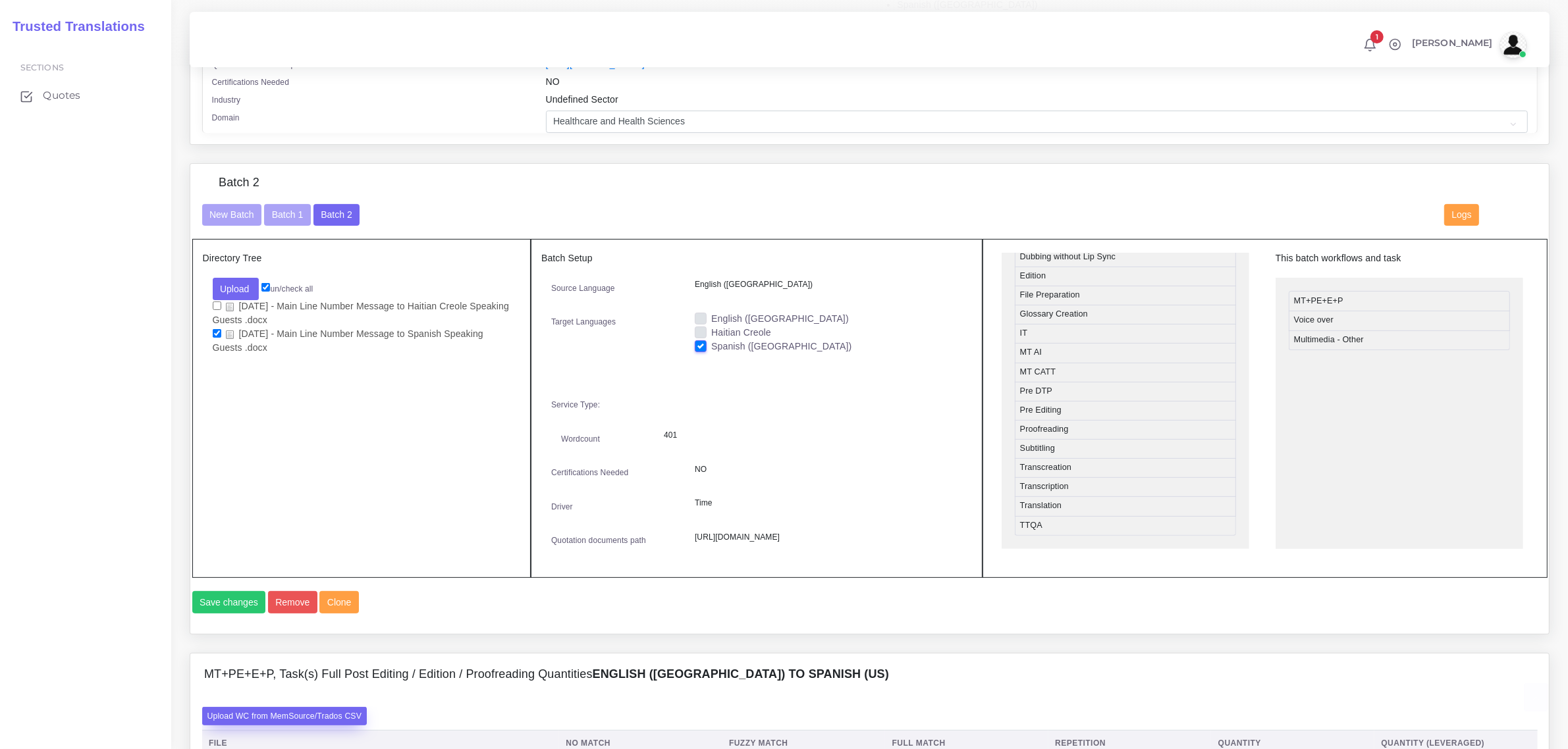
scroll to position [576, 0]
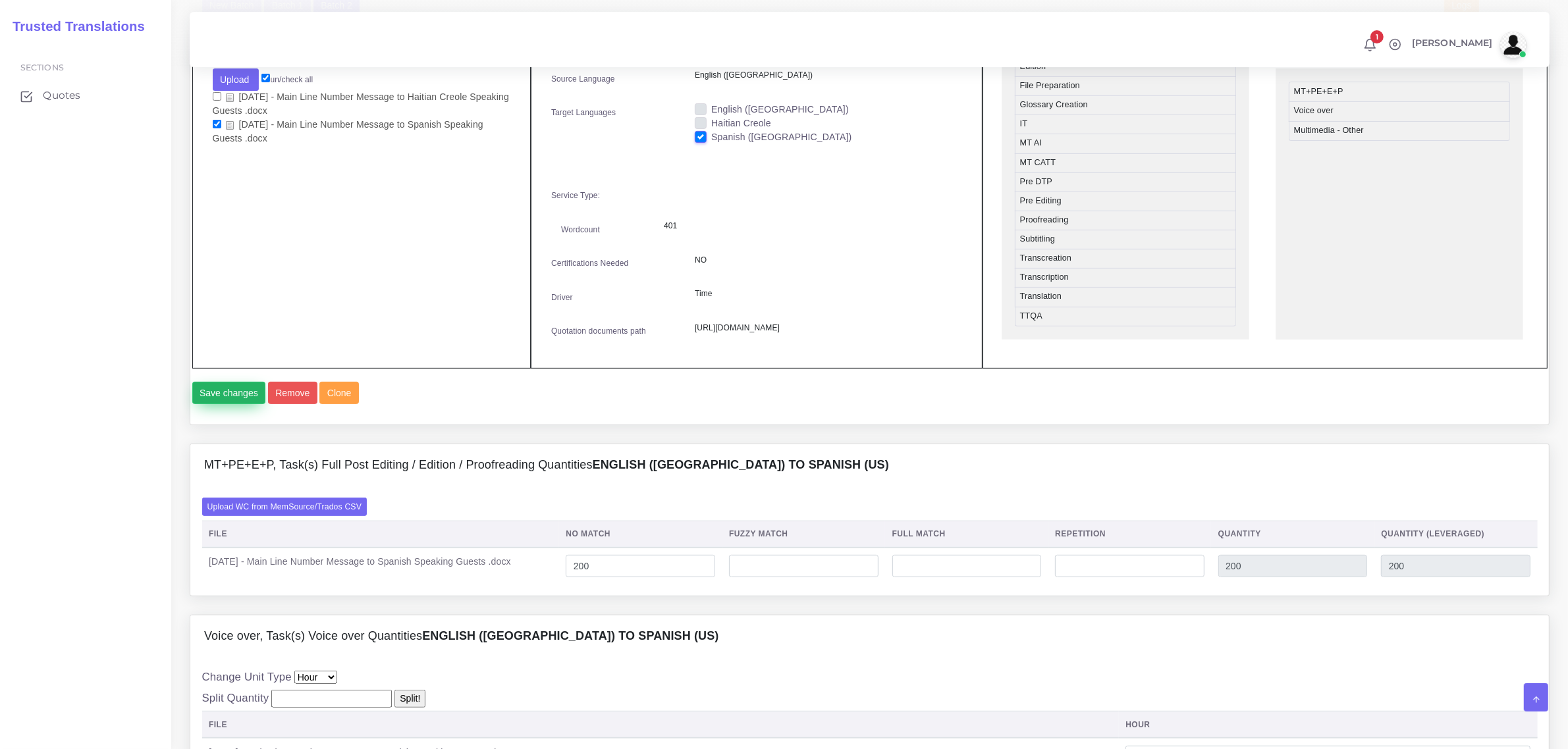
click at [228, 404] on button "Save changes" at bounding box center [229, 393] width 74 height 22
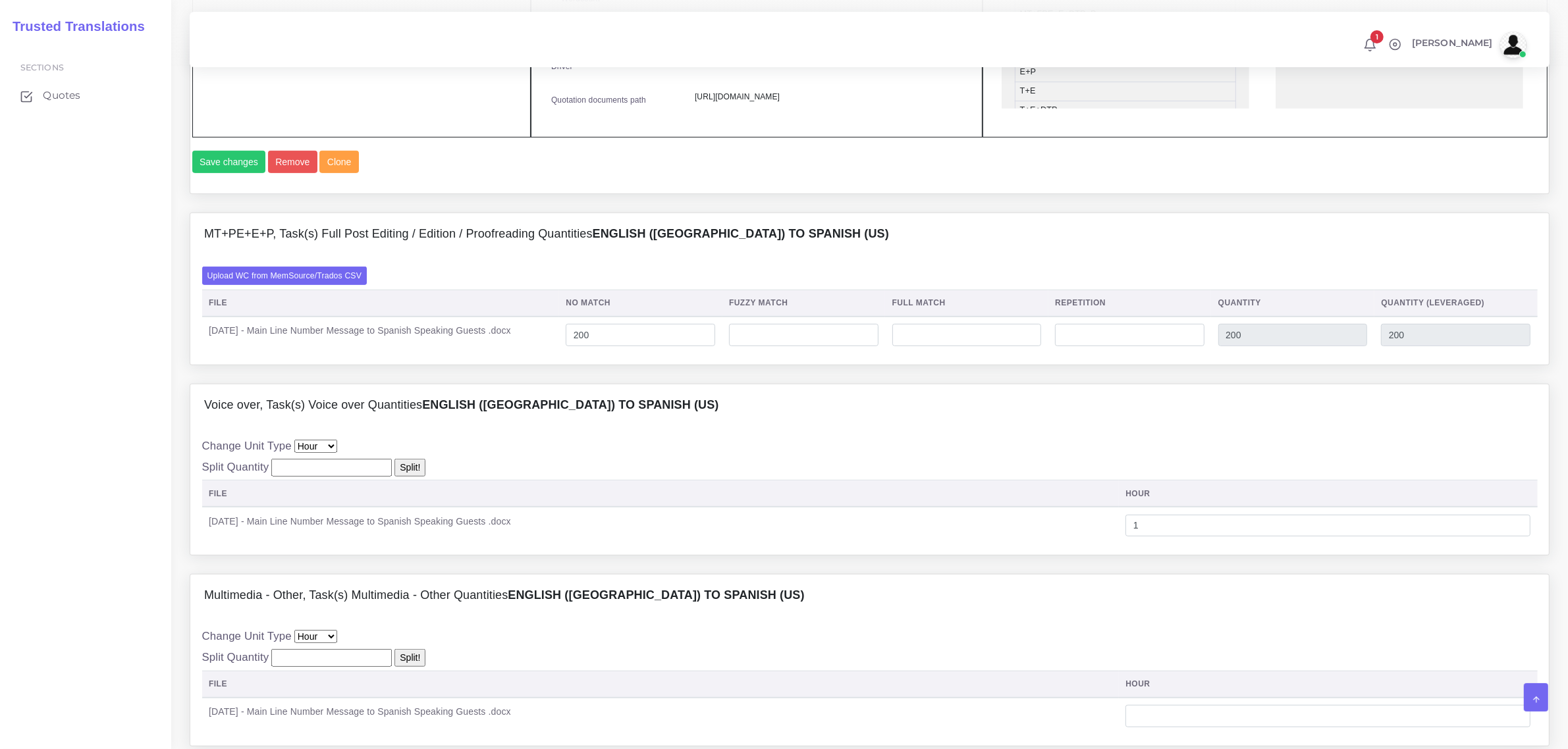
scroll to position [1152, 0]
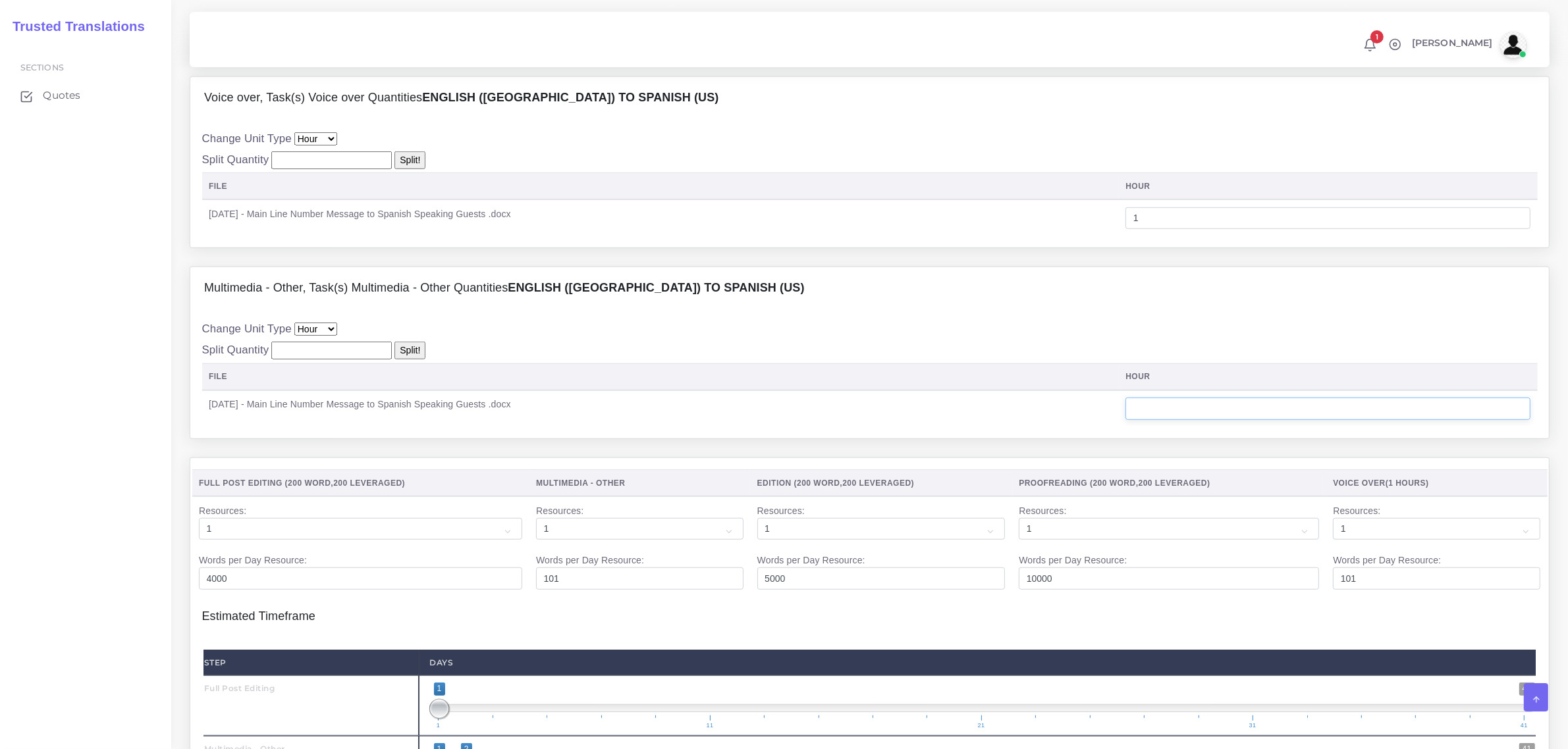
click at [1209, 420] on input "number" at bounding box center [1328, 409] width 405 height 22
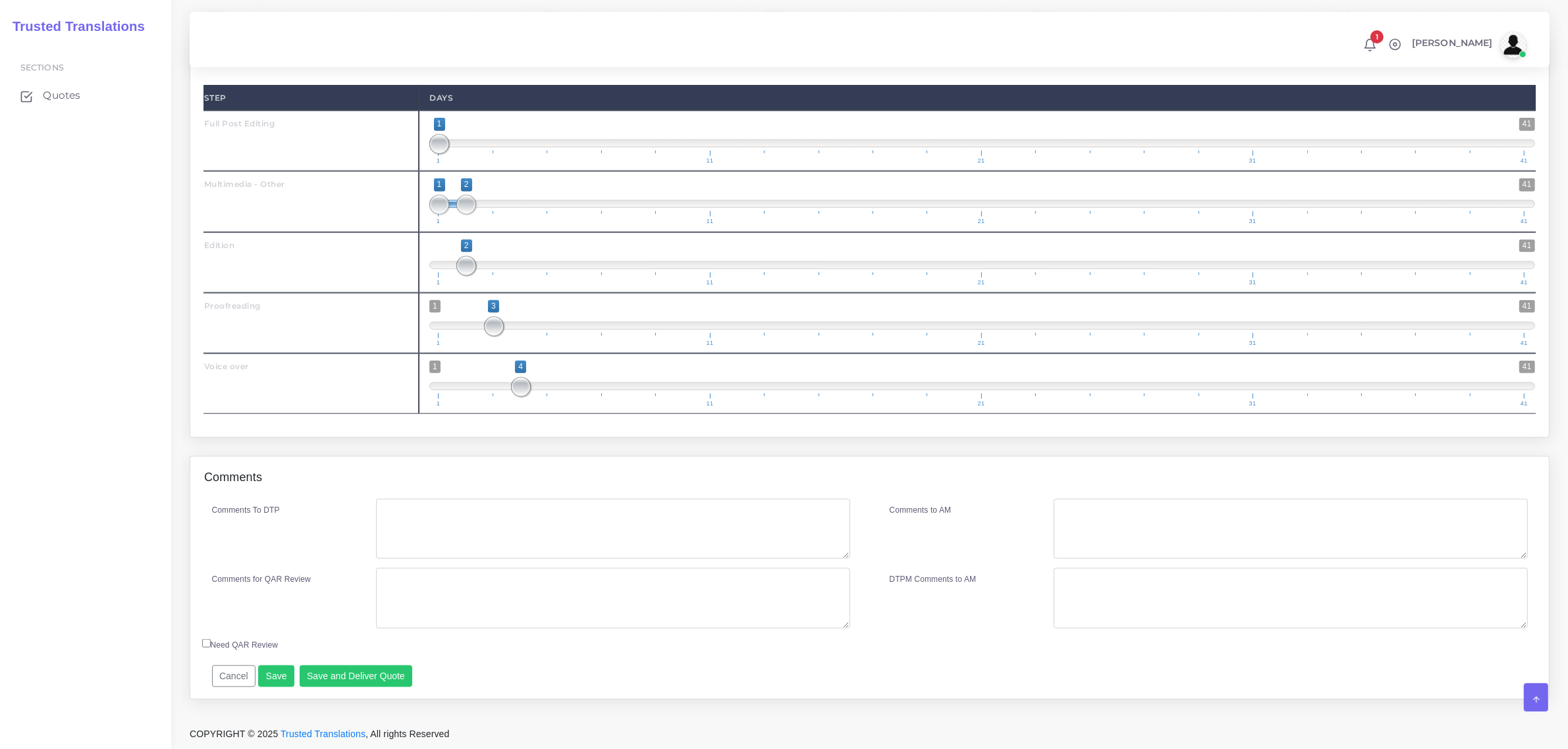
scroll to position [1757, 0]
type input "0.2"
drag, startPoint x: 465, startPoint y: 202, endPoint x: 587, endPoint y: 211, distance: 122.3
click at [587, 211] on span "1 41 1 6 1 — 6 1 11 21 31 41" at bounding box center [982, 201] width 1106 height 46
drag, startPoint x: 438, startPoint y: 196, endPoint x: 570, endPoint y: 201, distance: 132.1
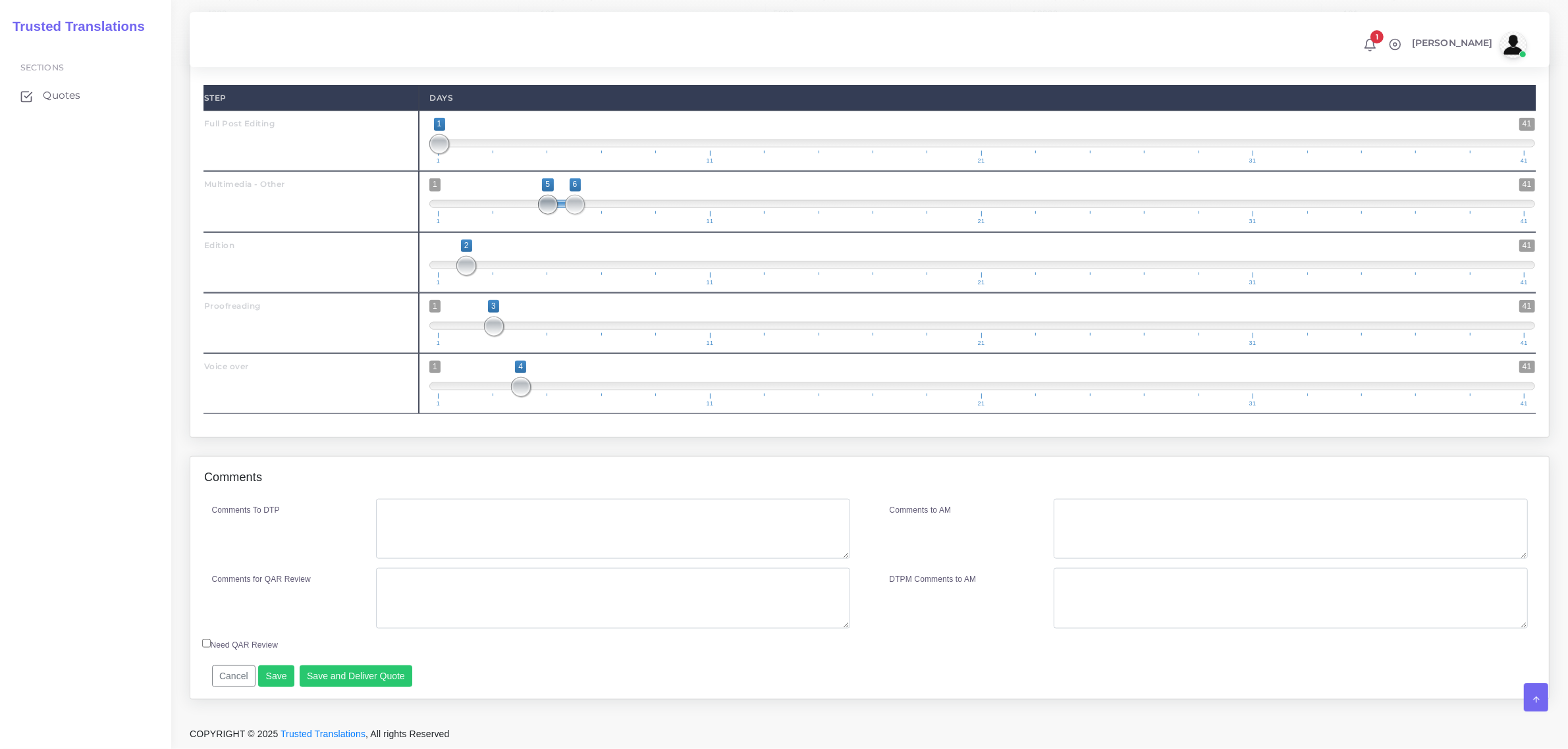
click at [558, 201] on span at bounding box center [547, 205] width 20 height 20
drag, startPoint x: 575, startPoint y: 204, endPoint x: 561, endPoint y: 202, distance: 14.1
click at [561, 202] on span "1 41 6 6 6 — 6 1 11 21 31 41" at bounding box center [982, 201] width 1106 height 46
drag, startPoint x: 573, startPoint y: 208, endPoint x: 588, endPoint y: 206, distance: 15.1
click at [591, 206] on span "1 41 5 7 5 — 7 1 11 21 31 41" at bounding box center [982, 201] width 1106 height 46
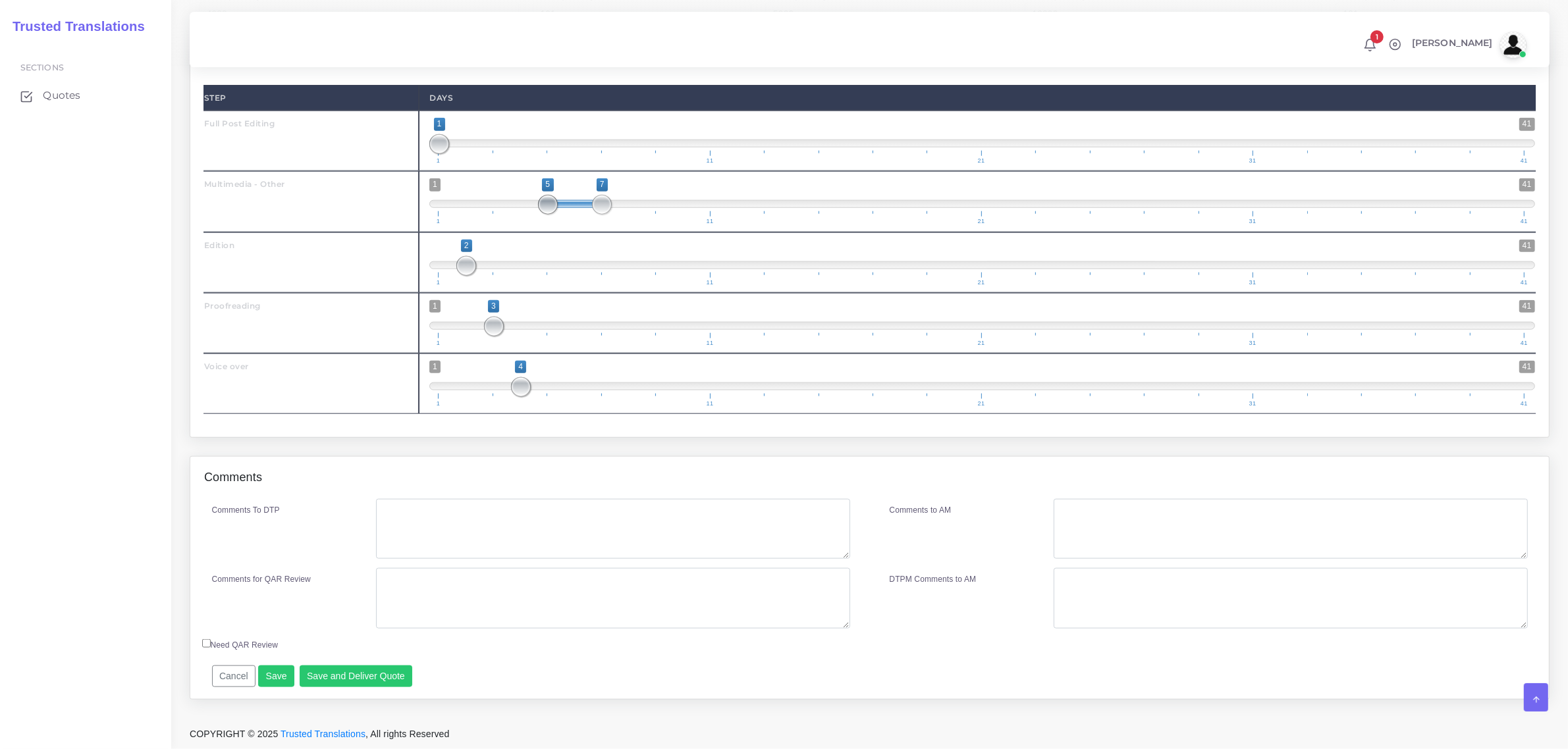
type input "7;7"
drag, startPoint x: 553, startPoint y: 197, endPoint x: 620, endPoint y: 204, distance: 67.4
click at [617, 200] on span "1 41 7 7 7 — 7 1 11 21 31 41" at bounding box center [982, 201] width 1106 height 46
drag, startPoint x: 525, startPoint y: 383, endPoint x: 564, endPoint y: 392, distance: 40.0
click at [564, 392] on span "1 41 4 6 4 — 6 1 11 21 31 41" at bounding box center [982, 384] width 1106 height 46
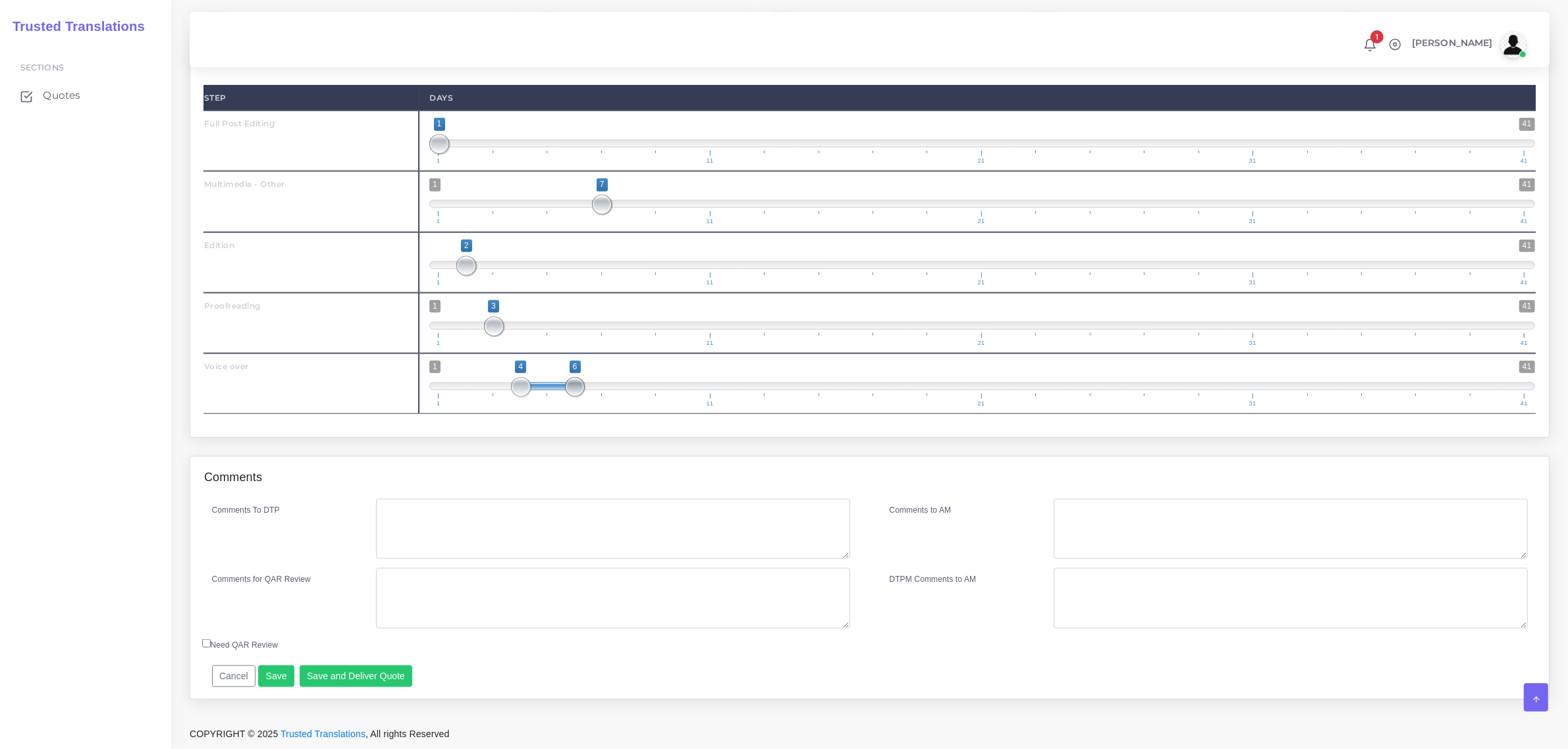
type input "4;5"
click at [393, 676] on button "Save and Deliver Quote" at bounding box center [357, 677] width 113 height 22
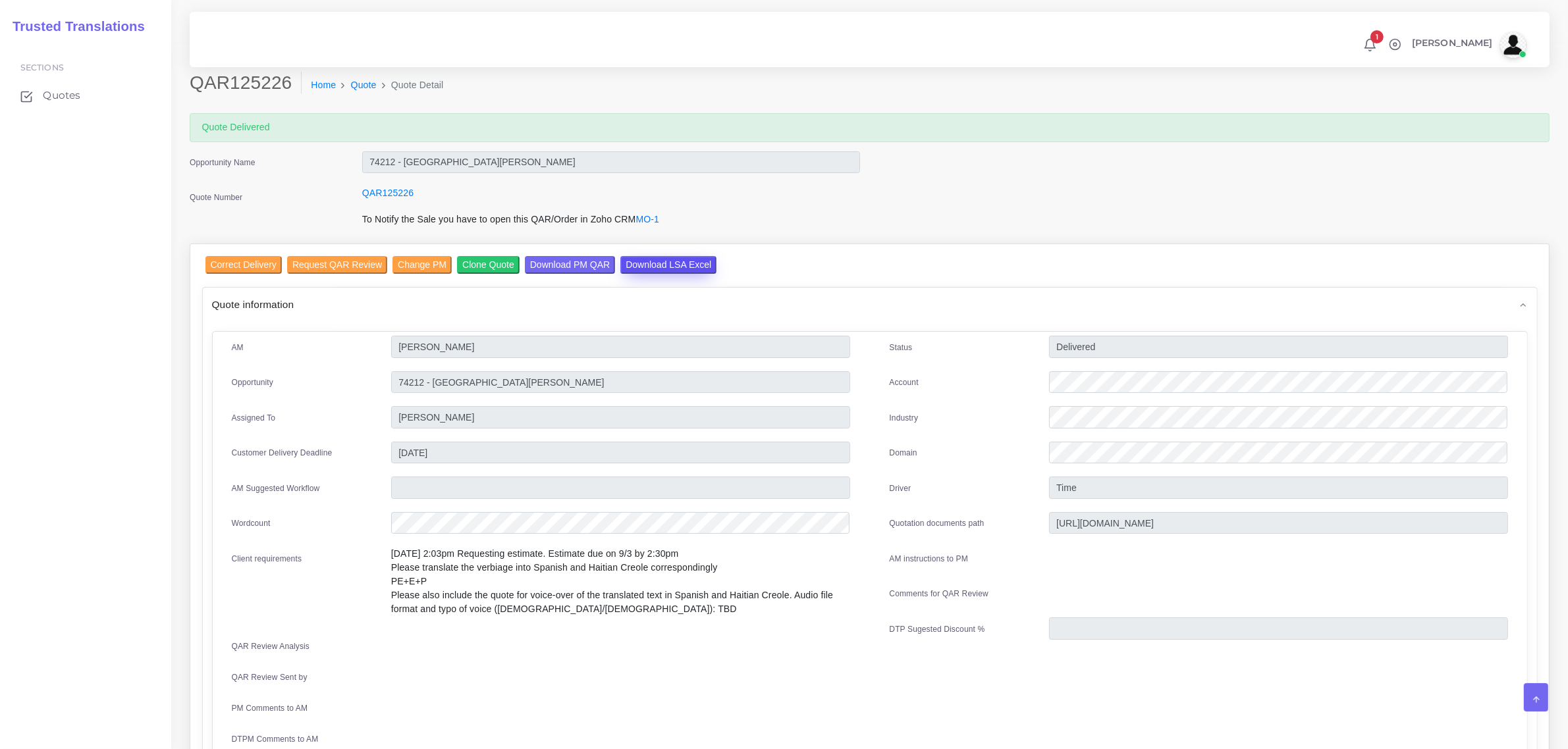
click at [629, 264] on input "Download LSA Excel" at bounding box center [668, 265] width 96 height 18
click at [66, 94] on span "Quotes" at bounding box center [65, 96] width 38 height 15
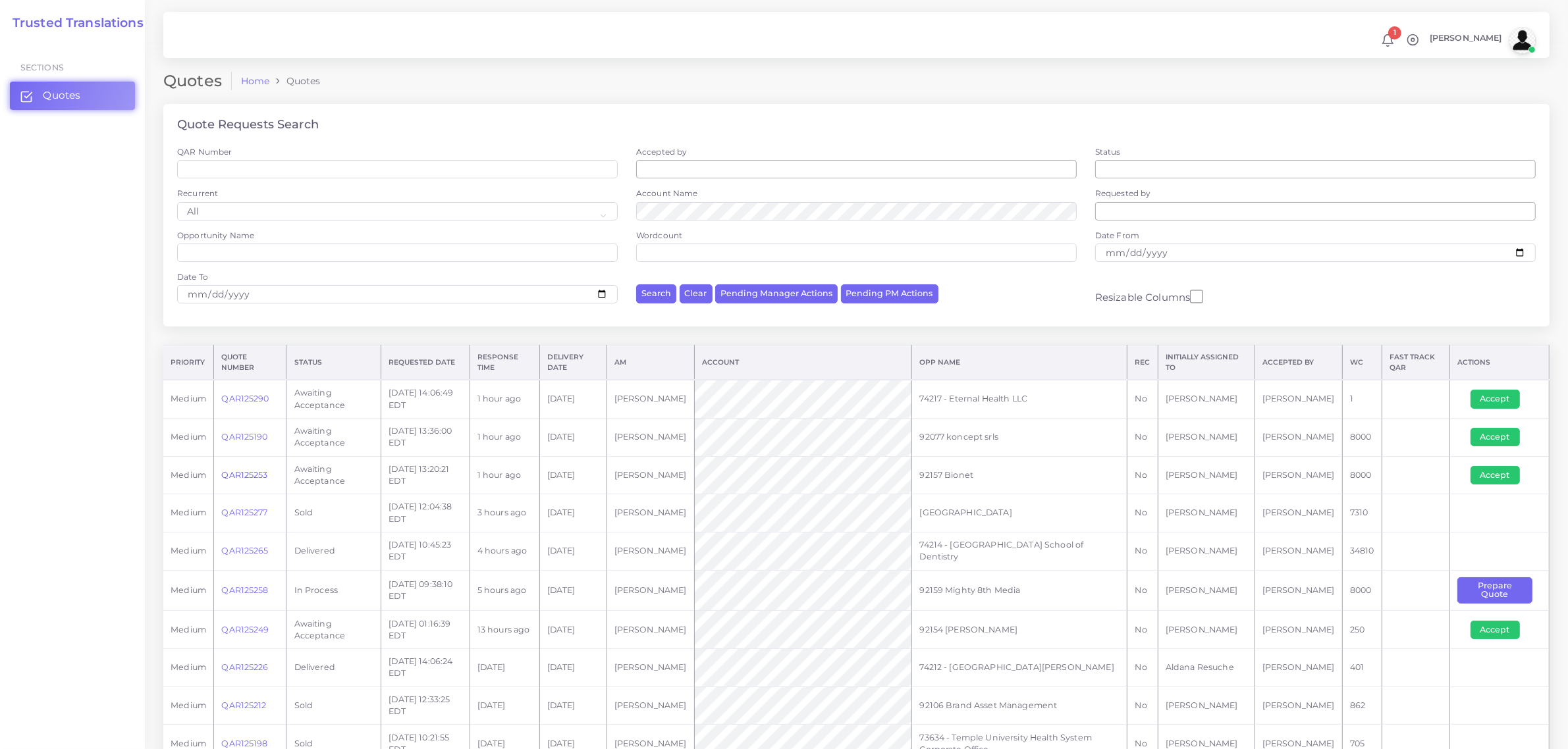
click at [245, 471] on link "QAR125253" at bounding box center [244, 474] width 46 height 10
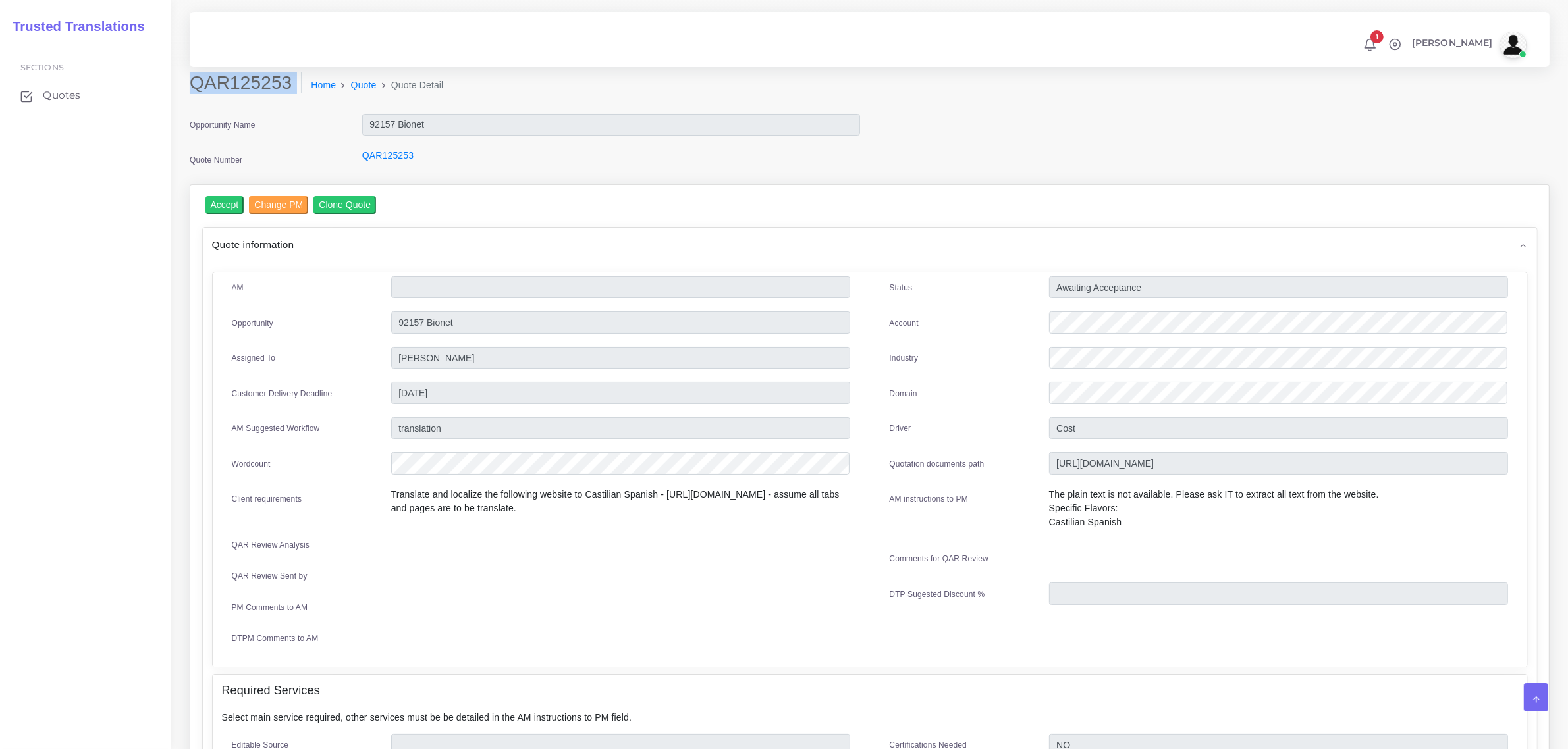
drag, startPoint x: 189, startPoint y: 84, endPoint x: 268, endPoint y: 68, distance: 80.6
click at [268, 68] on div "QAR125253 Home Quote Quote Detail Opportunity Name 92157 Bionet Quote Number QA…" at bounding box center [869, 615] width 1397 height 1230
copy div "QAR125253"
click at [1051, 367] on div at bounding box center [1278, 360] width 479 height 27
click at [1046, 324] on div at bounding box center [1278, 325] width 479 height 27
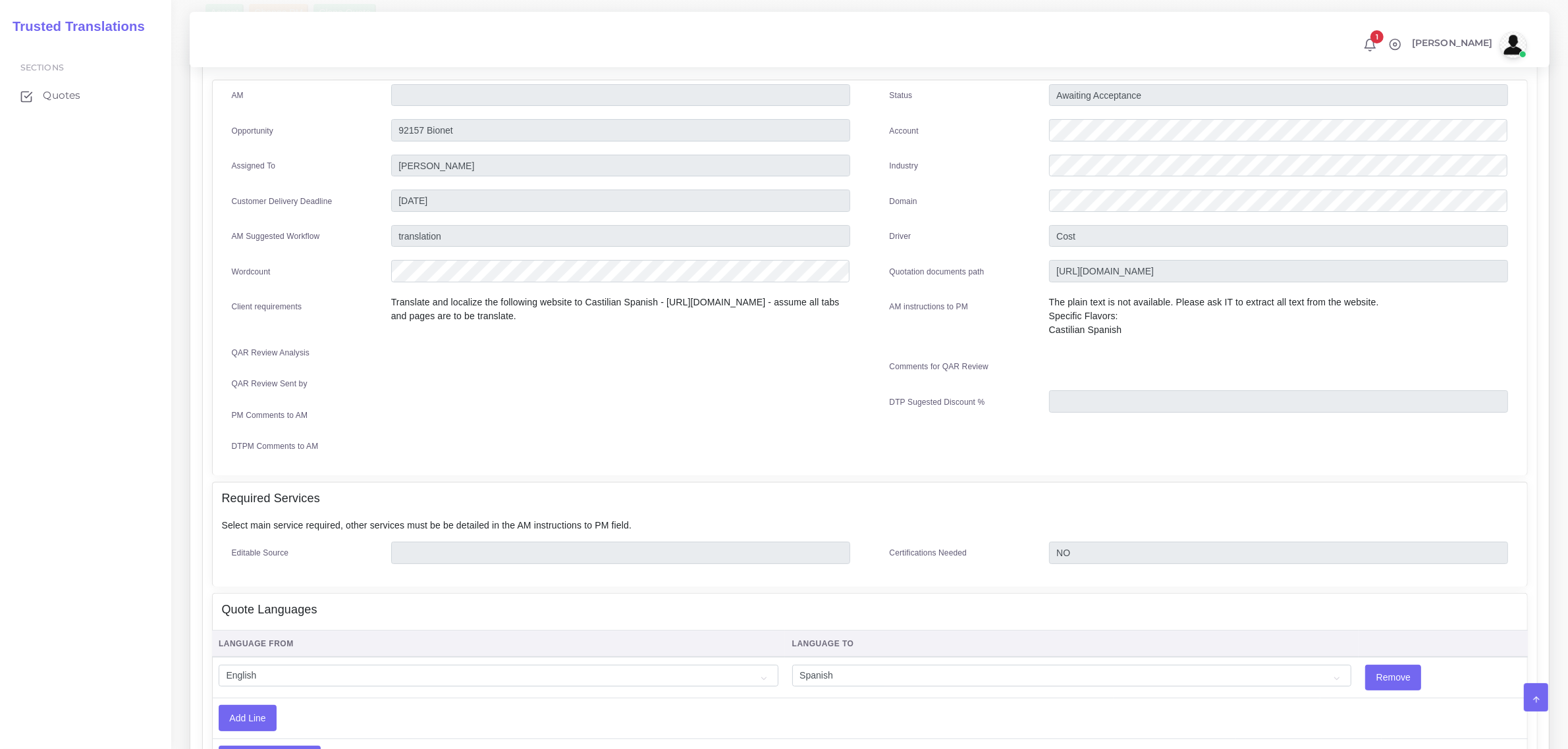
scroll to position [82, 0]
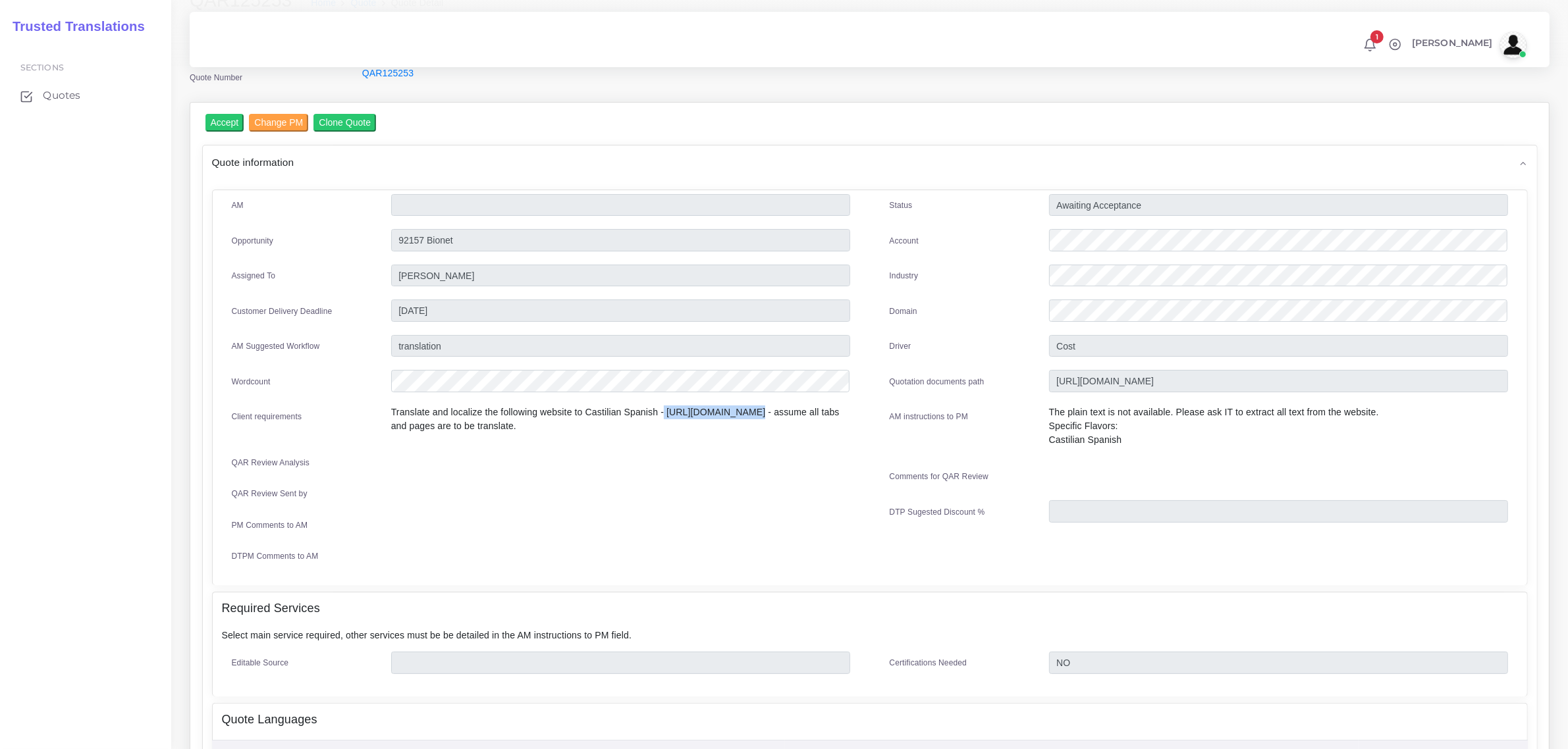
drag, startPoint x: 662, startPoint y: 408, endPoint x: 742, endPoint y: 406, distance: 80.0
click at [742, 406] on p "Translate and localize the following website to Castilian Spanish - [URL][DOMAI…" at bounding box center [620, 420] width 459 height 28
copy p "[URL][DOMAIN_NAME]"
click at [716, 455] on div at bounding box center [620, 465] width 479 height 27
drag, startPoint x: 662, startPoint y: 406, endPoint x: 743, endPoint y: 412, distance: 81.2
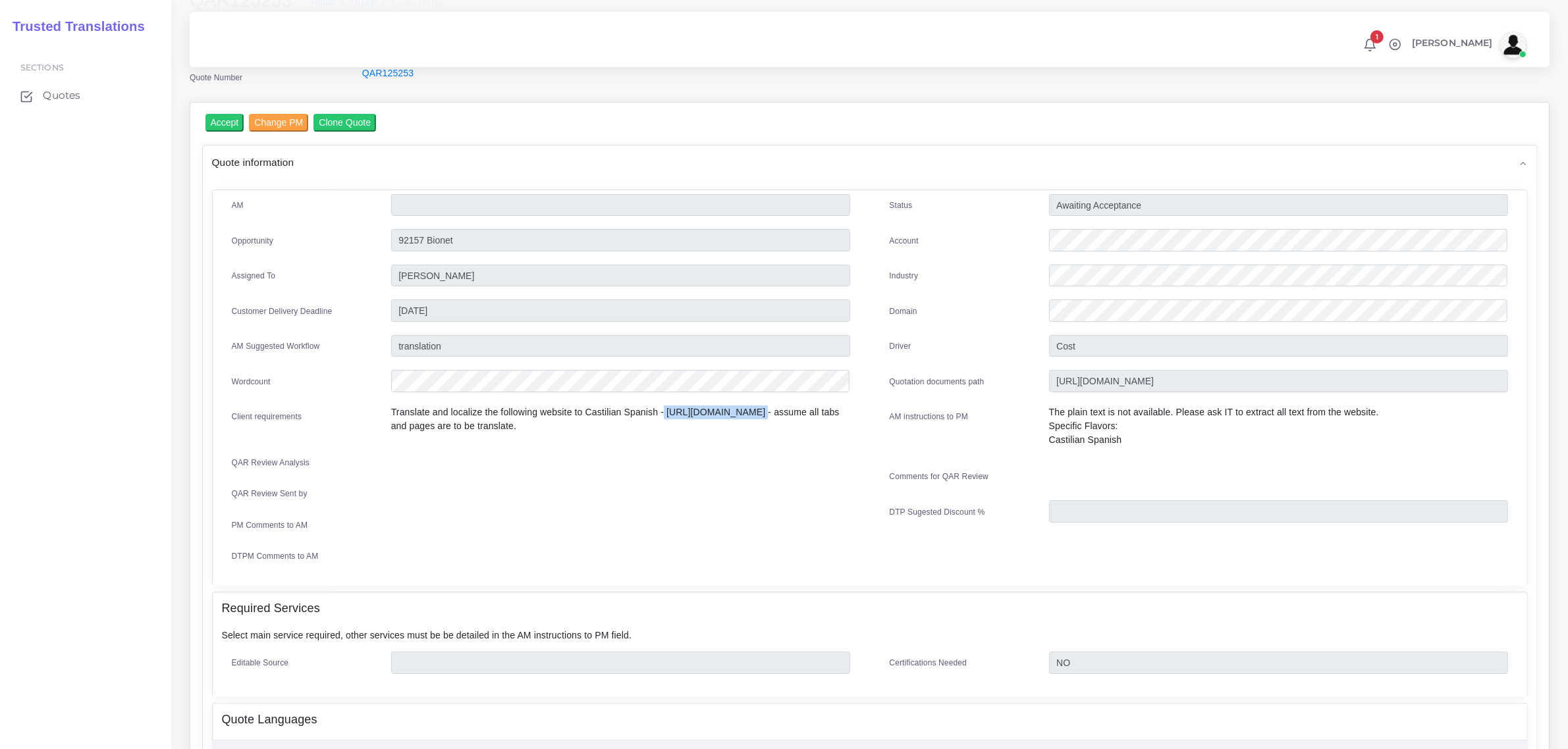
click at [743, 412] on p "Translate and localize the following website to Castilian Spanish - [URL][DOMAI…" at bounding box center [620, 420] width 459 height 28
copy p "[URL][DOMAIN_NAME]"
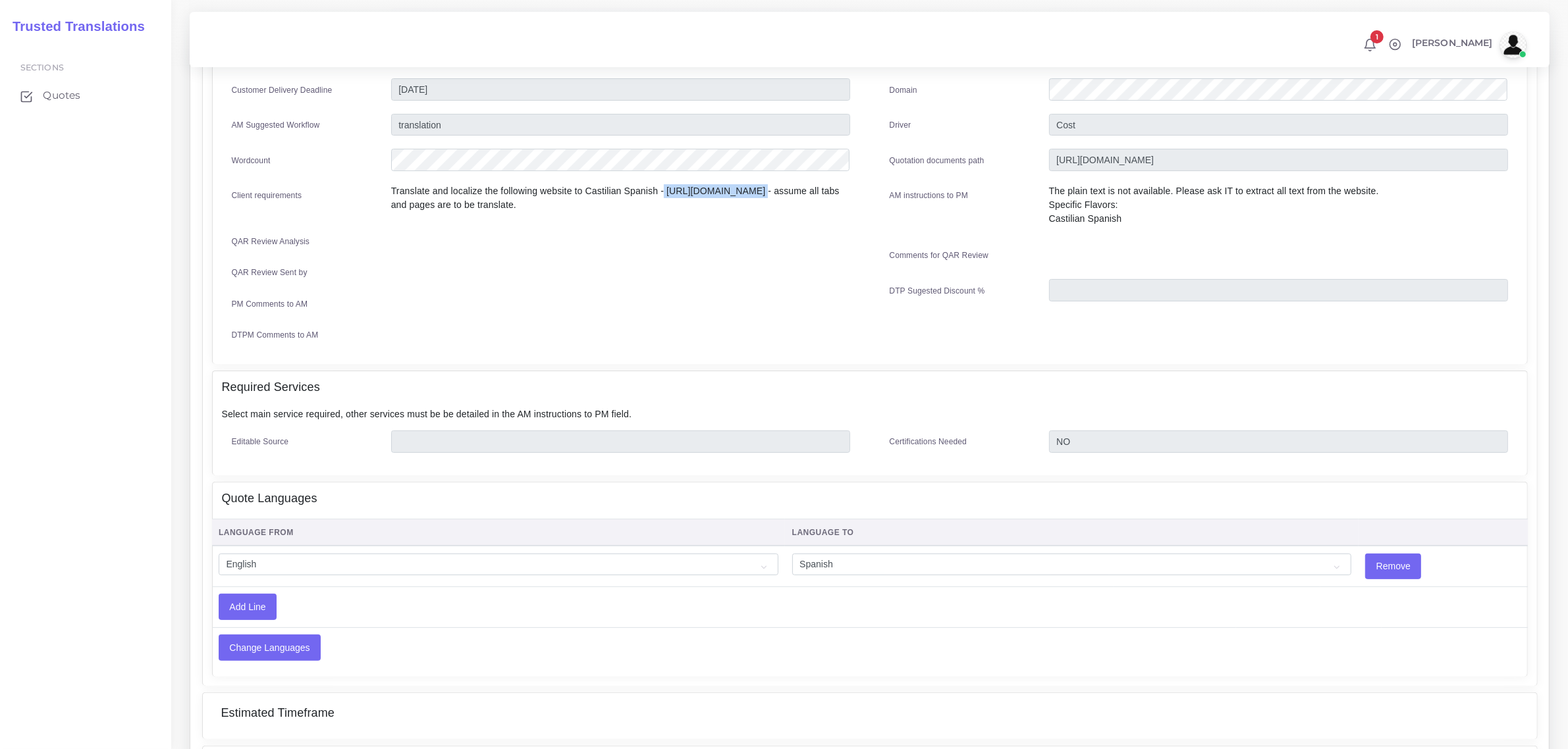
scroll to position [493, 0]
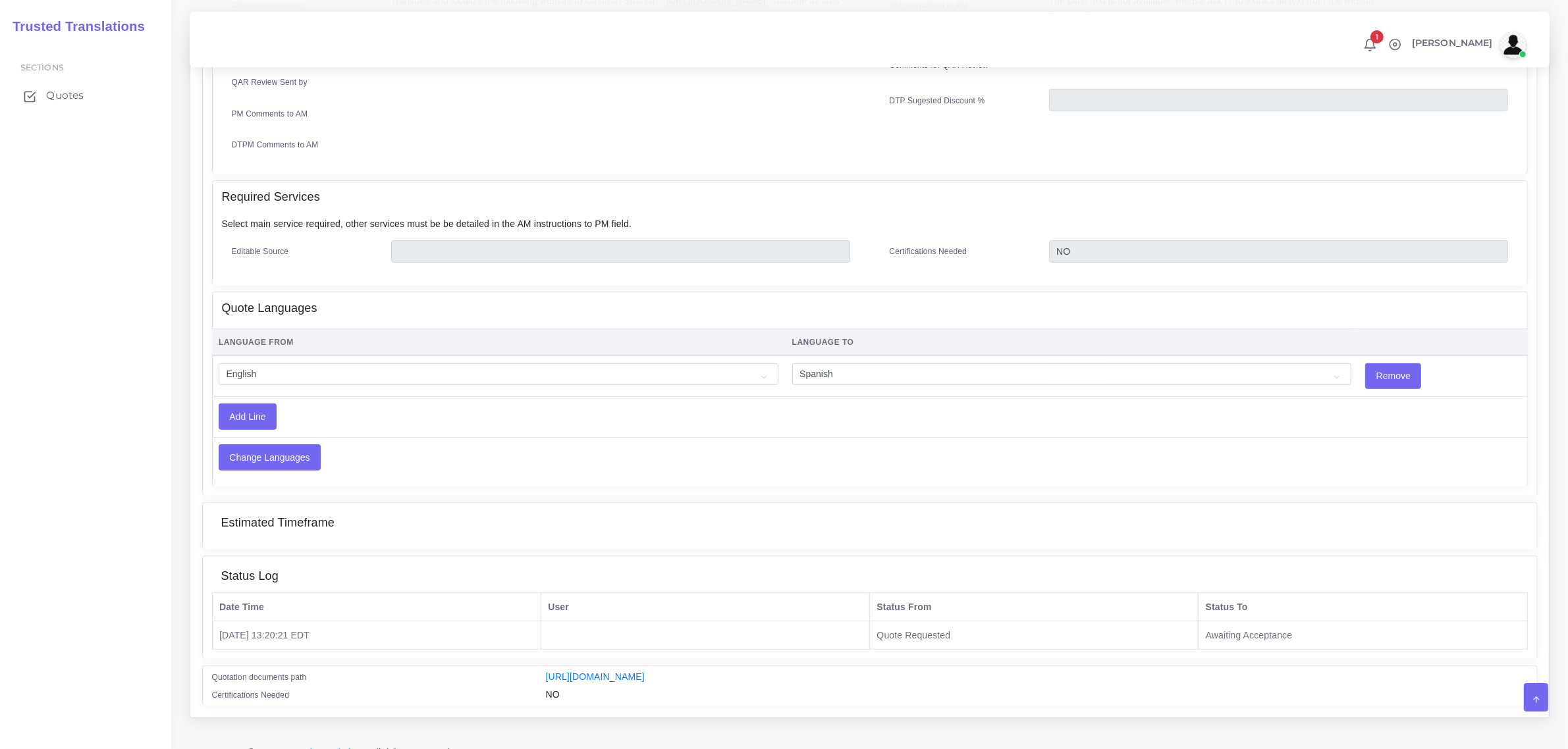
click at [60, 90] on span "Quotes" at bounding box center [65, 96] width 38 height 15
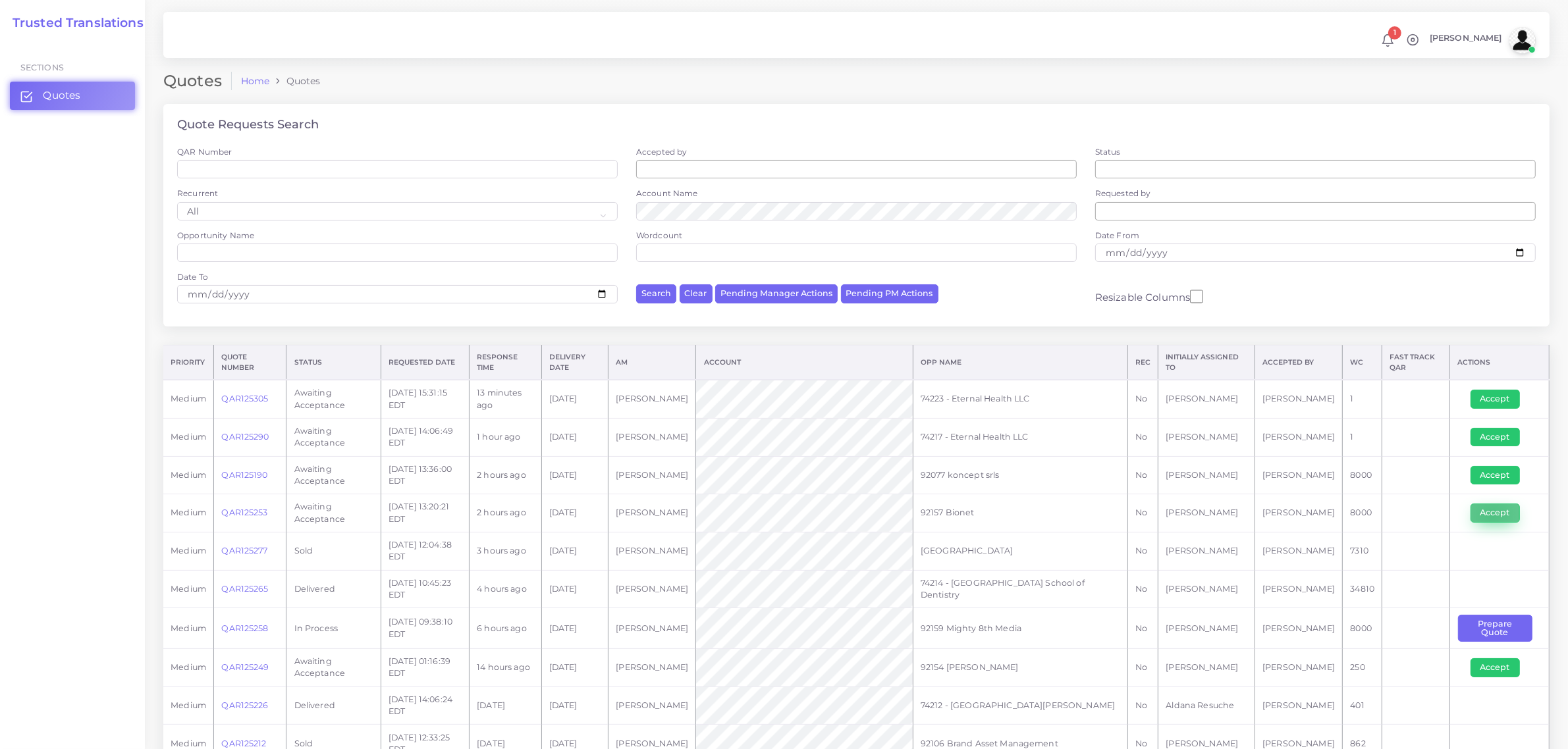
click at [1491, 515] on button "Accept" at bounding box center [1495, 513] width 49 height 18
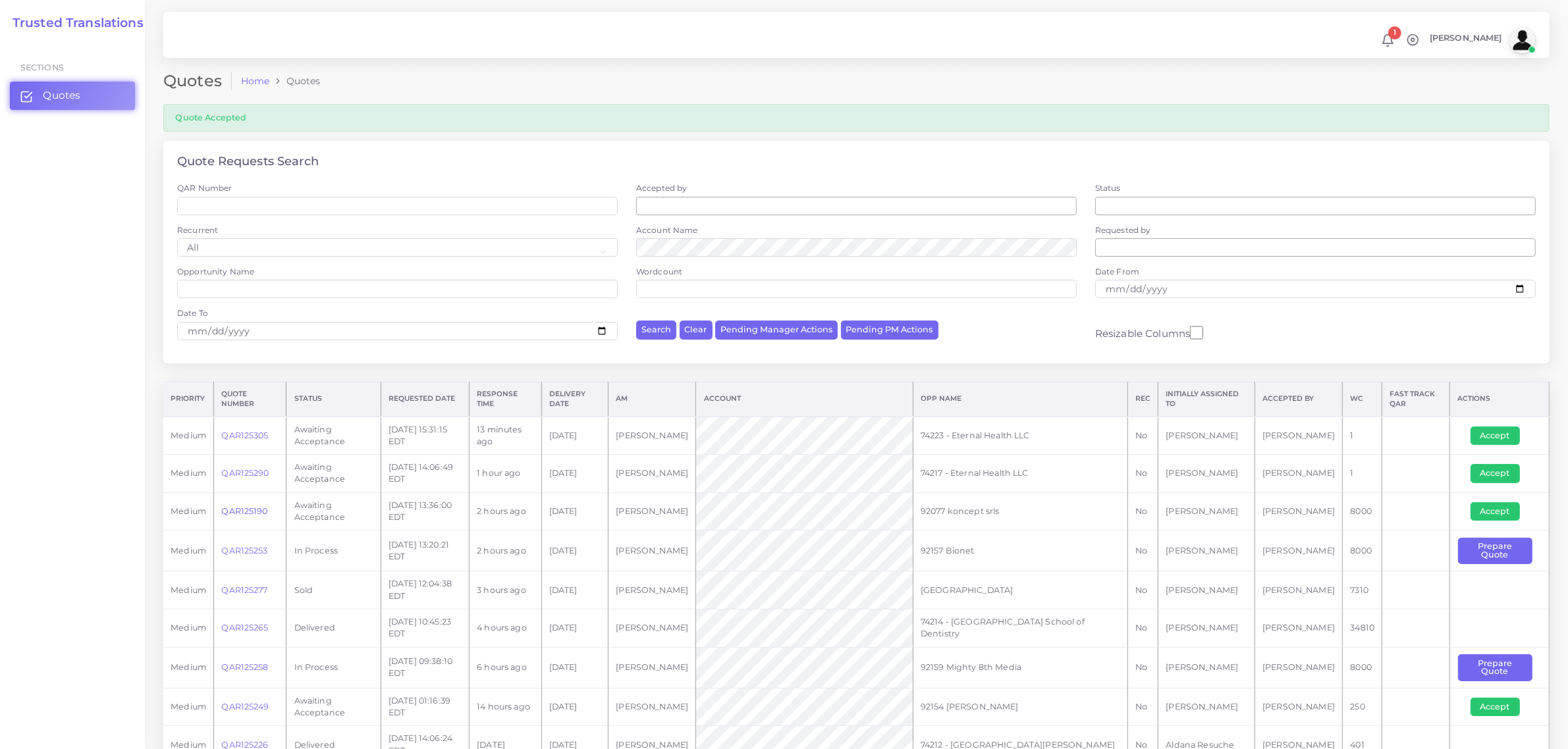
click at [248, 512] on link "QAR125190" at bounding box center [244, 510] width 46 height 10
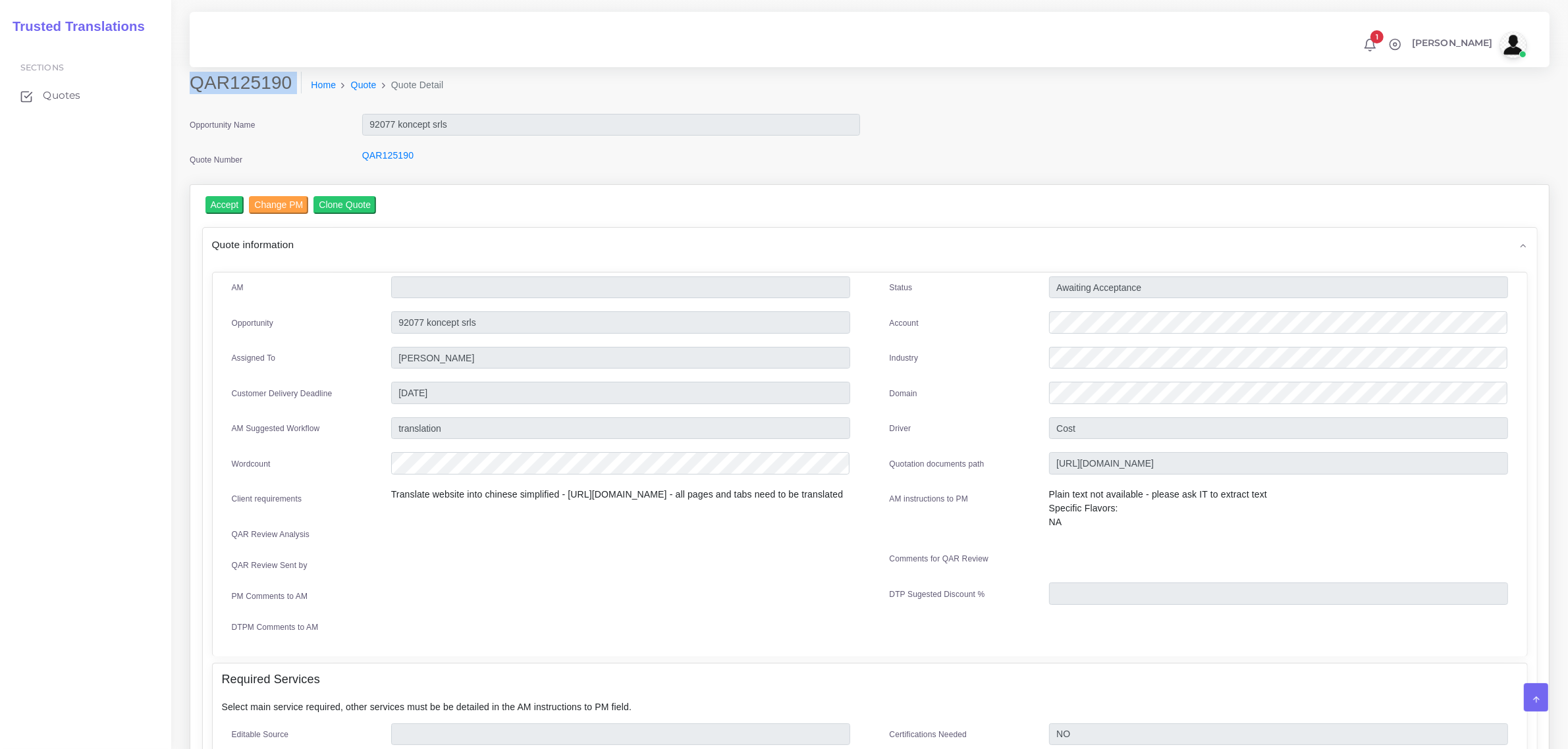
drag, startPoint x: 189, startPoint y: 77, endPoint x: 192, endPoint y: 91, distance: 14.3
click at [192, 91] on div "QAR125190 Home Quote Quote Detail" at bounding box center [697, 90] width 1035 height 37
copy div "QAR125190"
drag, startPoint x: 227, startPoint y: 83, endPoint x: 275, endPoint y: 96, distance: 49.7
click at [228, 84] on h2 "QAR125190" at bounding box center [245, 82] width 112 height 22
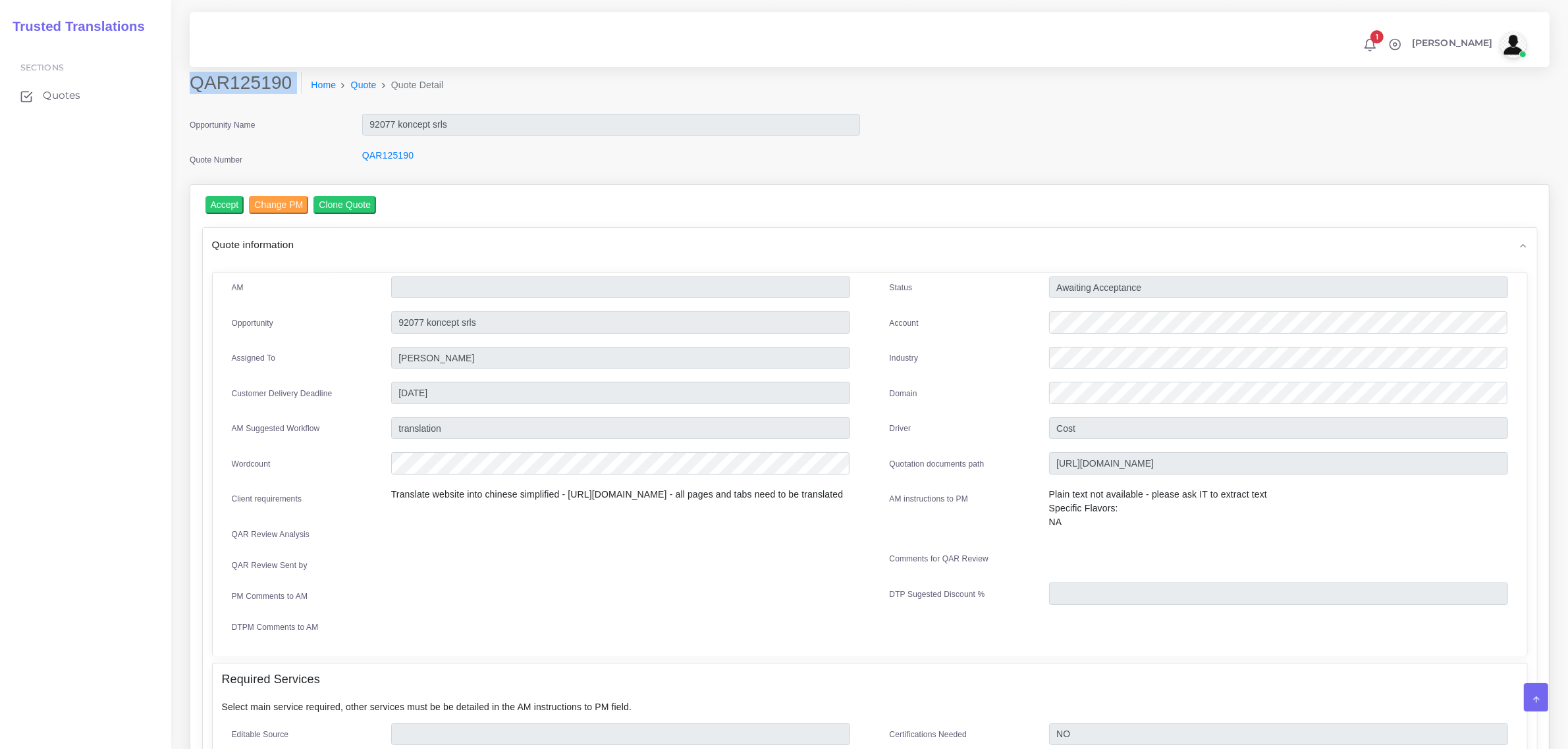
click at [285, 83] on h2 "QAR125190" at bounding box center [245, 82] width 112 height 22
drag, startPoint x: 283, startPoint y: 80, endPoint x: 189, endPoint y: 87, distance: 94.3
click at [189, 87] on h2 "QAR125190" at bounding box center [245, 82] width 112 height 22
copy h2 "QAR125190"
drag, startPoint x: 192, startPoint y: 84, endPoint x: 282, endPoint y: 85, distance: 90.0
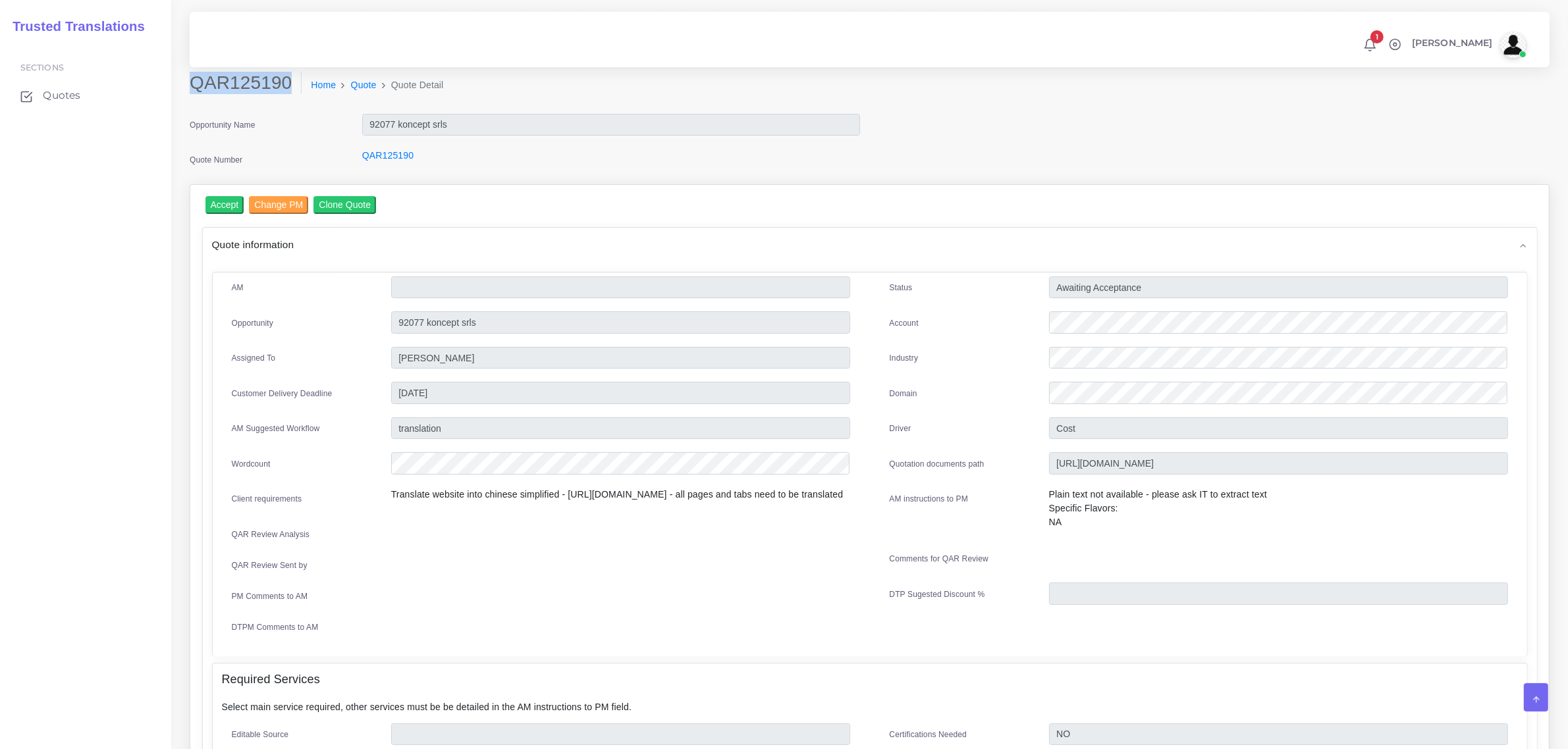
click at [282, 85] on h2 "QAR125190" at bounding box center [245, 82] width 112 height 22
copy h2 "QAR125190"
drag, startPoint x: 567, startPoint y: 488, endPoint x: 709, endPoint y: 488, distance: 142.0
click at [709, 488] on p "Translate website into chinese simplified - [URL][DOMAIN_NAME] - all pages and …" at bounding box center [620, 494] width 459 height 14
copy p "[URL][DOMAIN_NAME]"
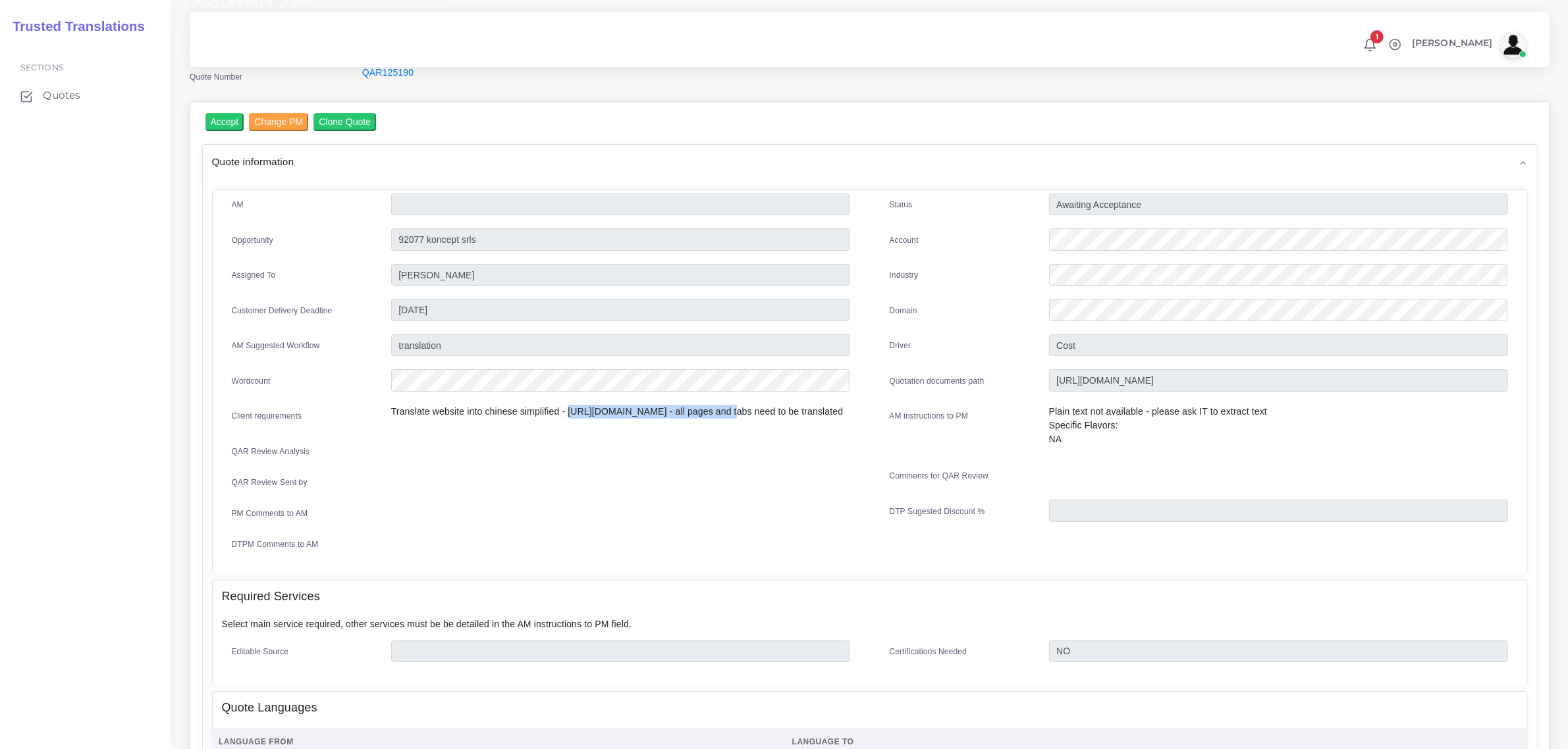
scroll to position [82, 0]
click at [55, 87] on link "Quotes" at bounding box center [85, 96] width 152 height 28
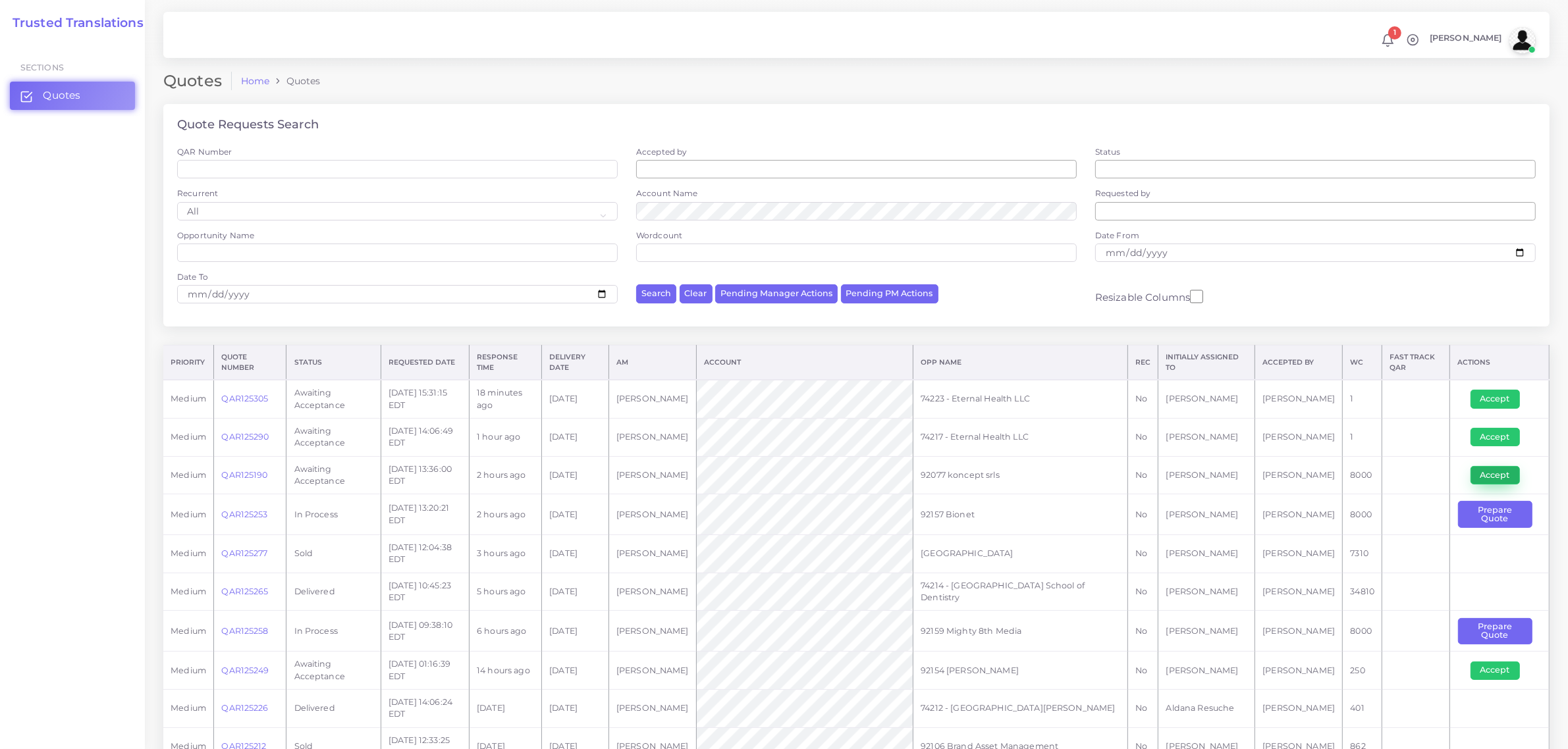
click at [1502, 476] on button "Accept" at bounding box center [1495, 475] width 49 height 18
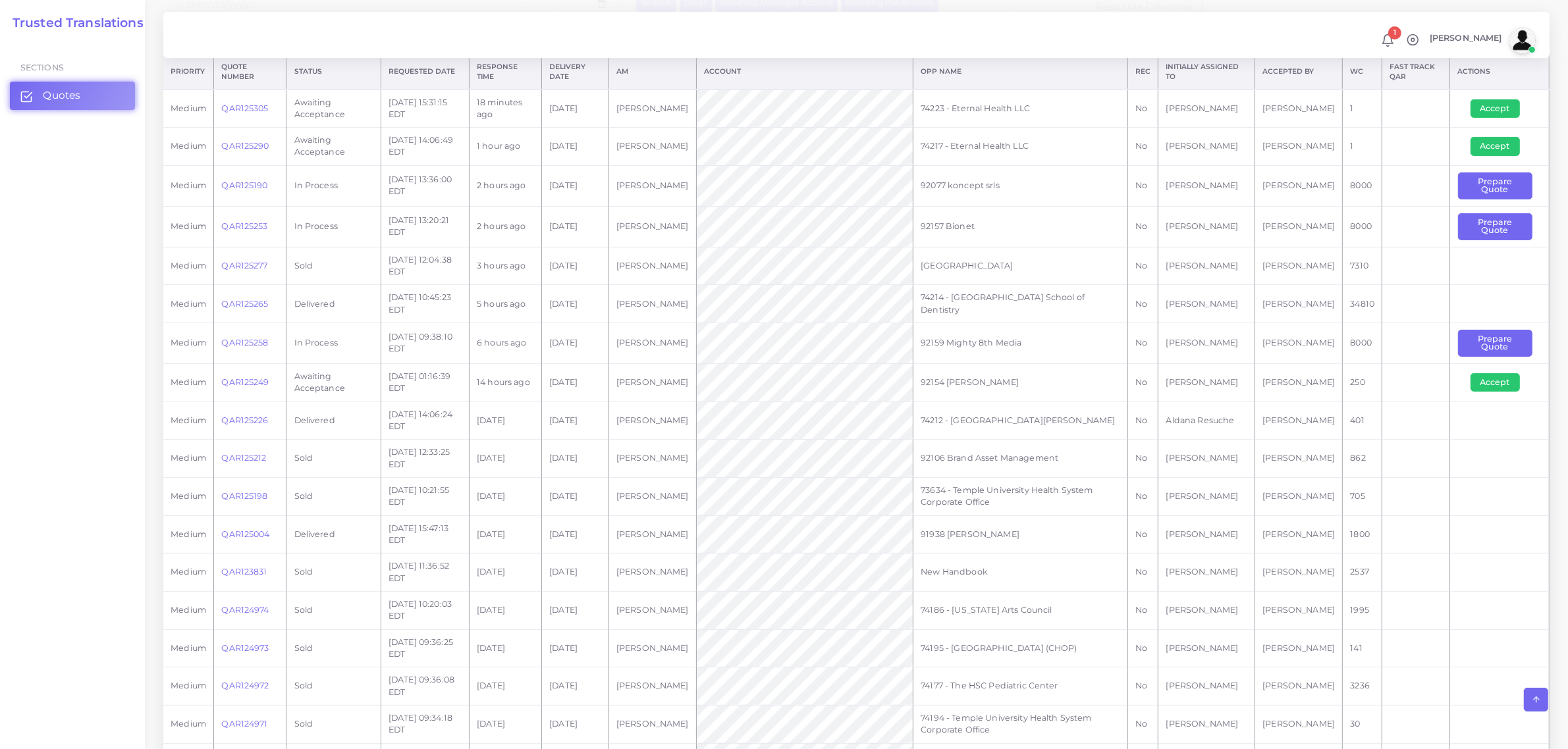
scroll to position [247, 0]
